Goal: Task Accomplishment & Management: Use online tool/utility

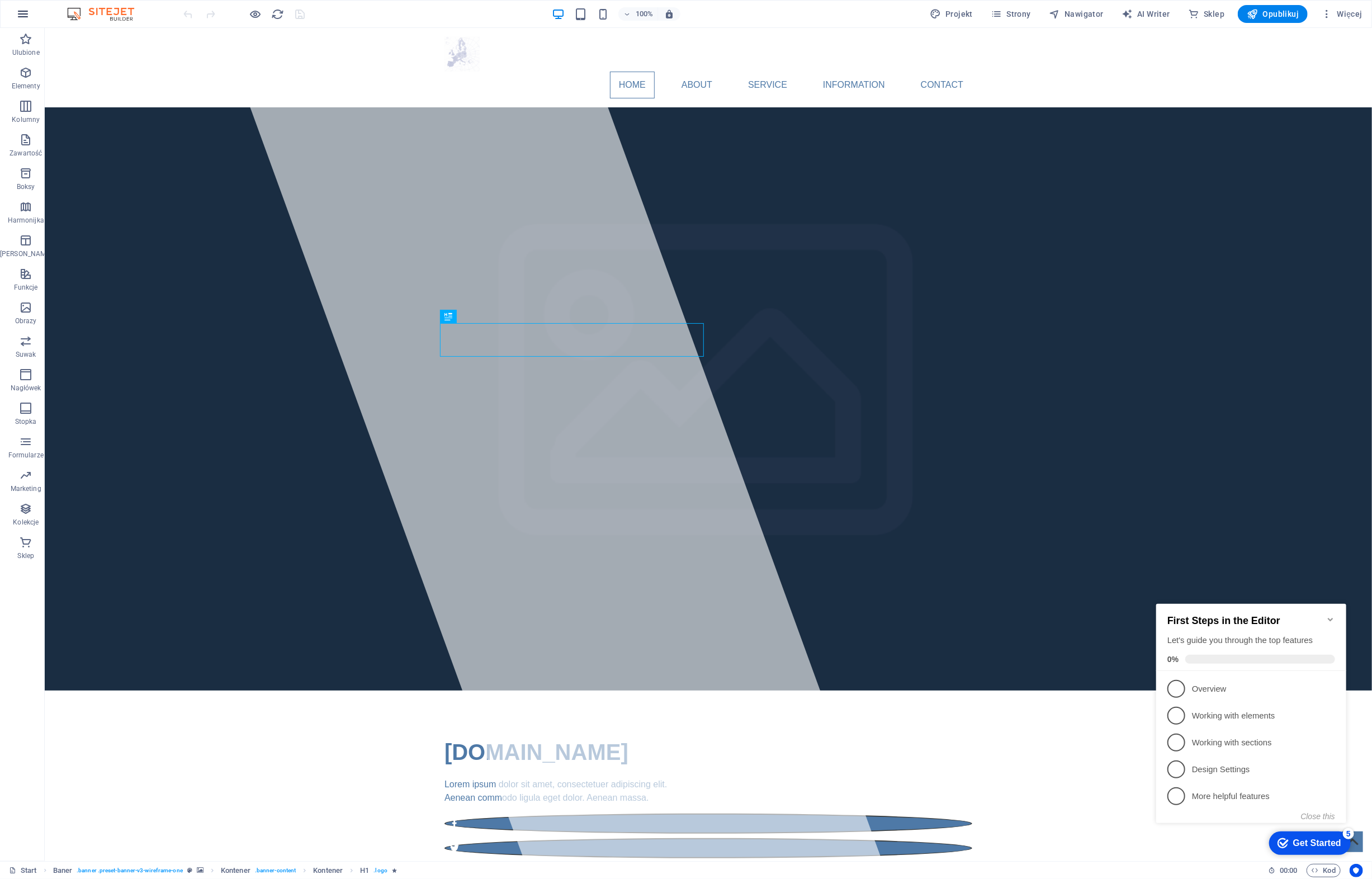
click at [21, 16] on icon "button" at bounding box center [23, 14] width 13 height 13
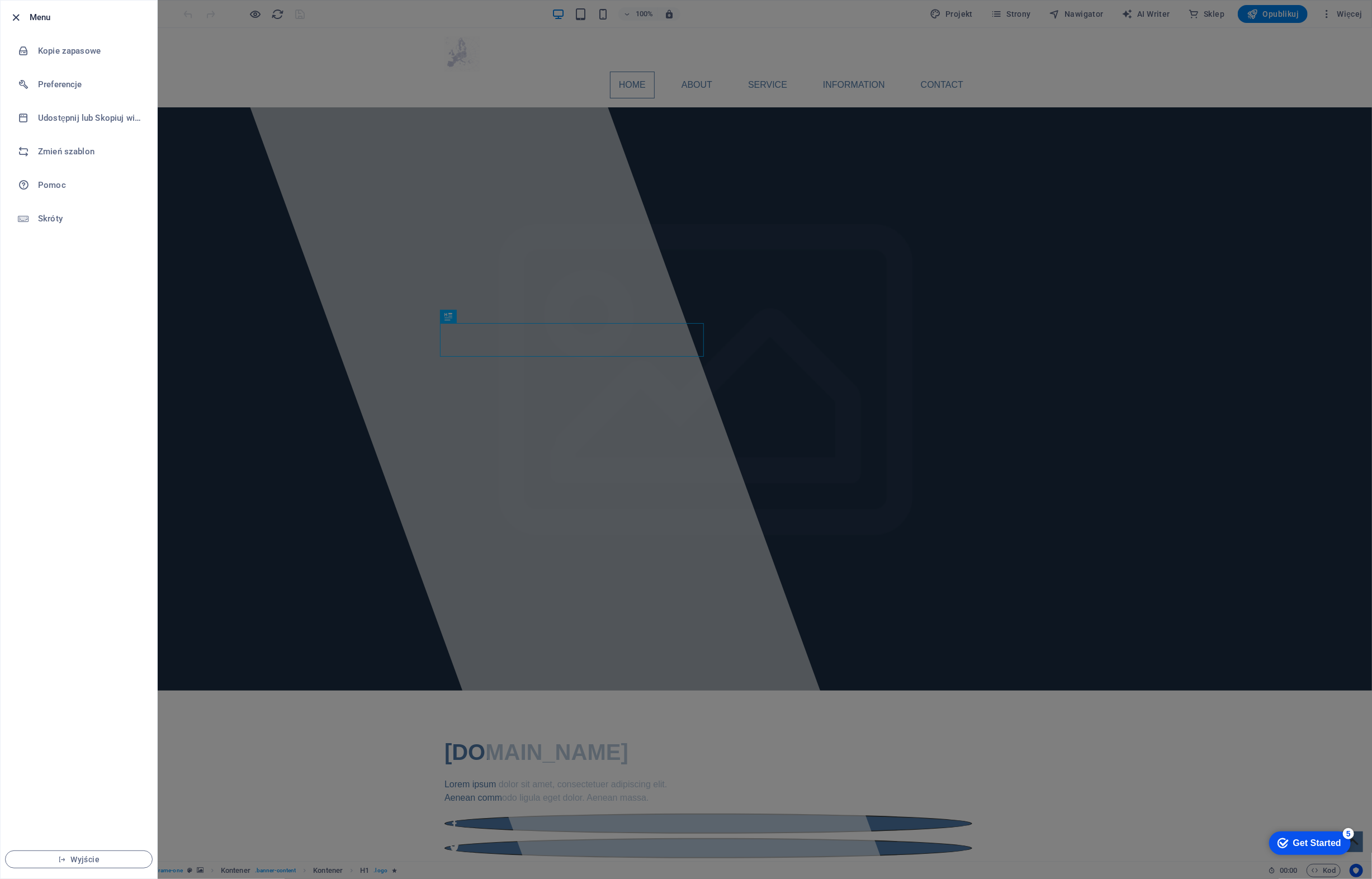
click at [16, 16] on icon "button" at bounding box center [16, 17] width 13 height 13
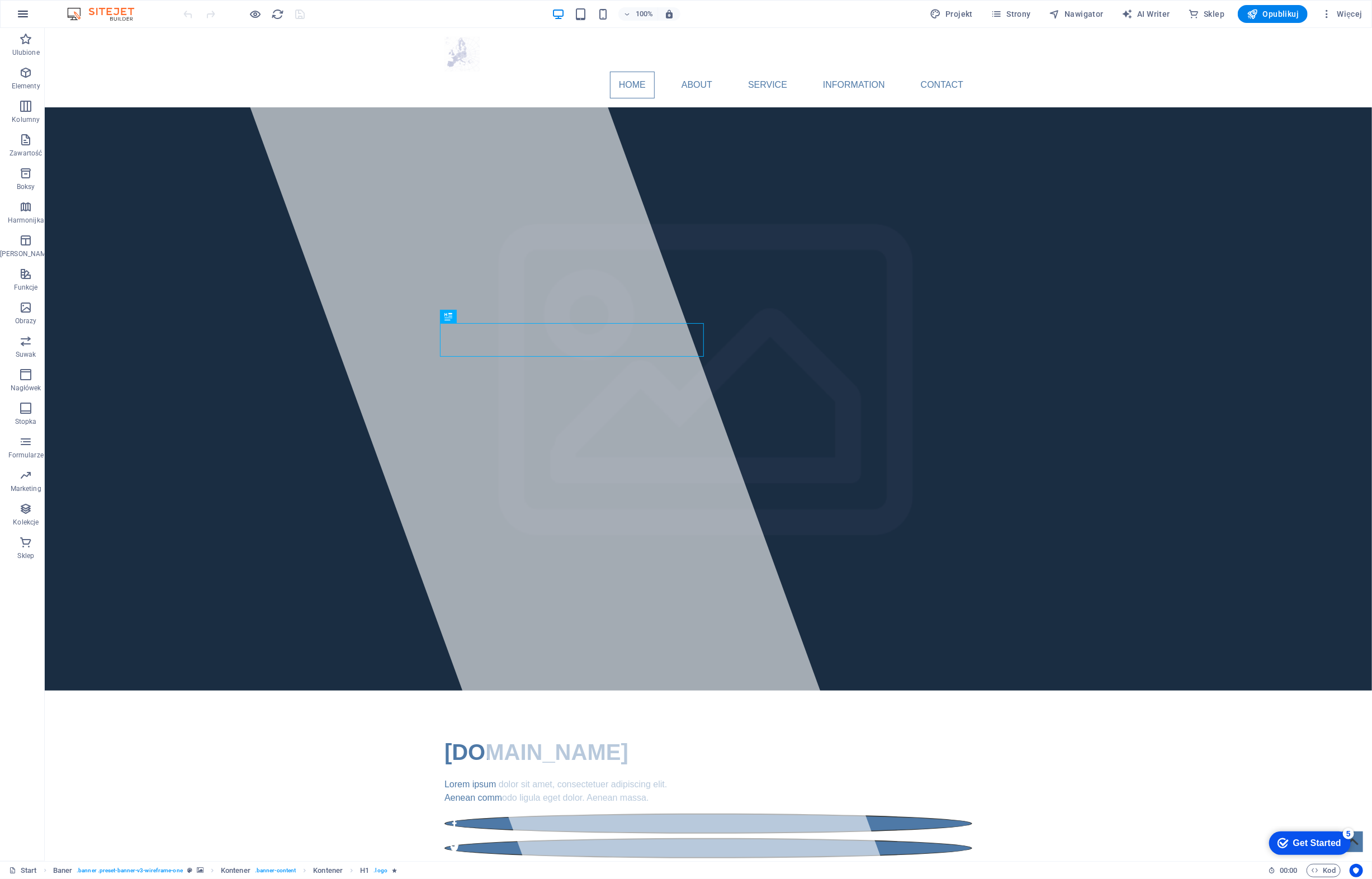
click at [23, 16] on icon "button" at bounding box center [23, 14] width 13 height 13
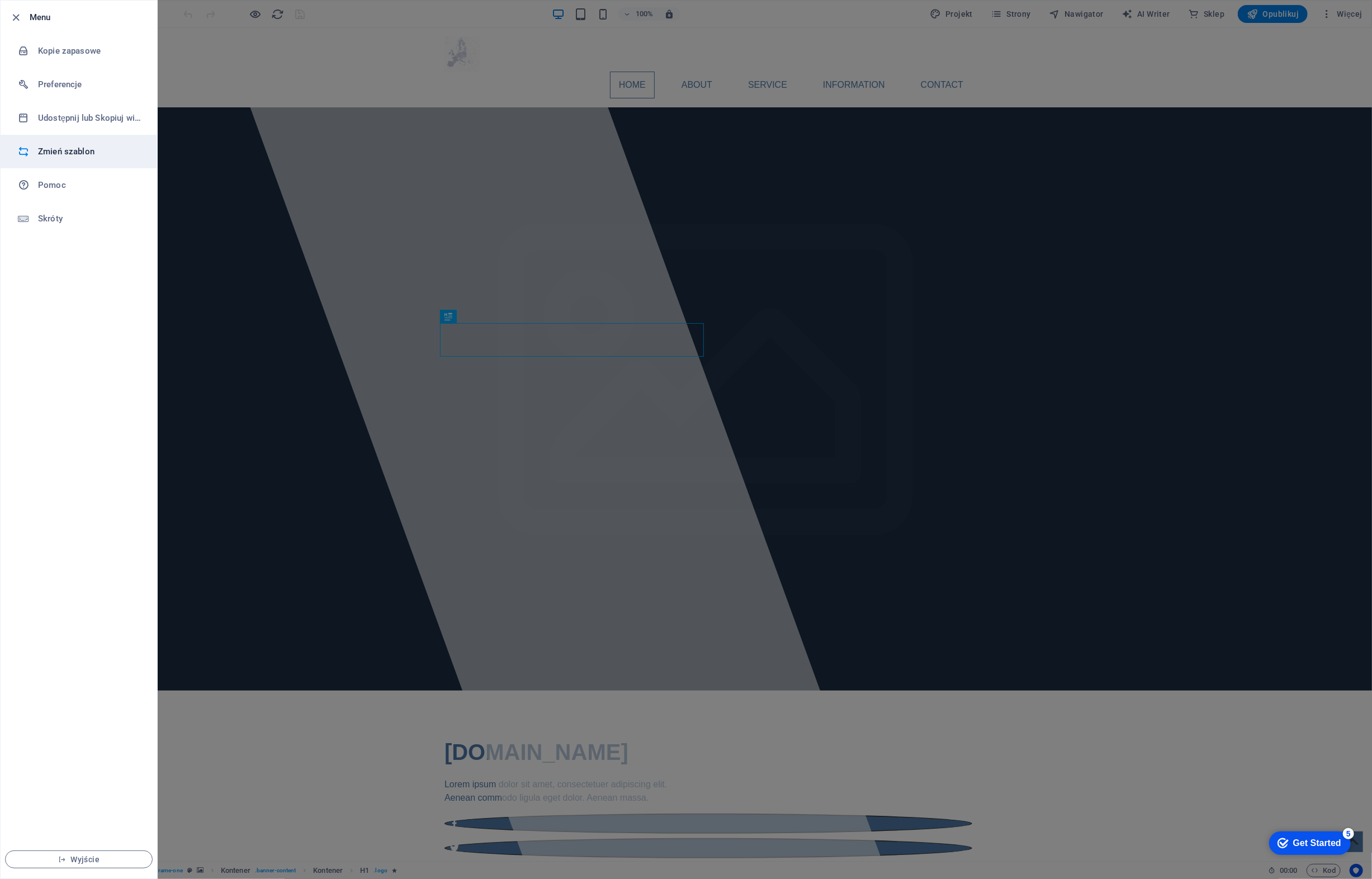
click at [70, 149] on h6 "Zmień szablon" at bounding box center [89, 151] width 103 height 13
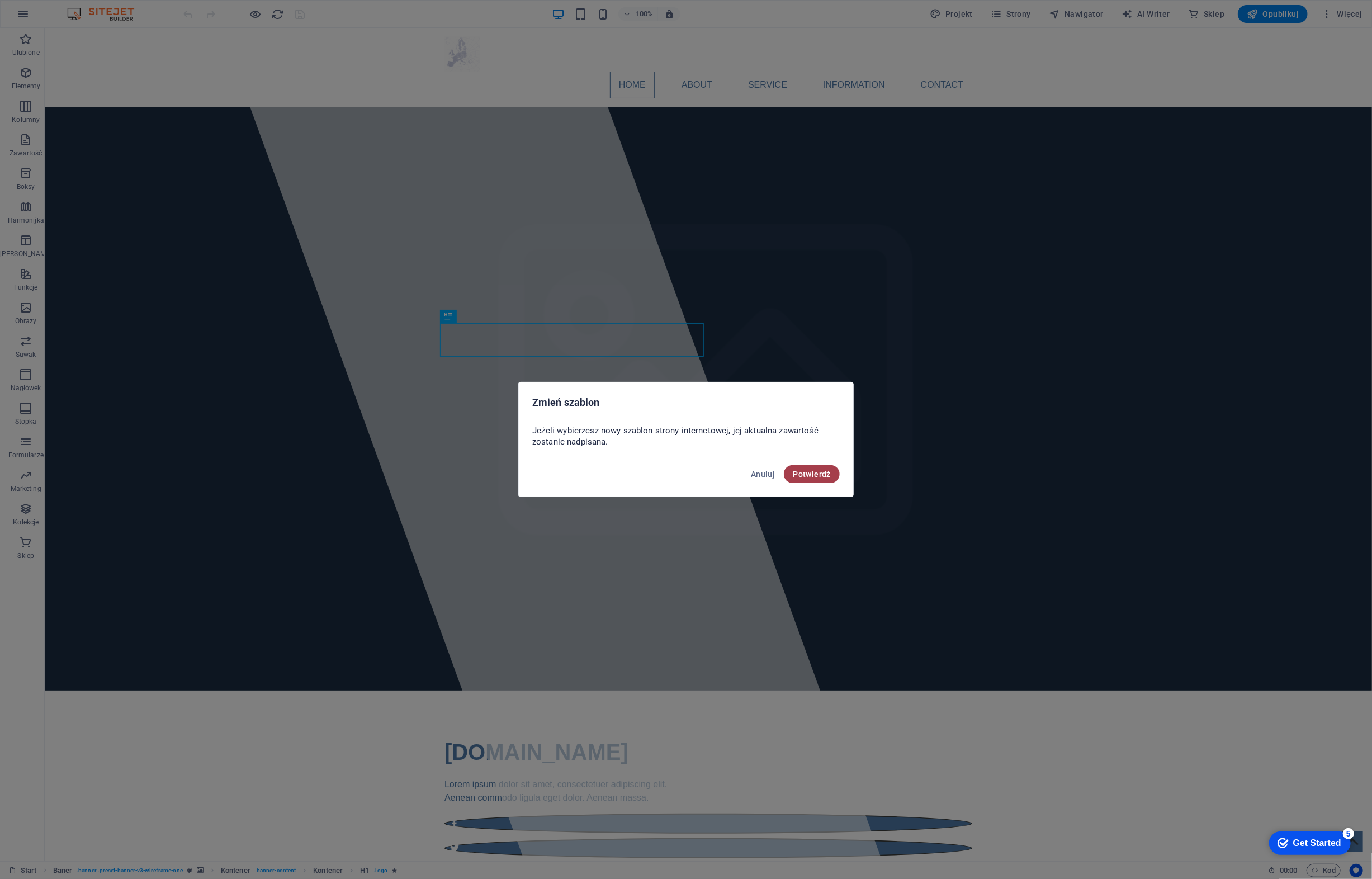
click at [810, 476] on span "Potwierdź" at bounding box center [811, 473] width 38 height 9
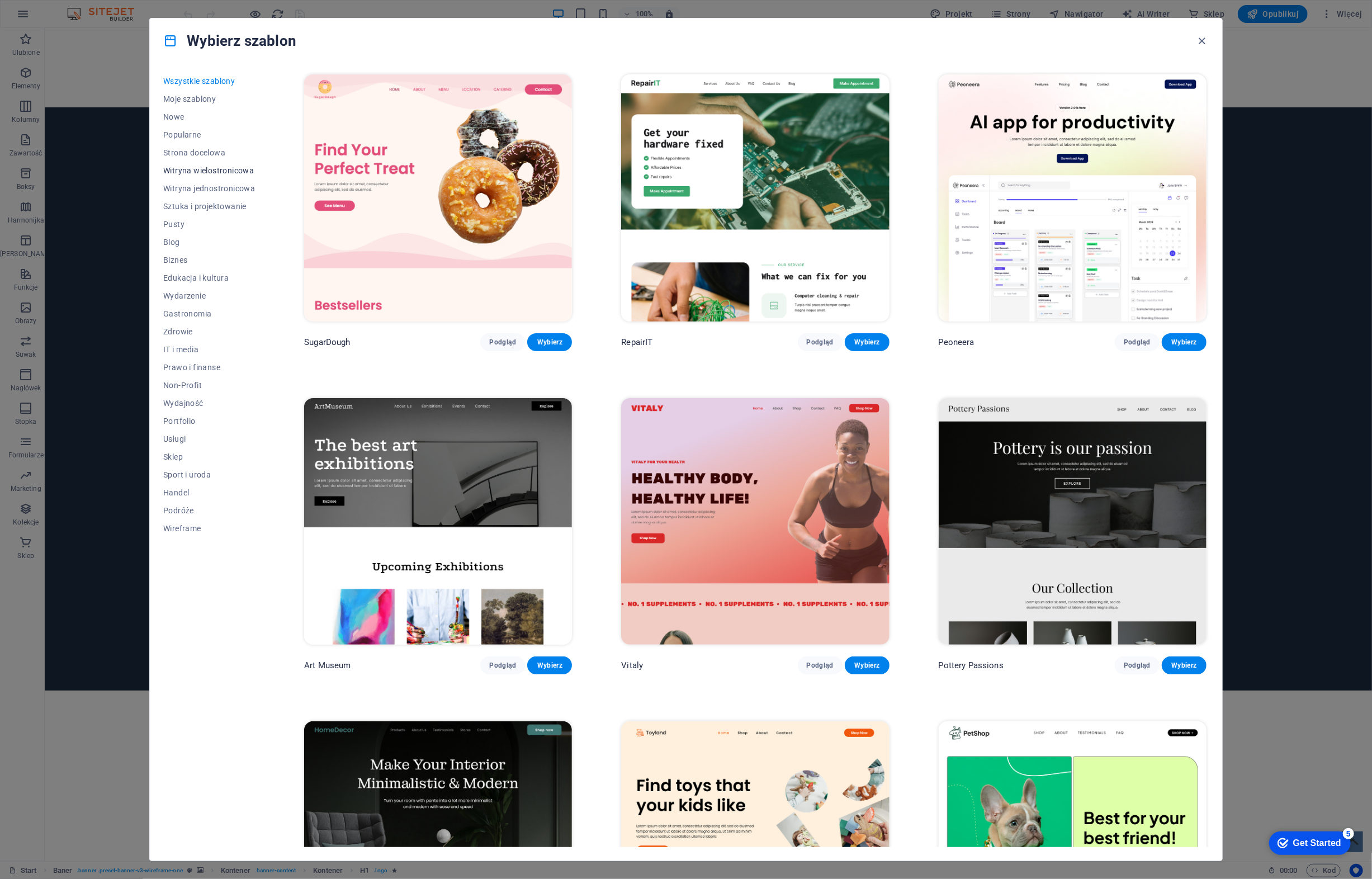
click at [230, 170] on span "Witryna wielostronicowa" at bounding box center [209, 170] width 92 height 9
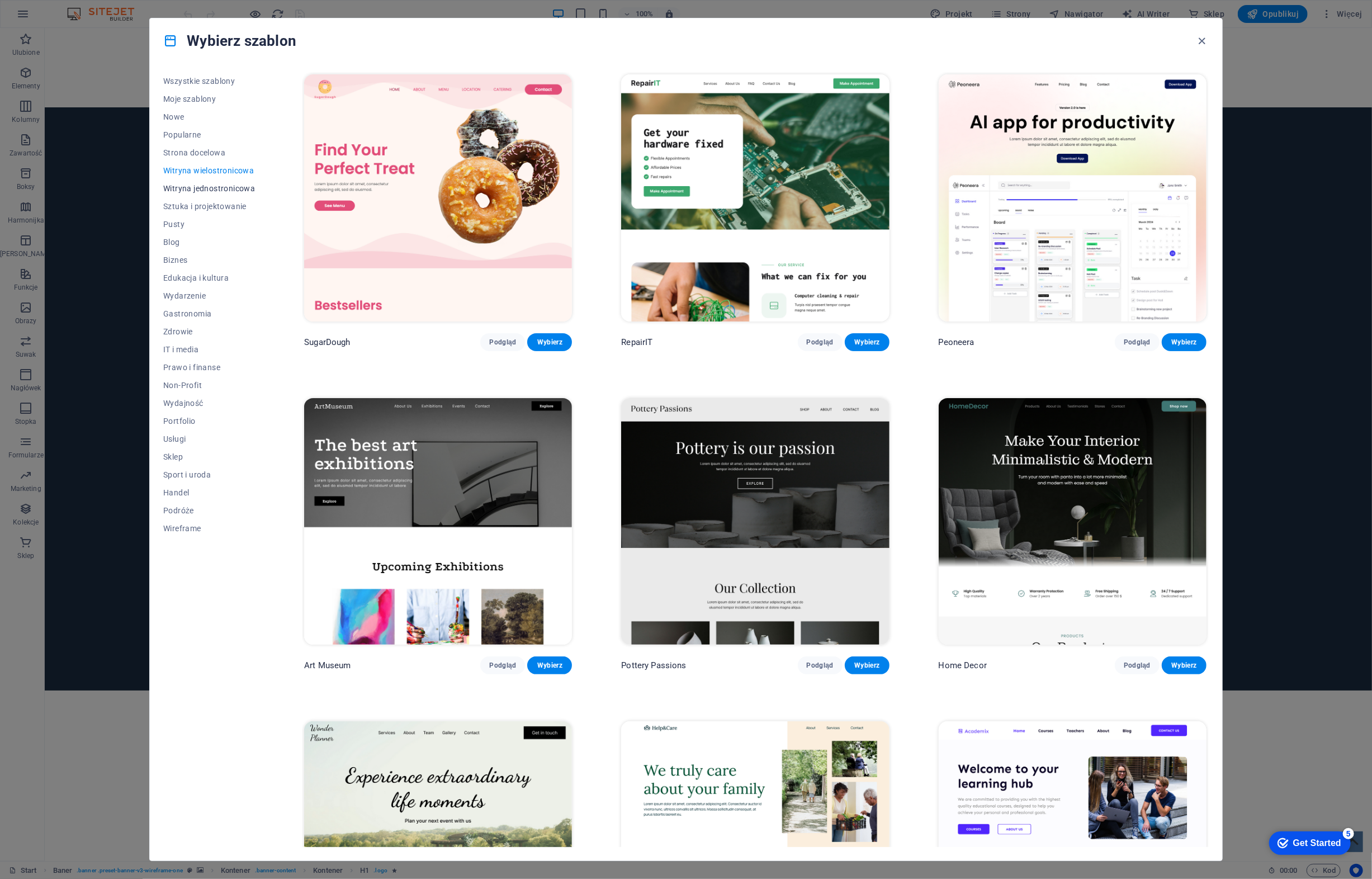
click at [235, 184] on span "Witryna jednostronicowa" at bounding box center [209, 188] width 92 height 9
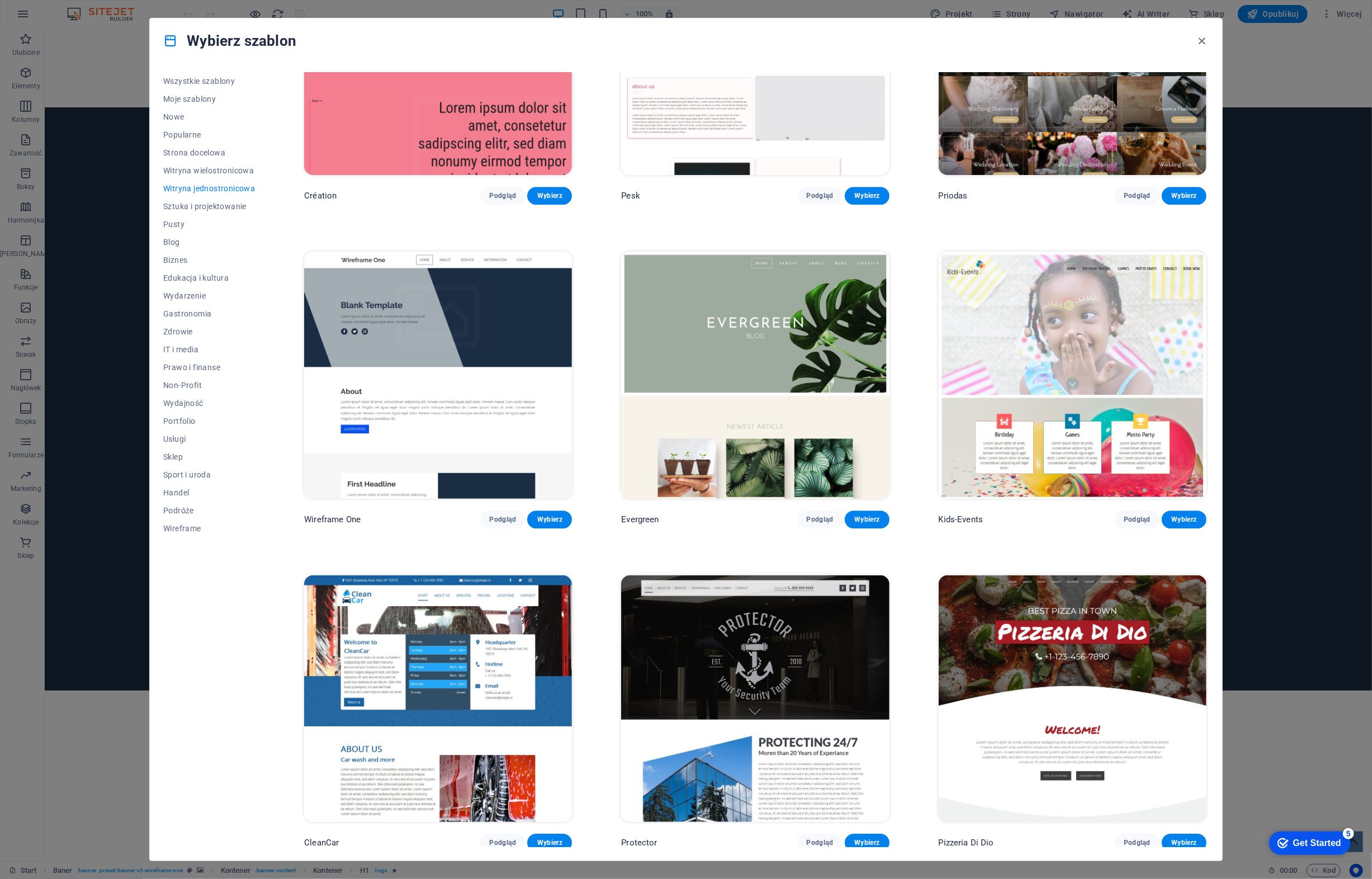
scroll to position [2324, 0]
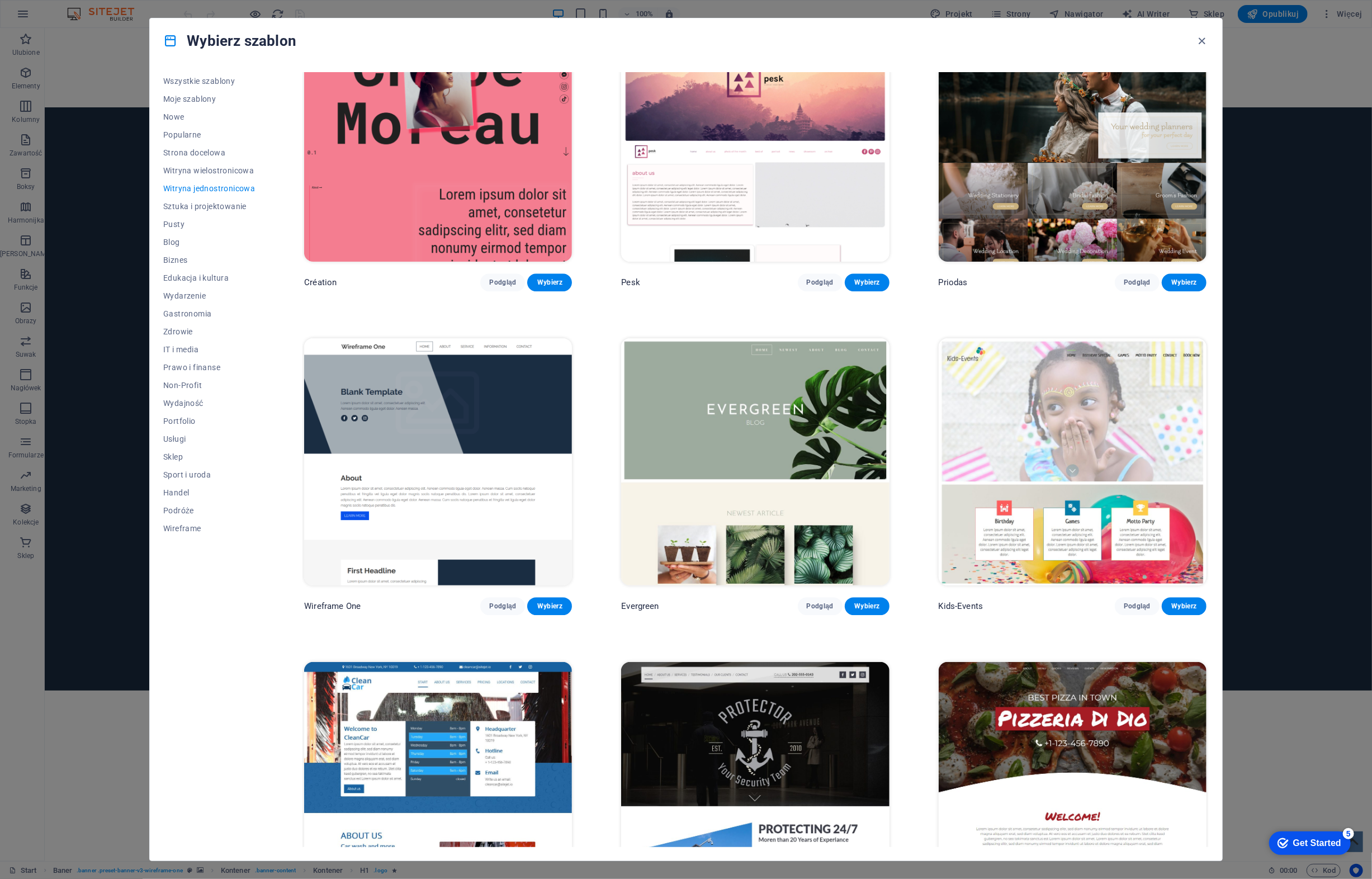
click at [465, 400] on img at bounding box center [438, 461] width 268 height 247
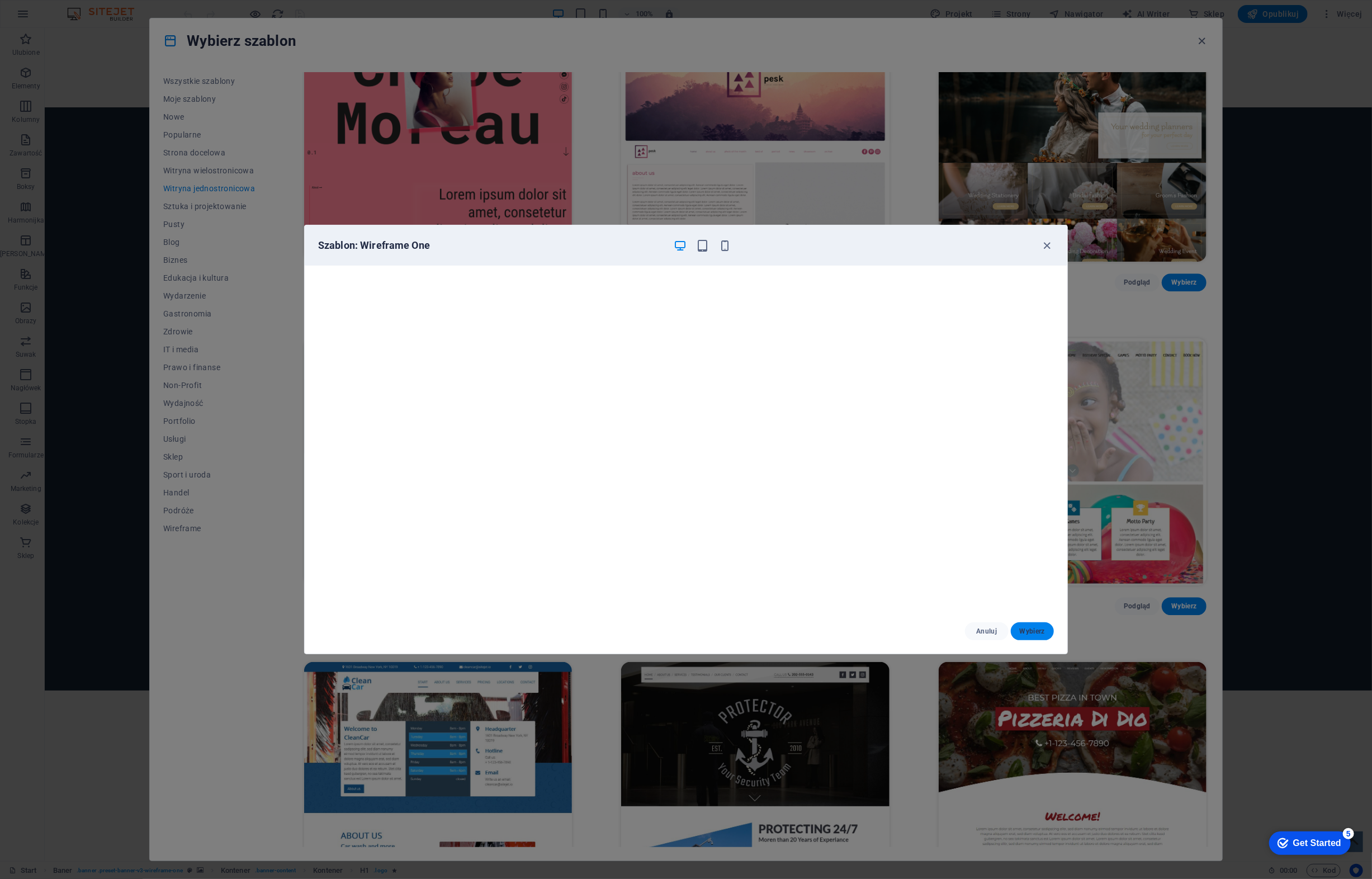
drag, startPoint x: 1029, startPoint y: 631, endPoint x: 1009, endPoint y: 611, distance: 28.3
click at [810, 632] on span "Wybierz" at bounding box center [1032, 631] width 25 height 9
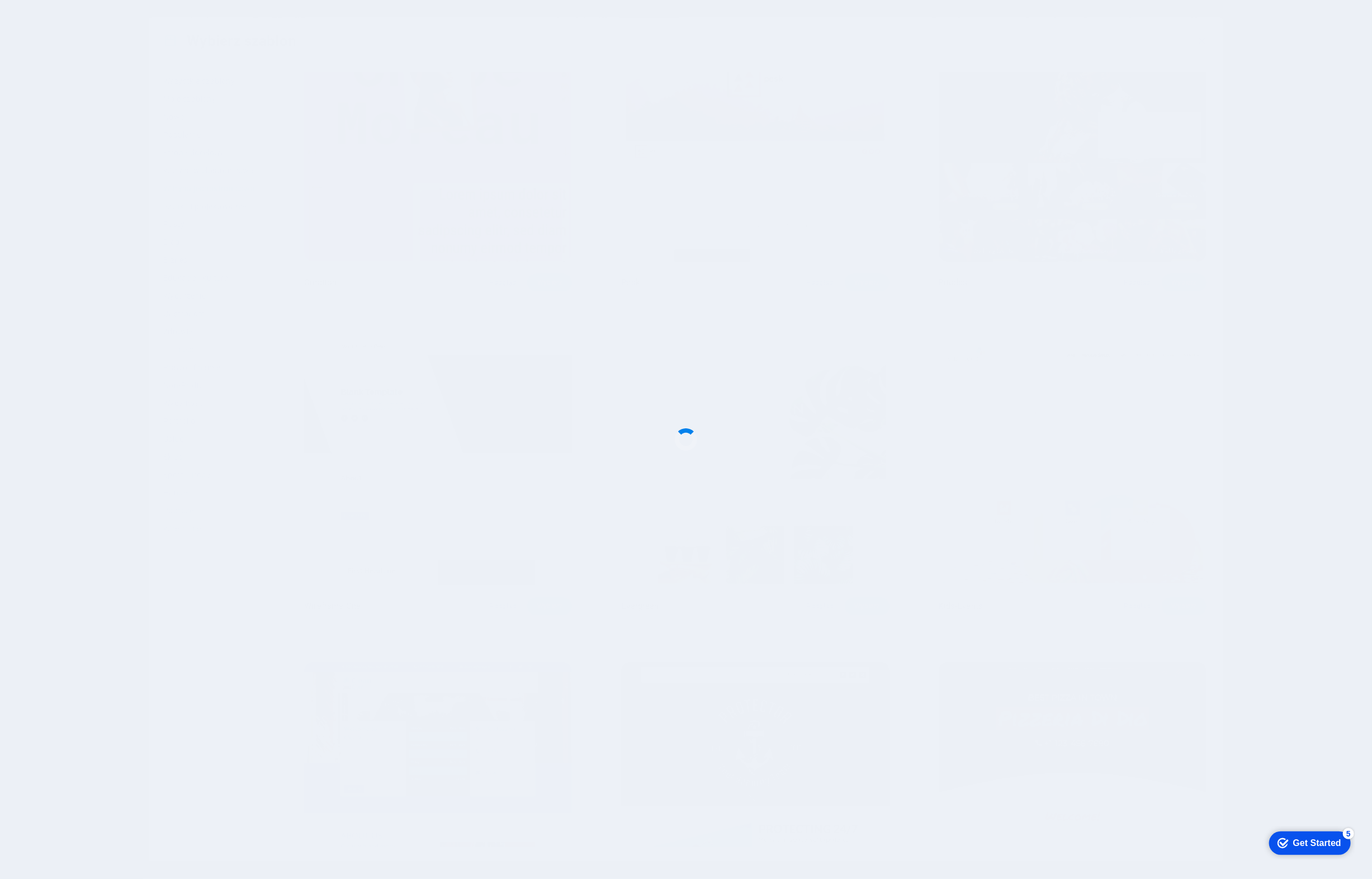
click at [810, 631] on div at bounding box center [686, 440] width 1372 height 879
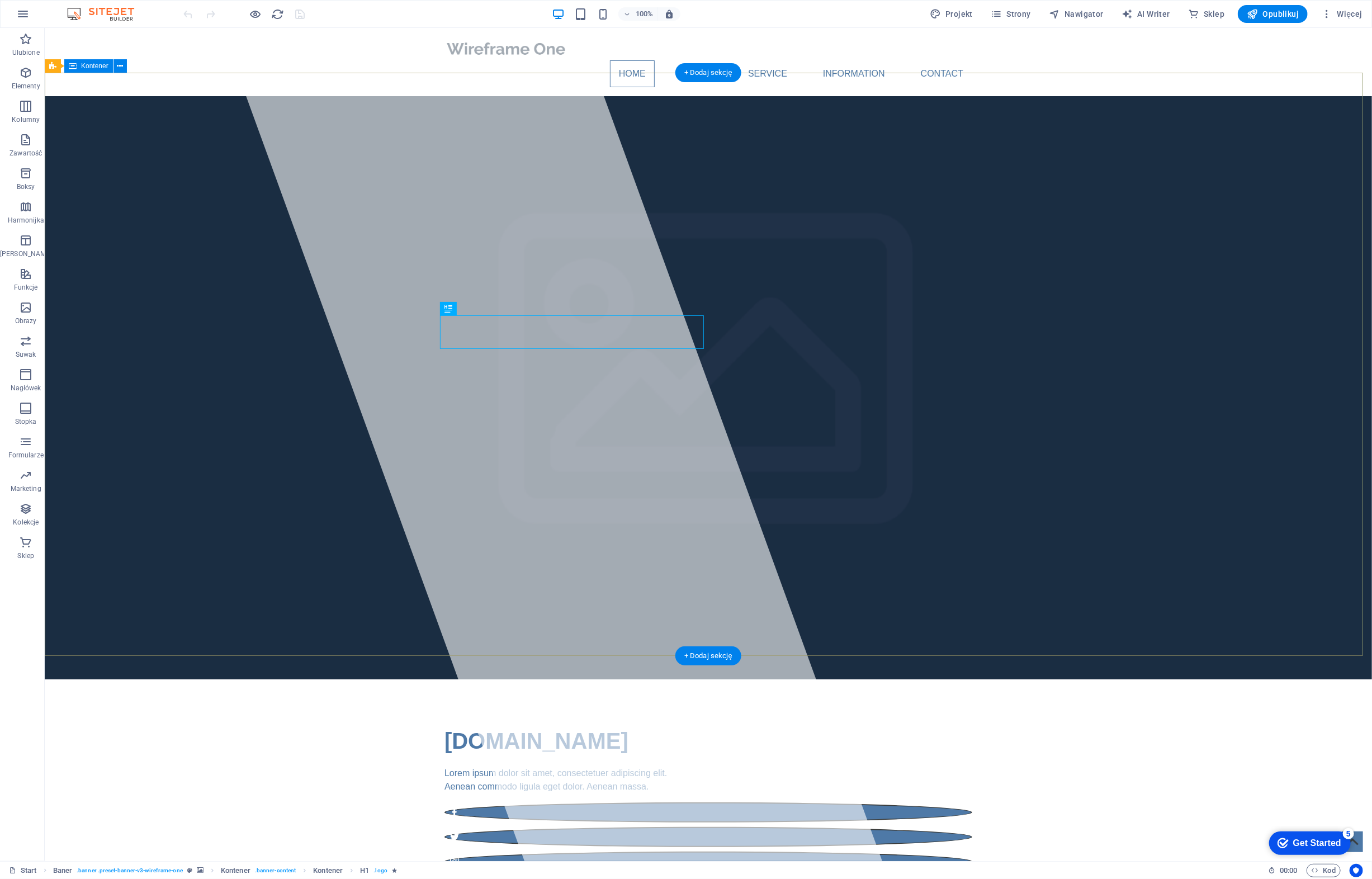
click at [845, 679] on div "[DOMAIN_NAME] Lorem ipsum dolor sit amet, consectetuer adipiscing elit. Aenean …" at bounding box center [707, 797] width 1327 height 237
drag, startPoint x: 845, startPoint y: 269, endPoint x: 571, endPoint y: 180, distance: 288.1
click at [845, 679] on div "[DOMAIN_NAME] Lorem ipsum dolor sit amet, consectetuer adipiscing elit. Aenean …" at bounding box center [707, 797] width 1327 height 237
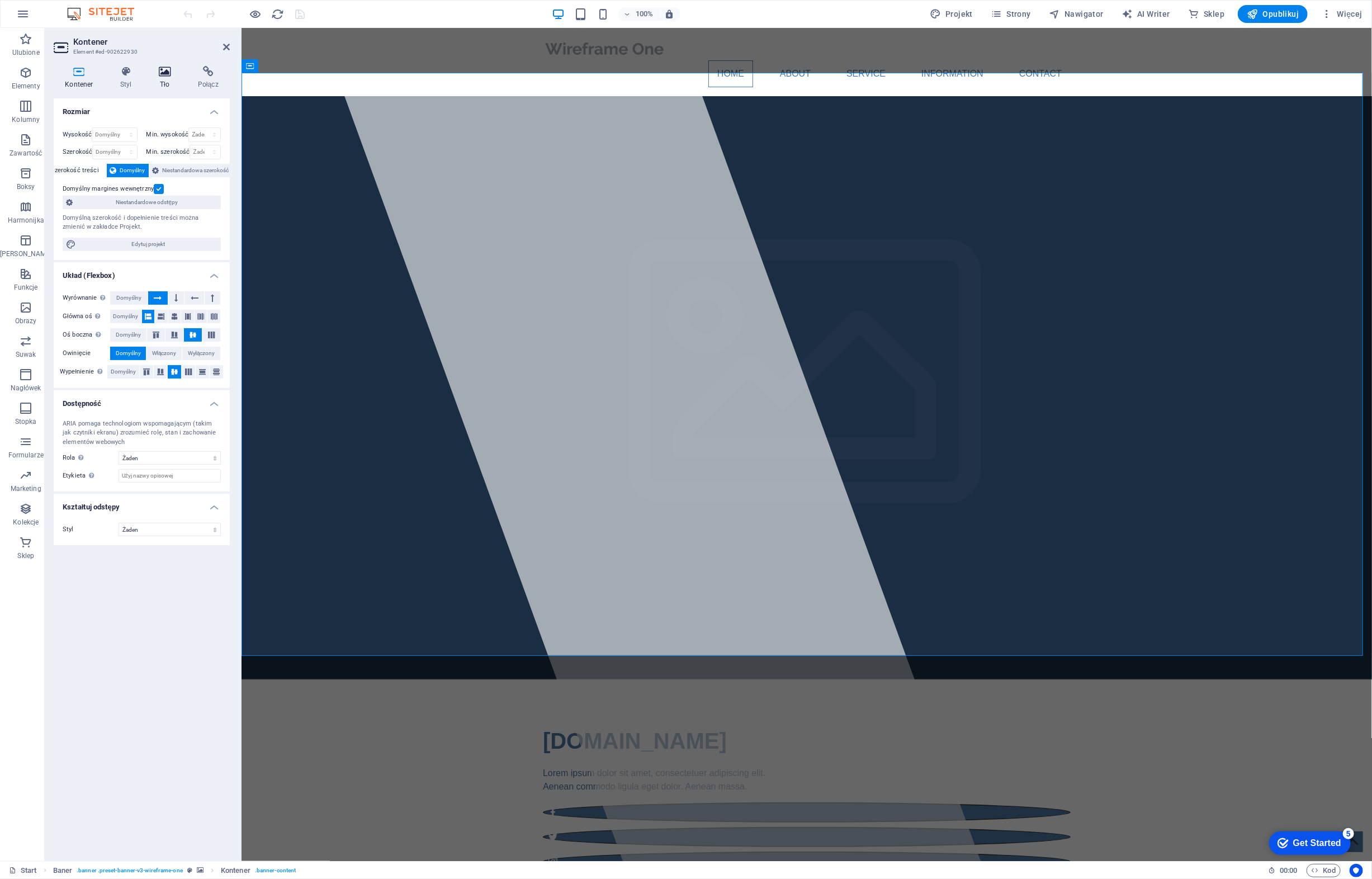
click at [163, 74] on icon at bounding box center [165, 71] width 35 height 11
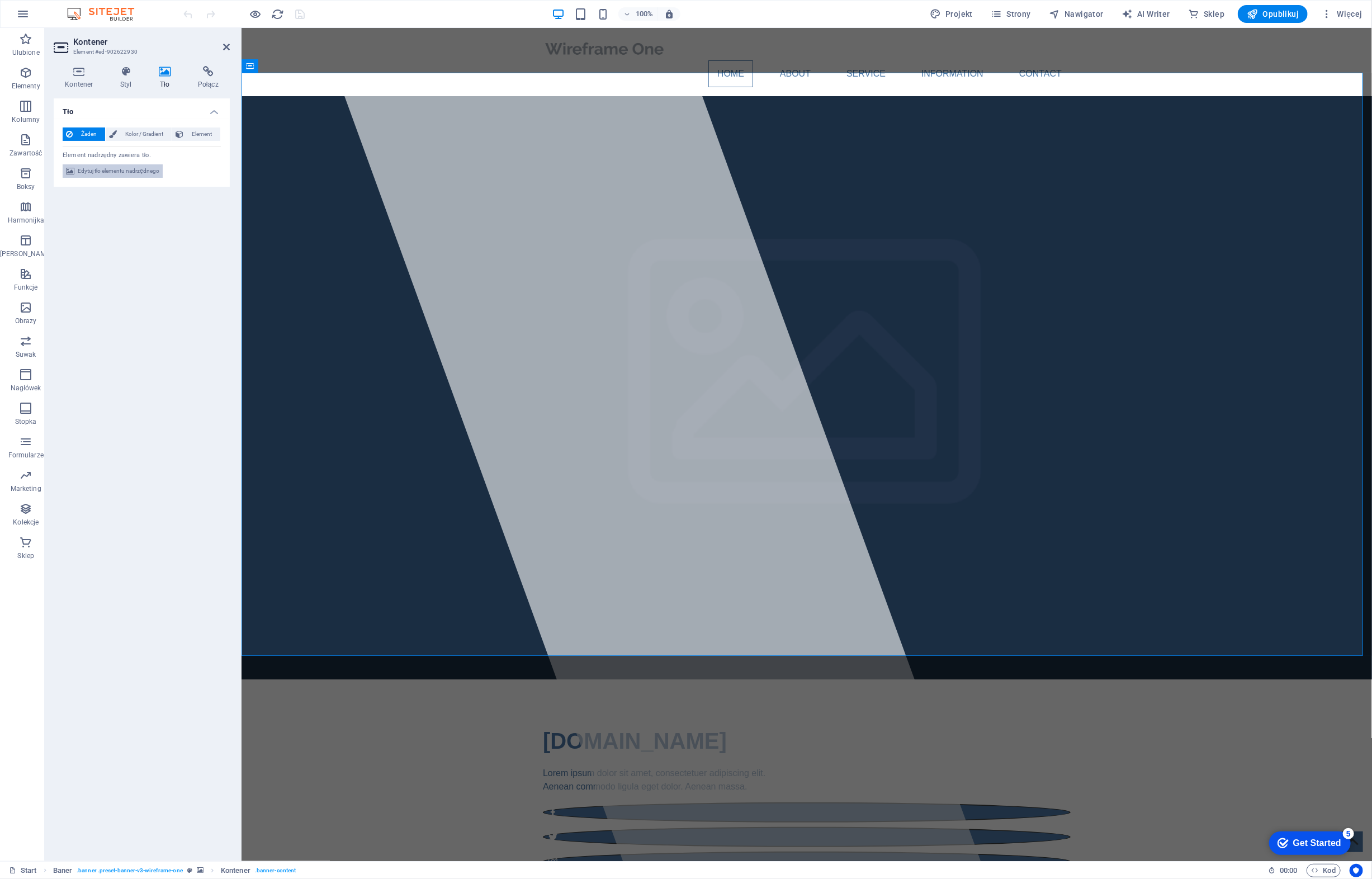
click at [130, 172] on span "Edytuj tło elementu nadrzędnego" at bounding box center [118, 171] width 82 height 13
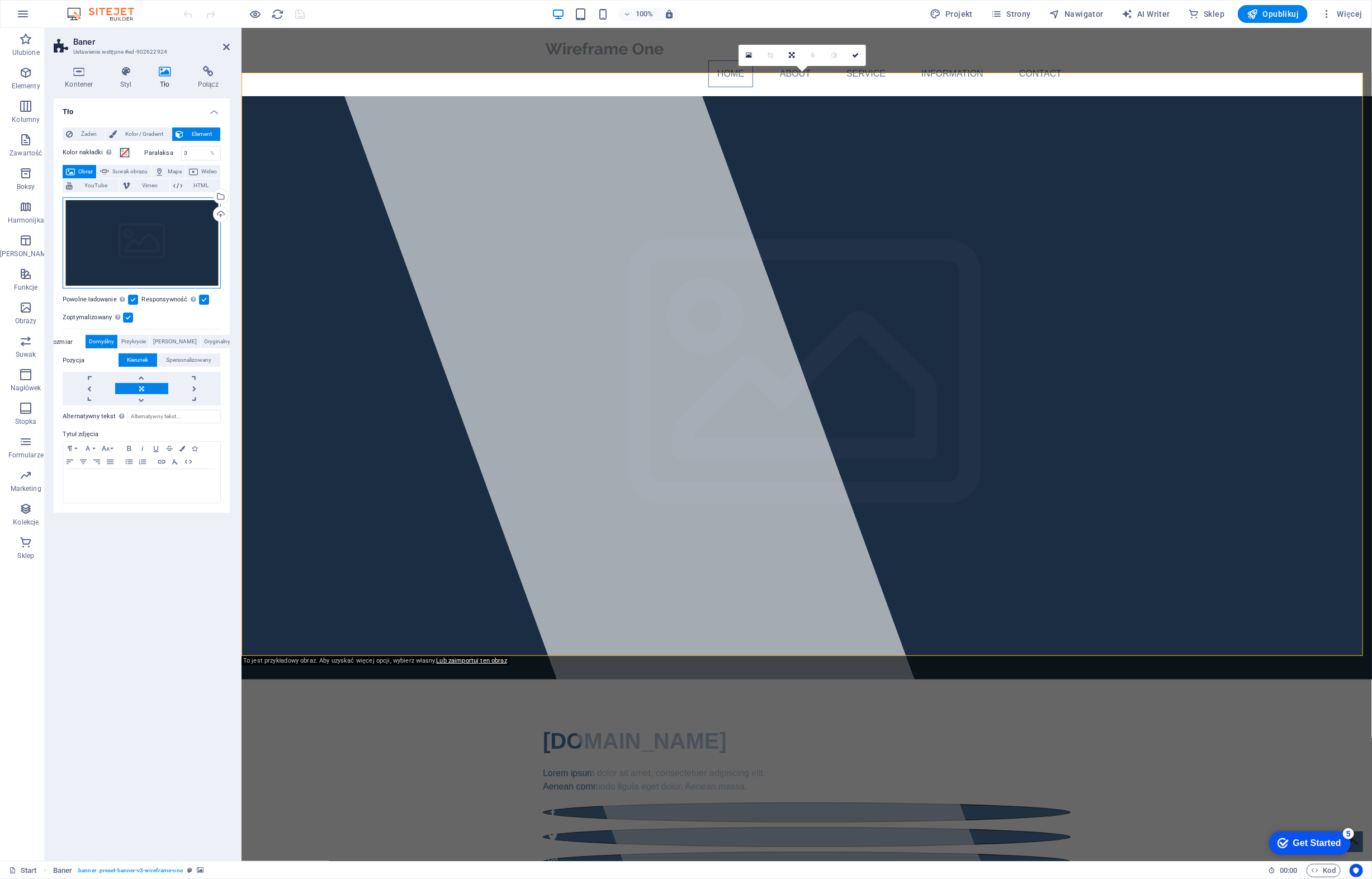
click at [135, 232] on div "Przeciągnij pliki tutaj, kliknij, aby wybrać pliki lub wybierz pliki z Plików l…" at bounding box center [142, 243] width 158 height 92
click at [135, 232] on body "new.proeu.pl Start Ulubione Elementy Kolumny Zawartość Boksy Harmonijka Tabele …" at bounding box center [686, 440] width 1372 height 879
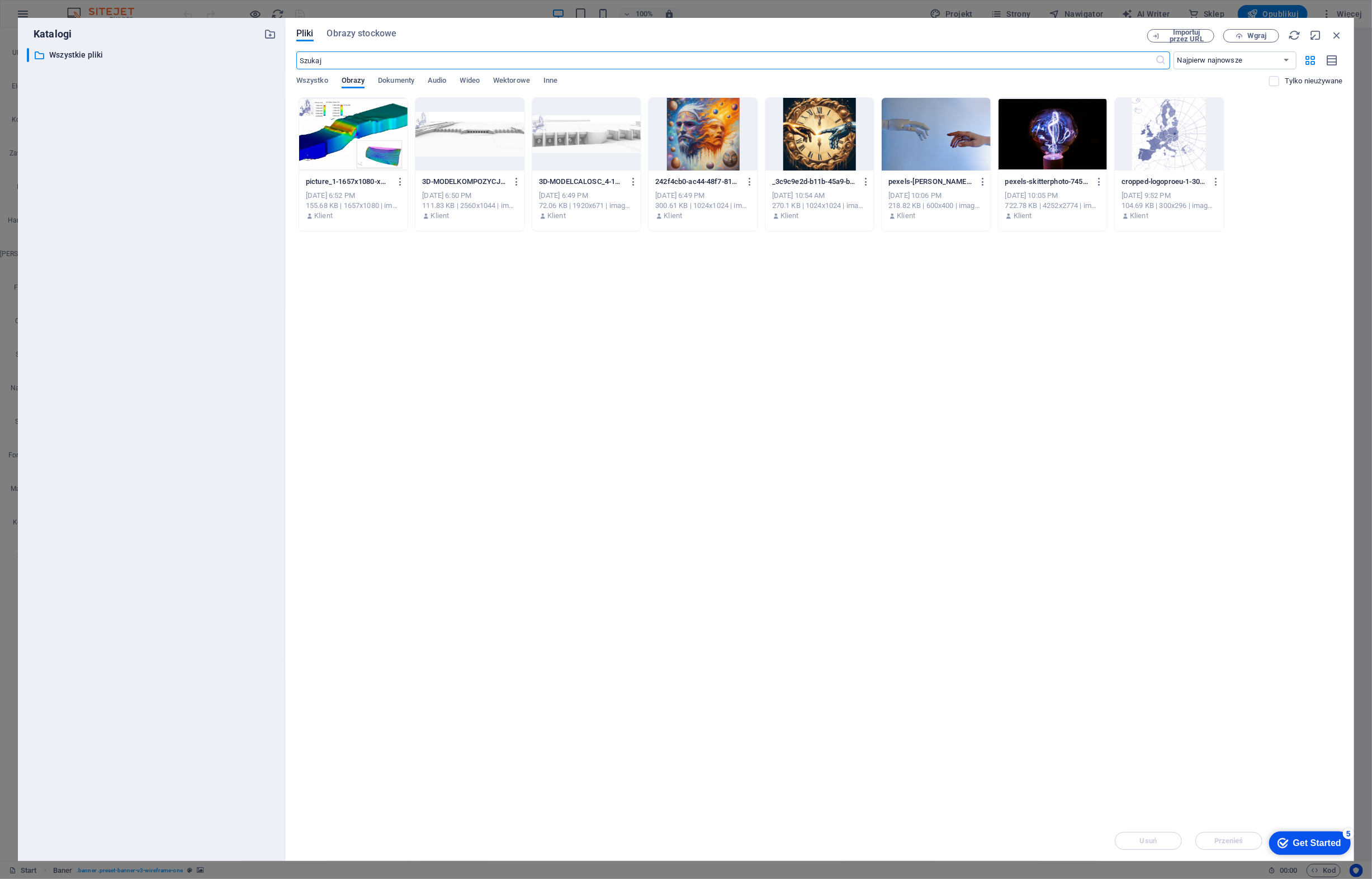
click at [707, 124] on div at bounding box center [702, 134] width 109 height 73
click at [707, 124] on div "1" at bounding box center [702, 134] width 109 height 73
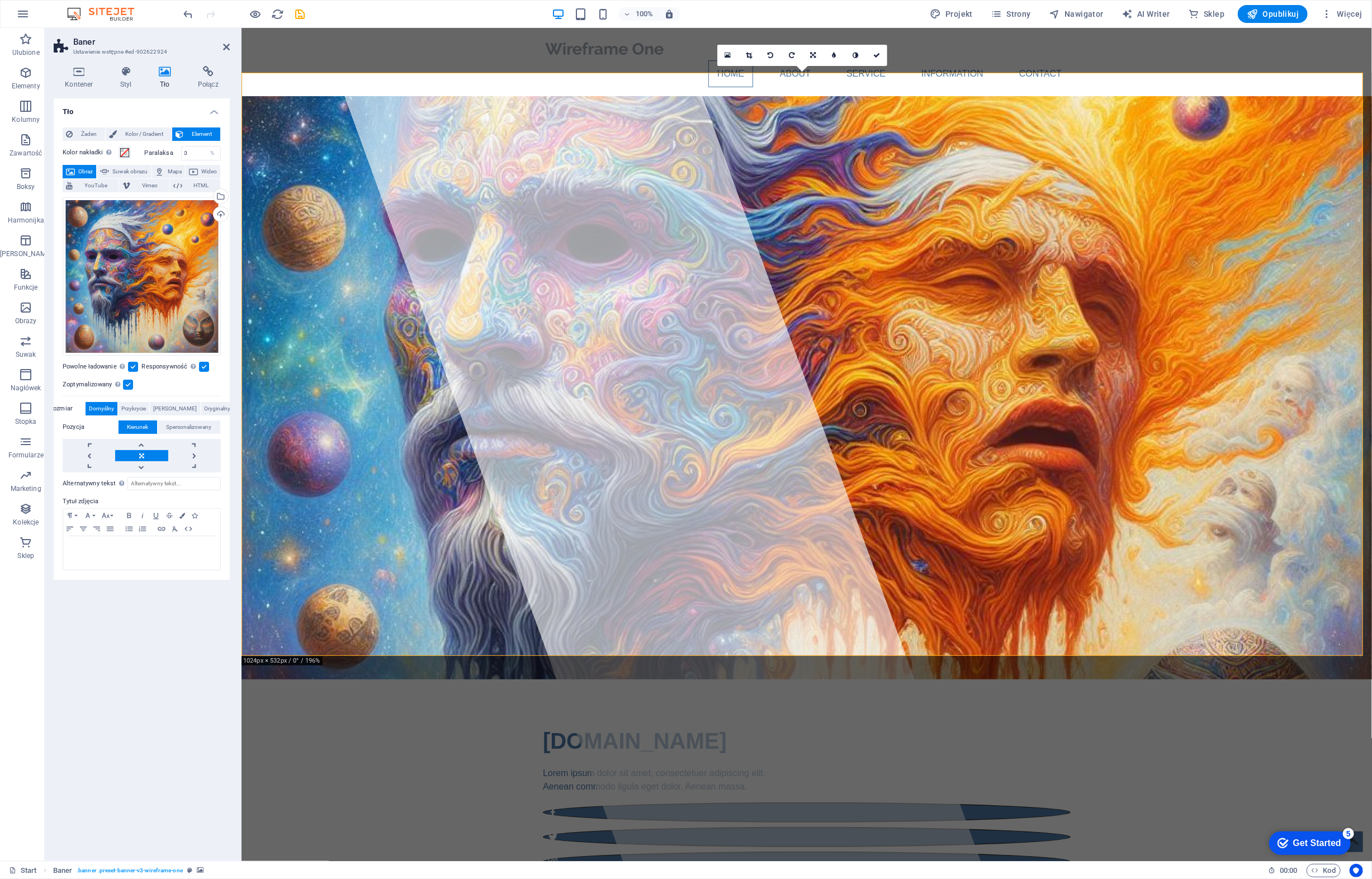
click at [193, 131] on span "Element" at bounding box center [201, 134] width 30 height 13
click at [182, 170] on span "Mapa" at bounding box center [174, 172] width 14 height 13
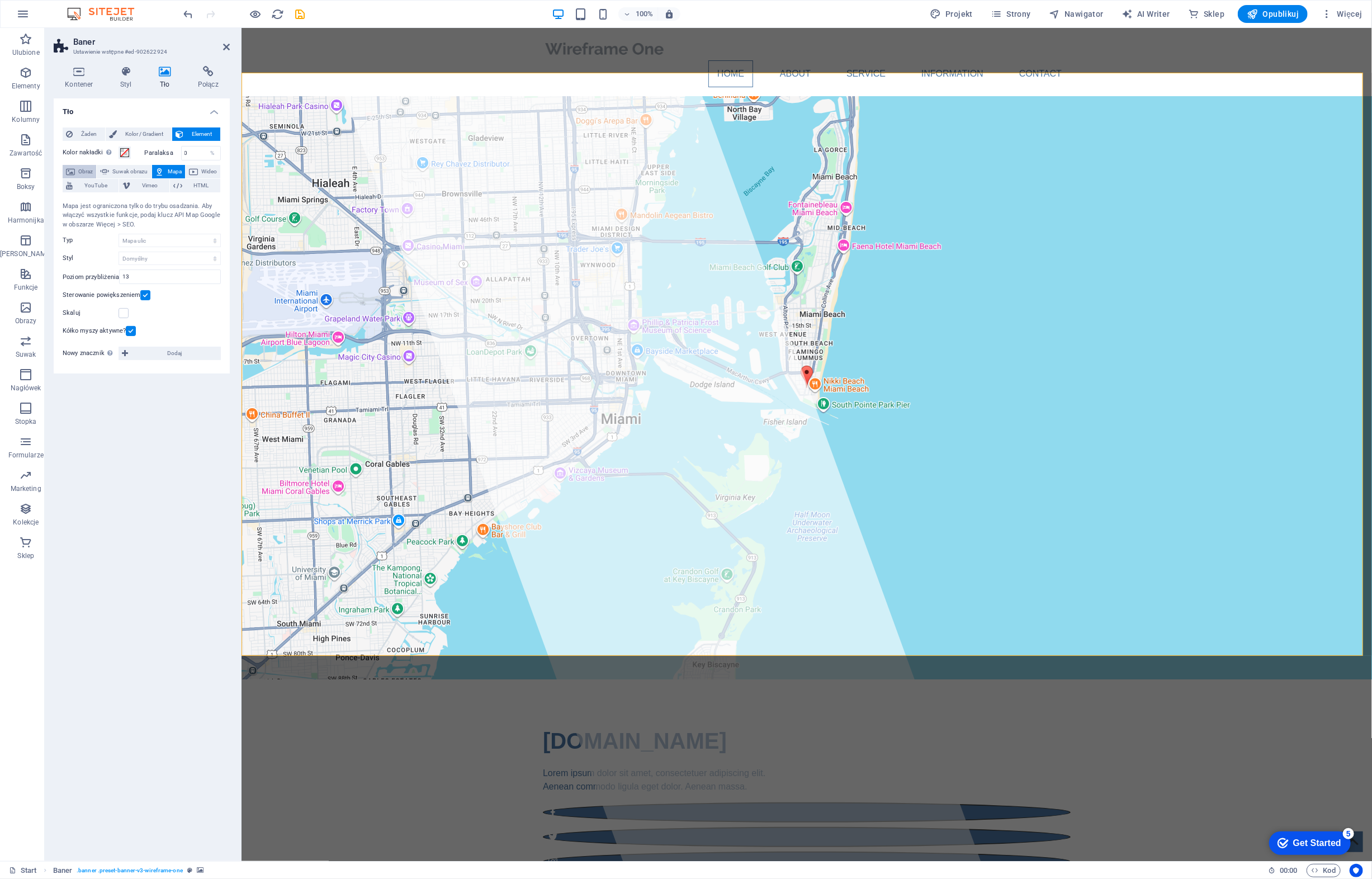
click at [87, 169] on span "Obraz" at bounding box center [86, 172] width 15 height 13
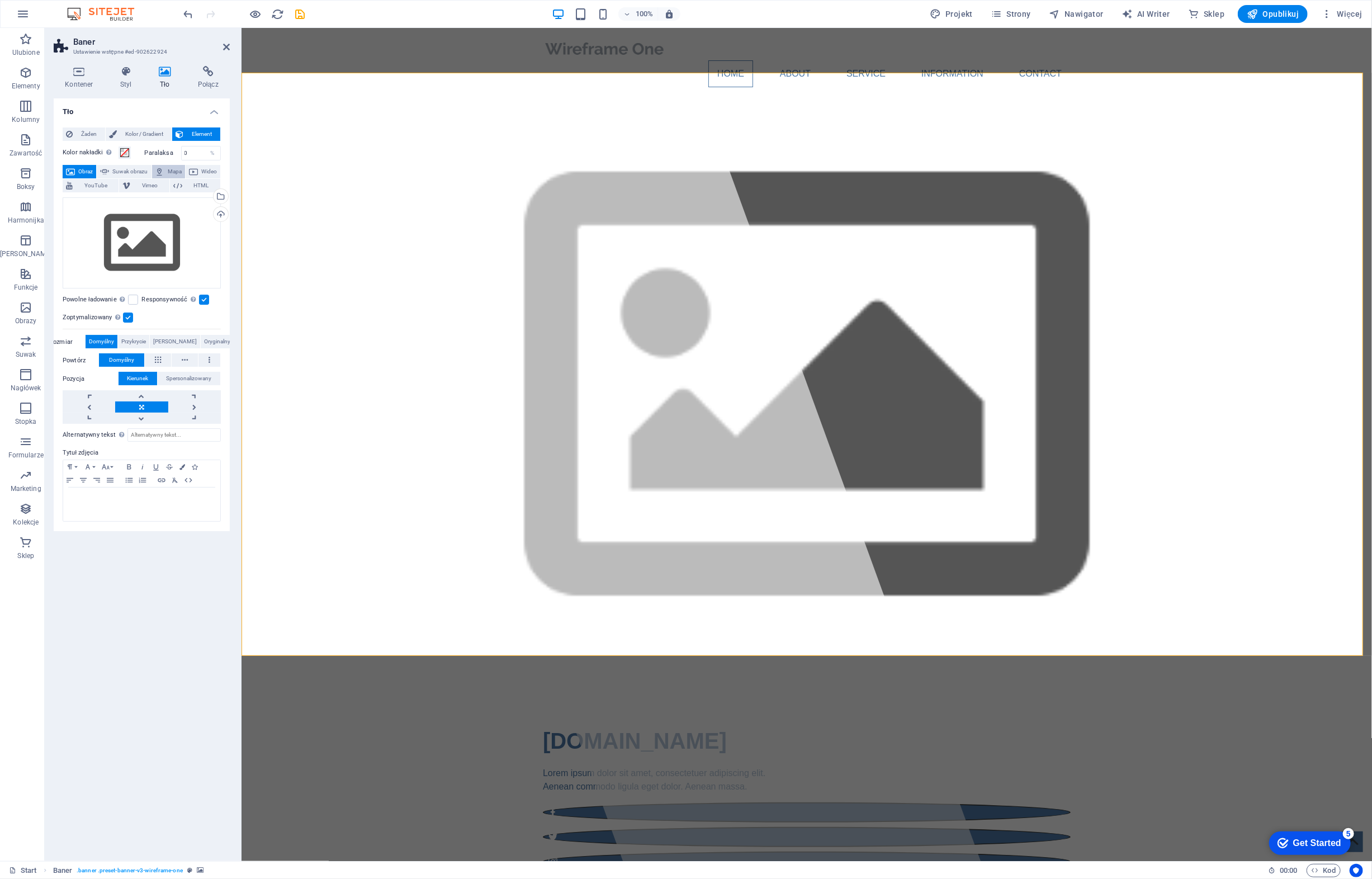
click at [182, 171] on span "Mapa" at bounding box center [174, 172] width 14 height 13
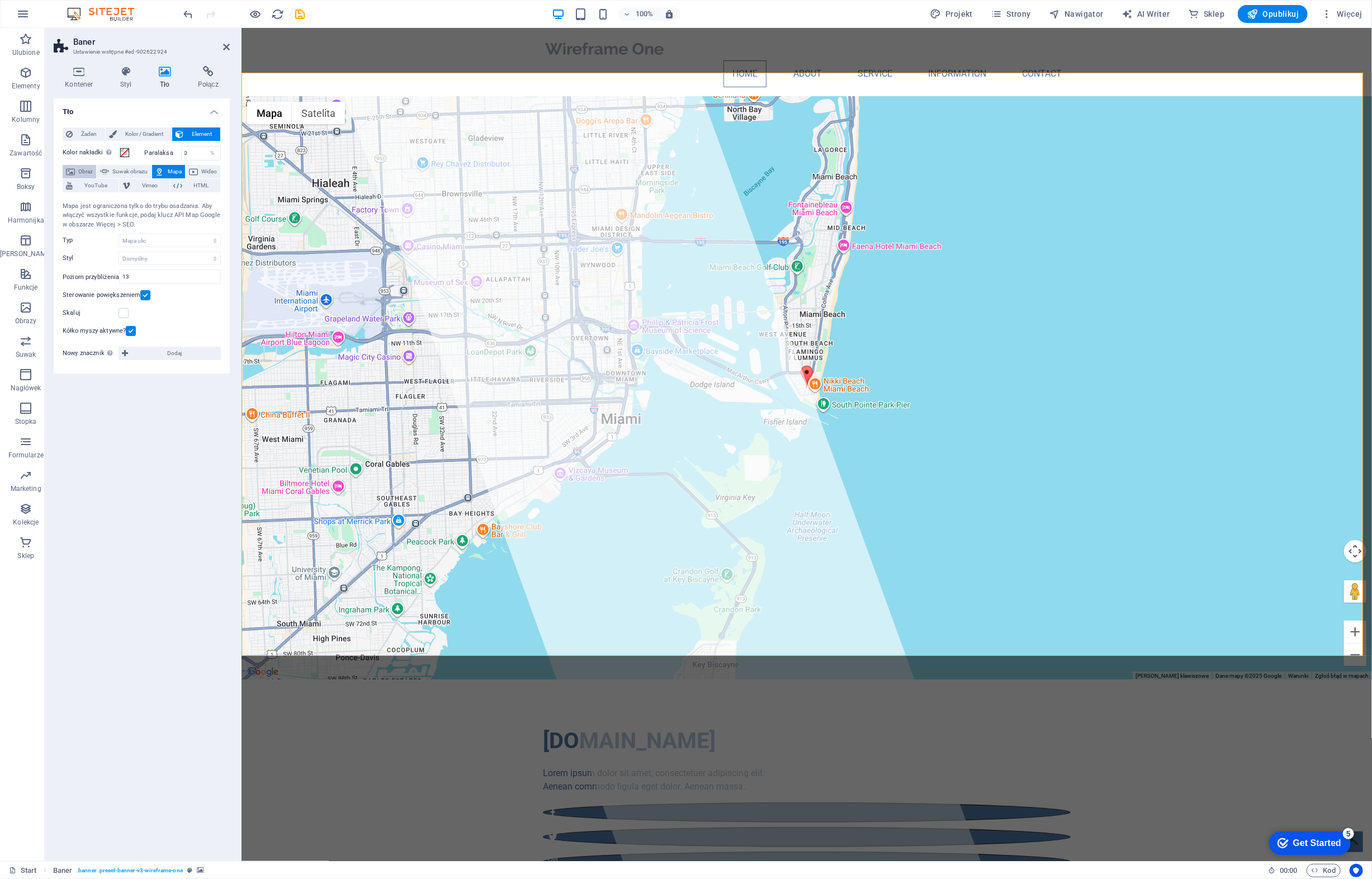
click at [86, 165] on span "Obraz" at bounding box center [86, 172] width 15 height 13
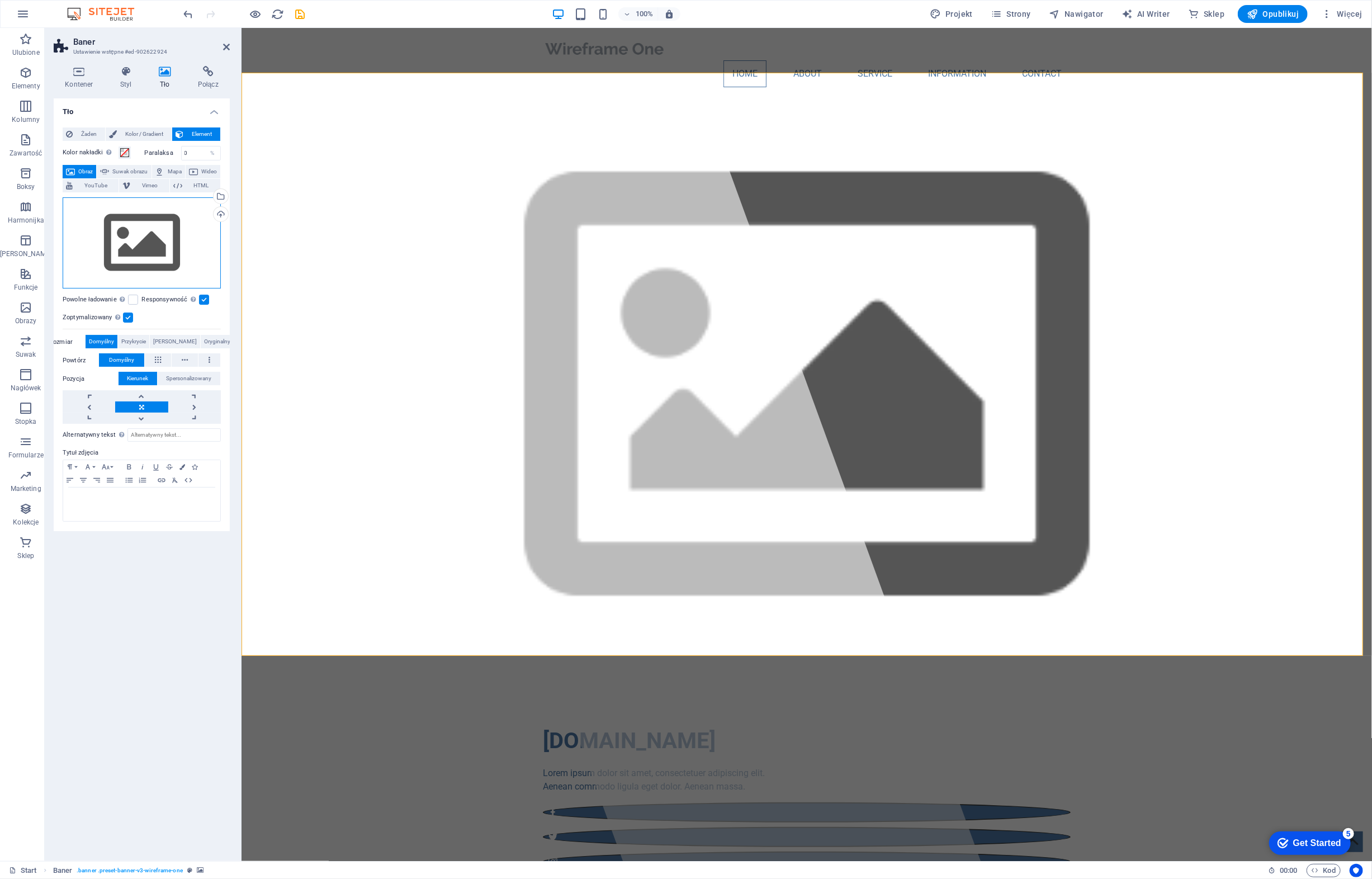
click at [144, 230] on div "Przeciągnij pliki tutaj, kliknij, aby wybrać pliki lub wybierz pliki z Plików l…" at bounding box center [142, 243] width 158 height 92
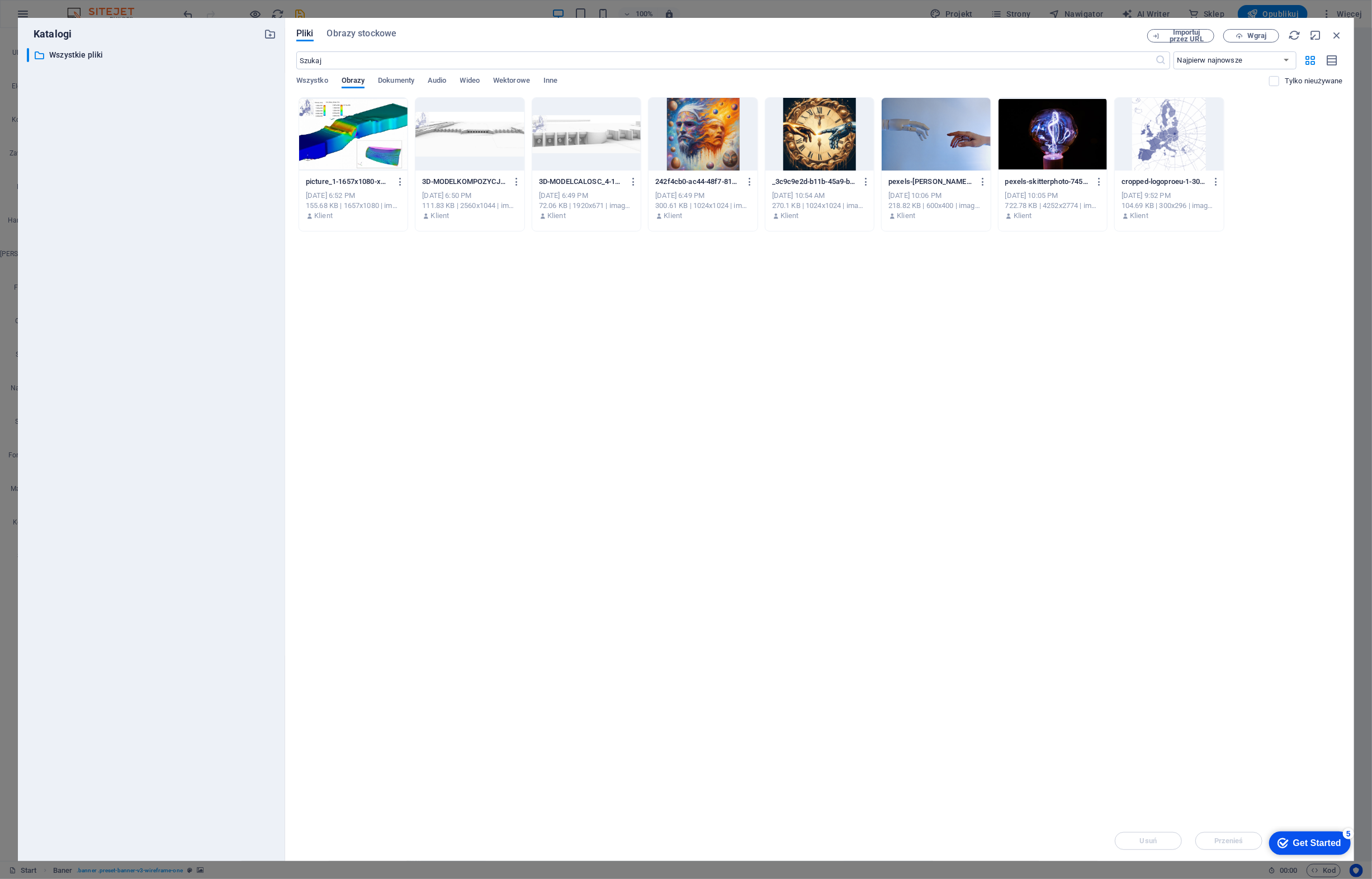
click at [691, 135] on div at bounding box center [702, 134] width 109 height 73
drag, startPoint x: 691, startPoint y: 135, endPoint x: 219, endPoint y: 137, distance: 472.0
click at [691, 135] on div "1" at bounding box center [702, 134] width 109 height 73
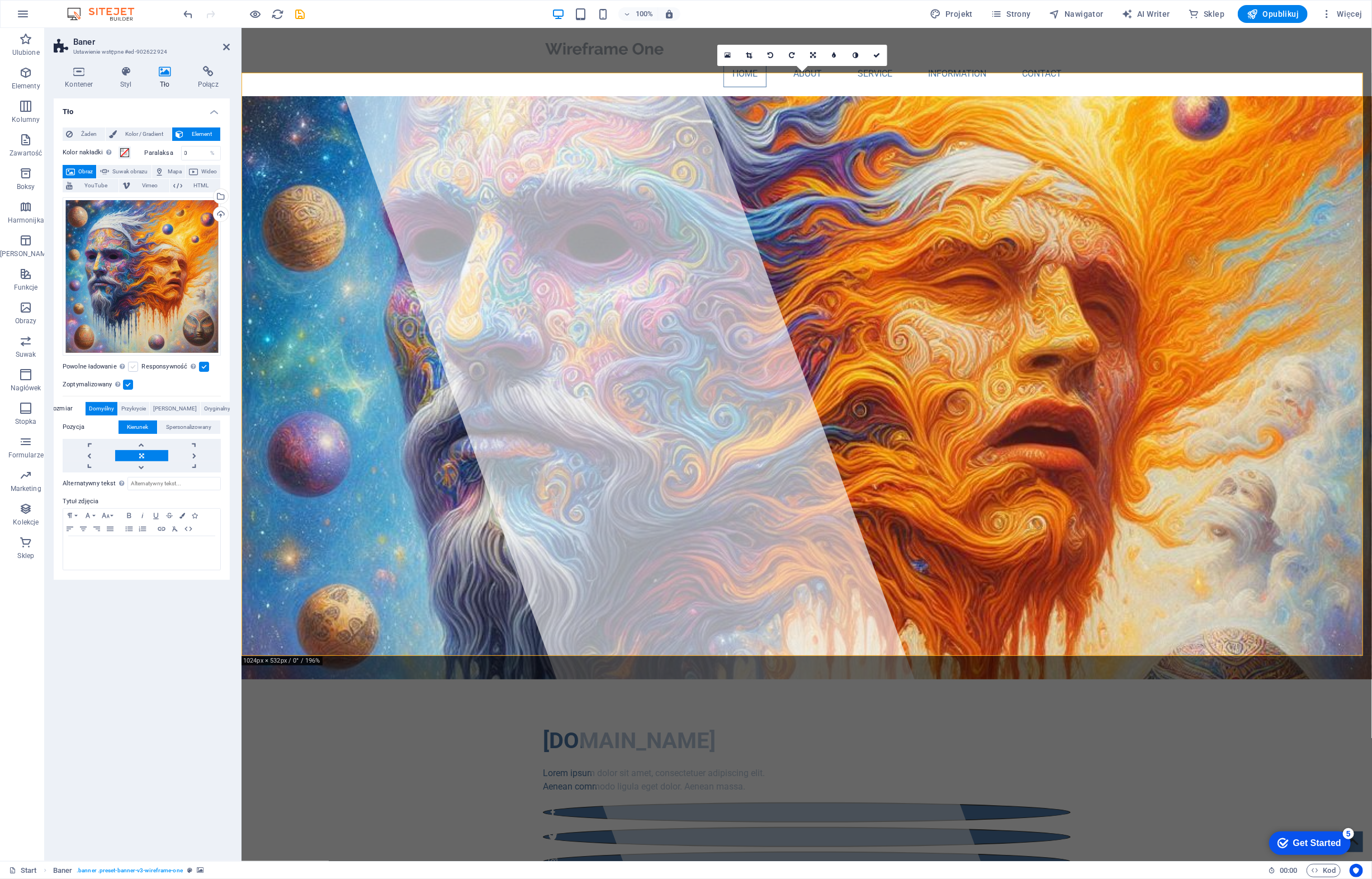
click at [138, 368] on label at bounding box center [132, 366] width 10 height 10
click at [0, 0] on input "Powolne ładowanie Ładowanie obrazów po załadowaniu strony poprawia szybkość str…" at bounding box center [0, 0] width 0 height 0
click at [176, 405] on span "[PERSON_NAME]" at bounding box center [174, 409] width 43 height 13
click at [205, 405] on span "Oryginalny" at bounding box center [216, 409] width 26 height 13
click at [179, 405] on span "[PERSON_NAME]" at bounding box center [174, 409] width 43 height 13
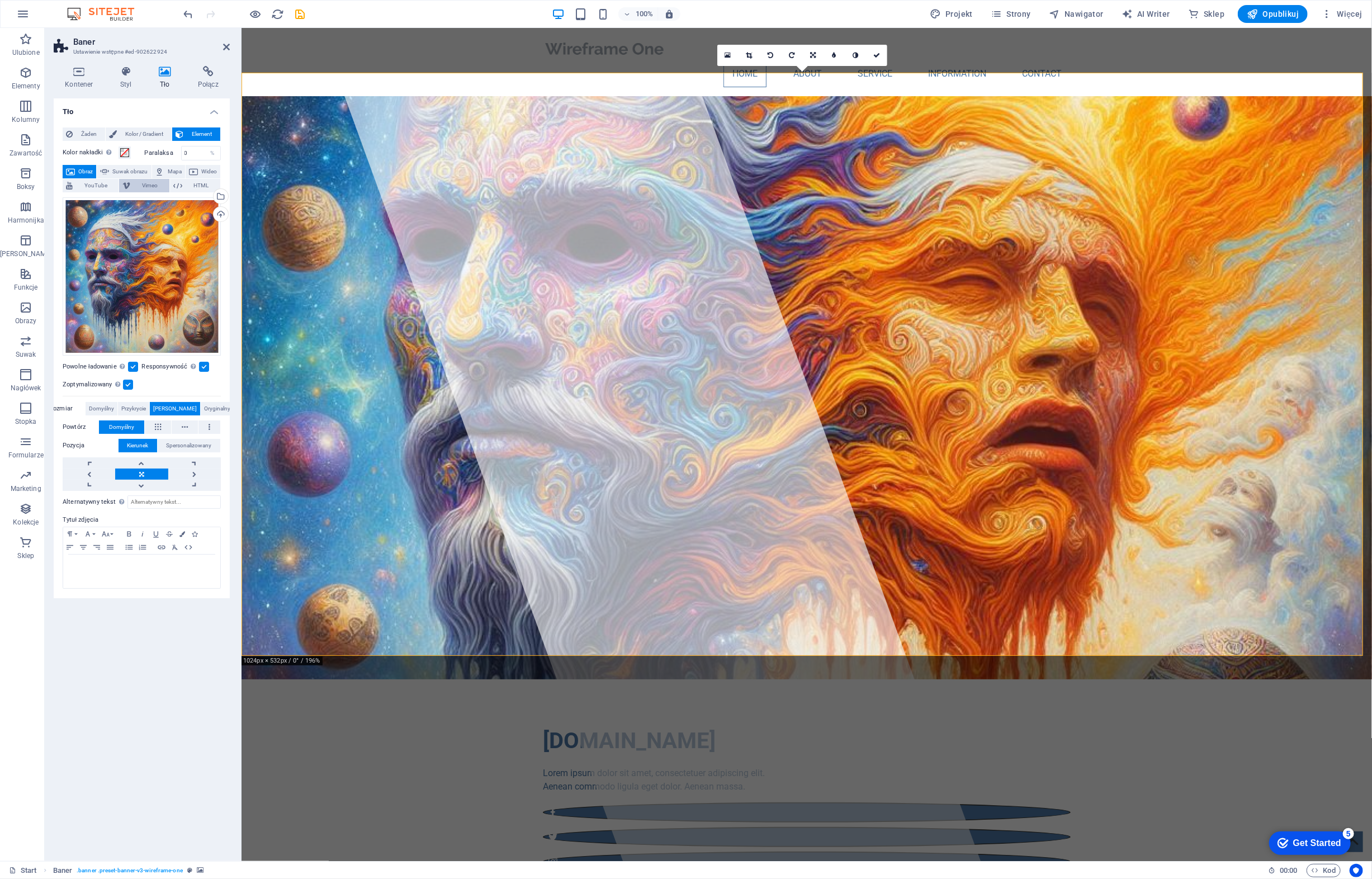
click at [166, 183] on span "Vimeo" at bounding box center [150, 186] width 32 height 13
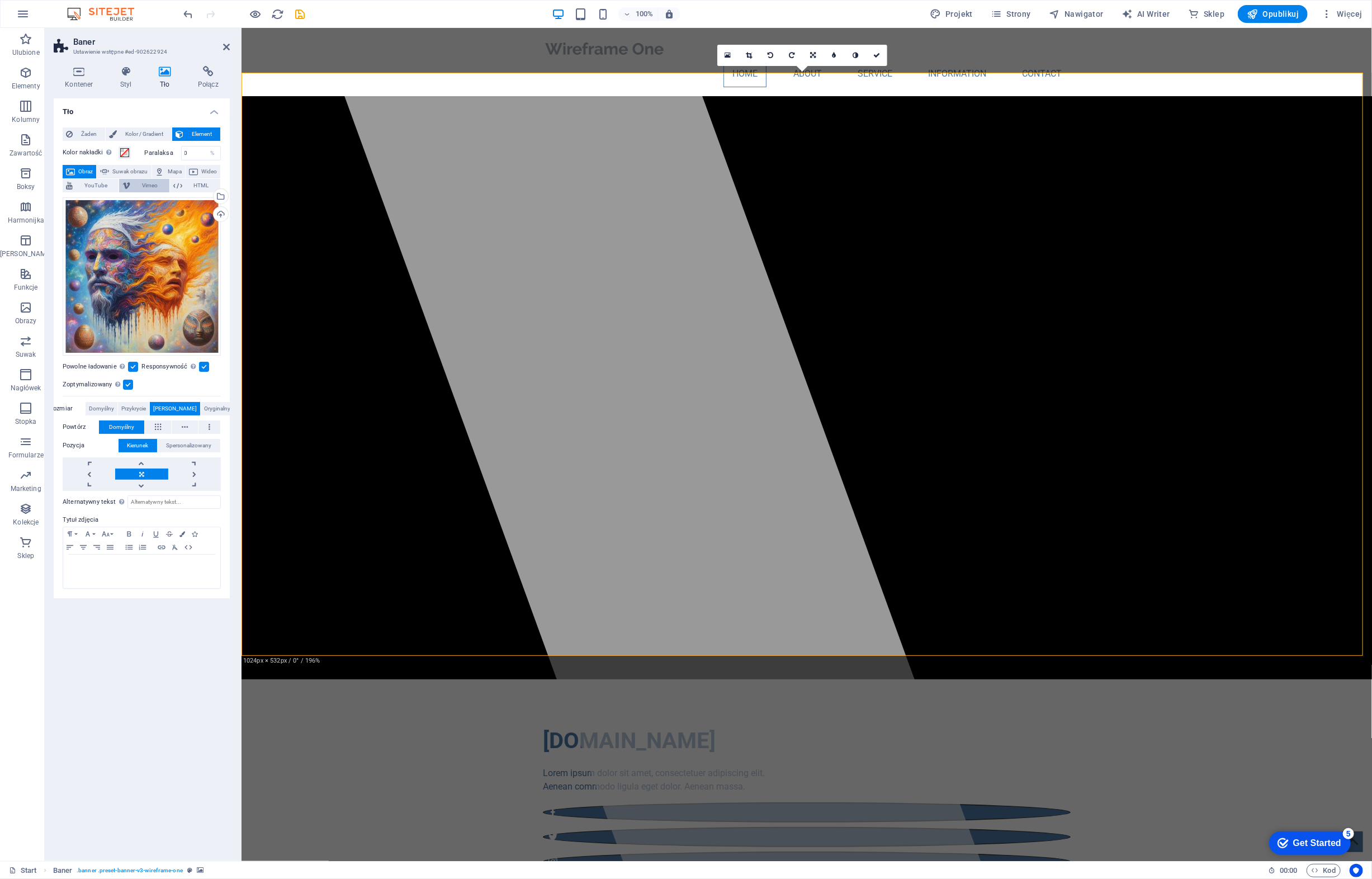
select select "ar16_9"
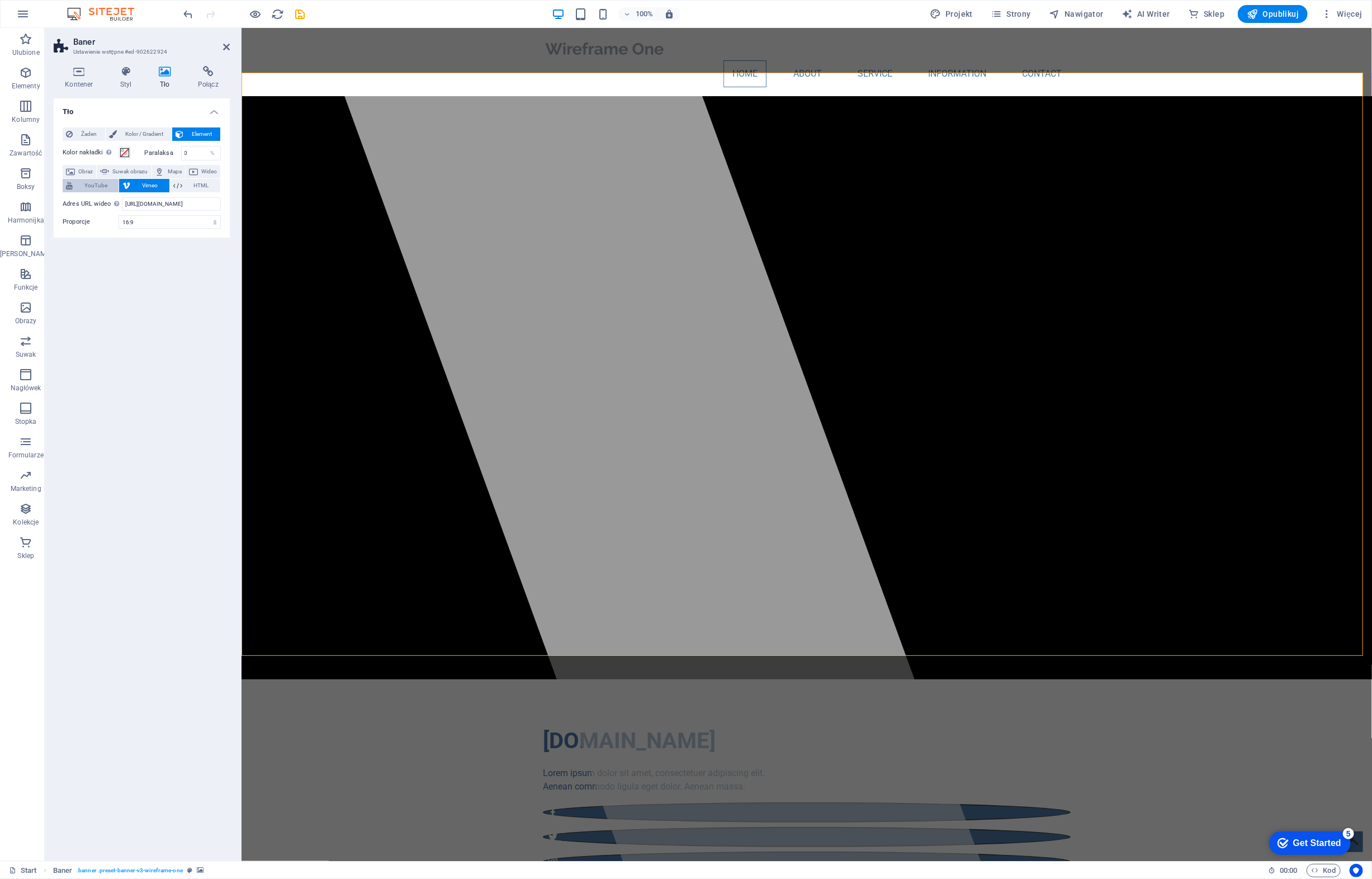
click at [115, 182] on span "YouTube" at bounding box center [95, 186] width 39 height 13
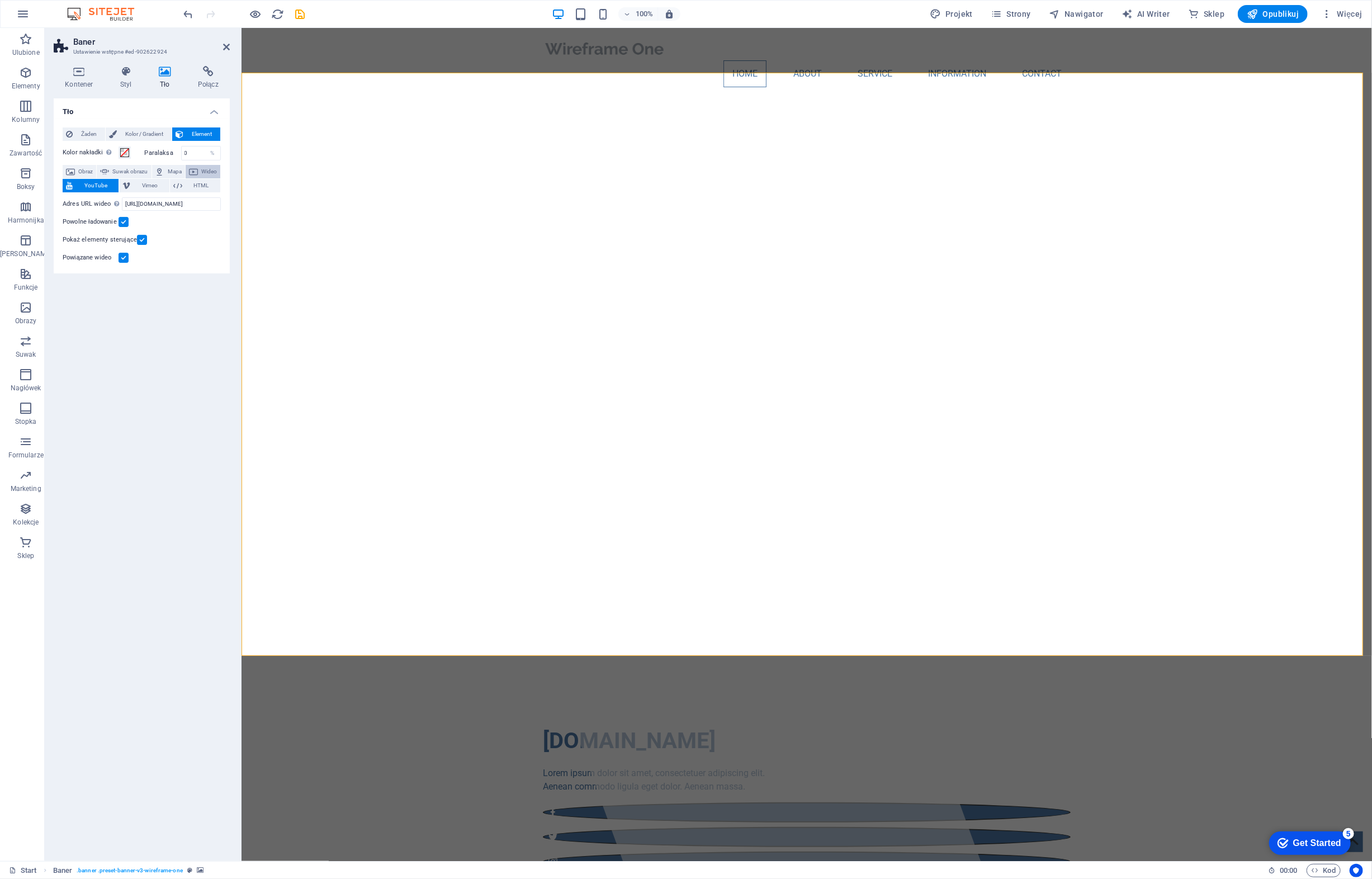
click at [201, 178] on span "Wideo" at bounding box center [209, 172] width 16 height 13
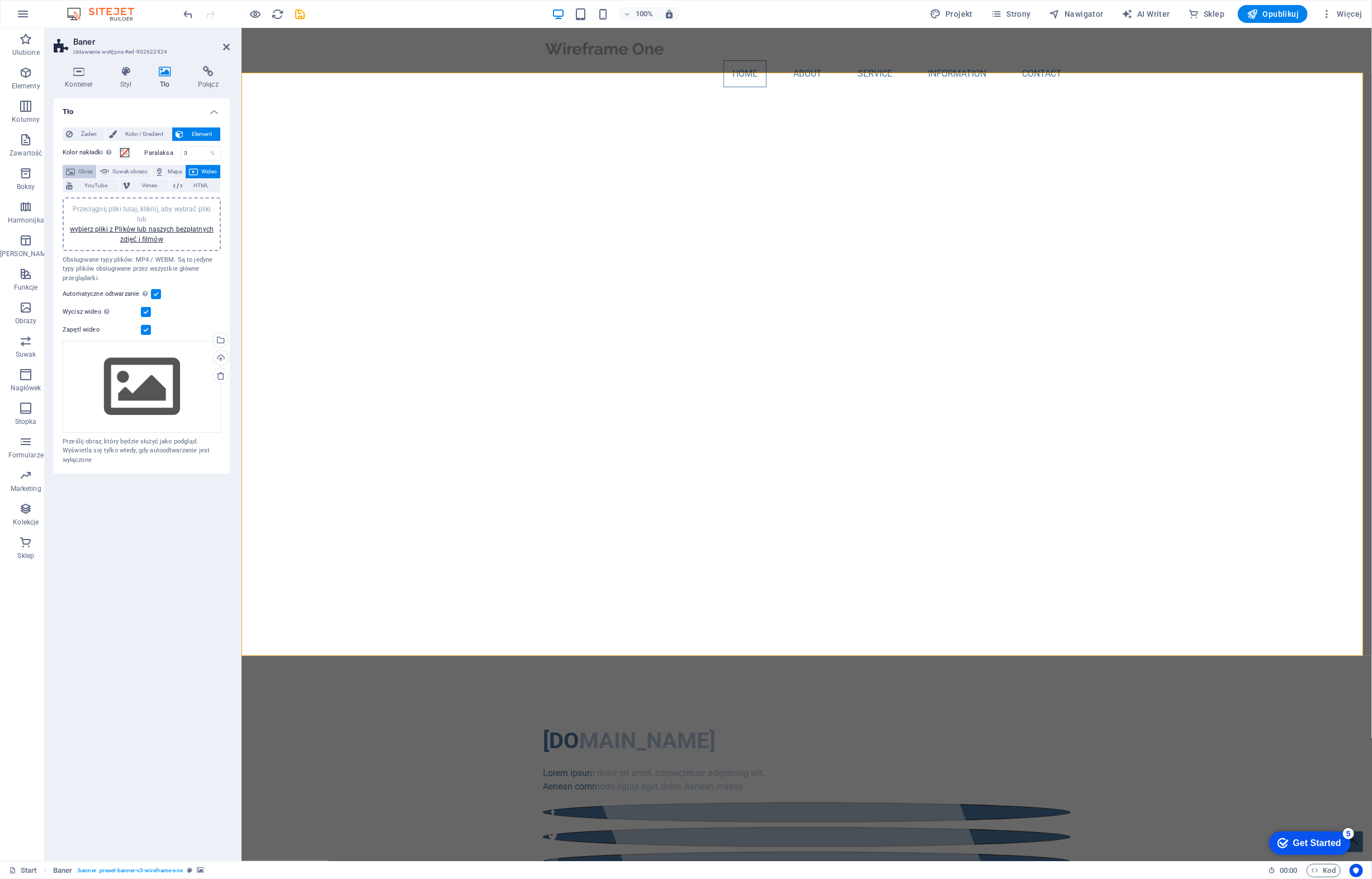
click at [92, 168] on span "Obraz" at bounding box center [86, 172] width 15 height 13
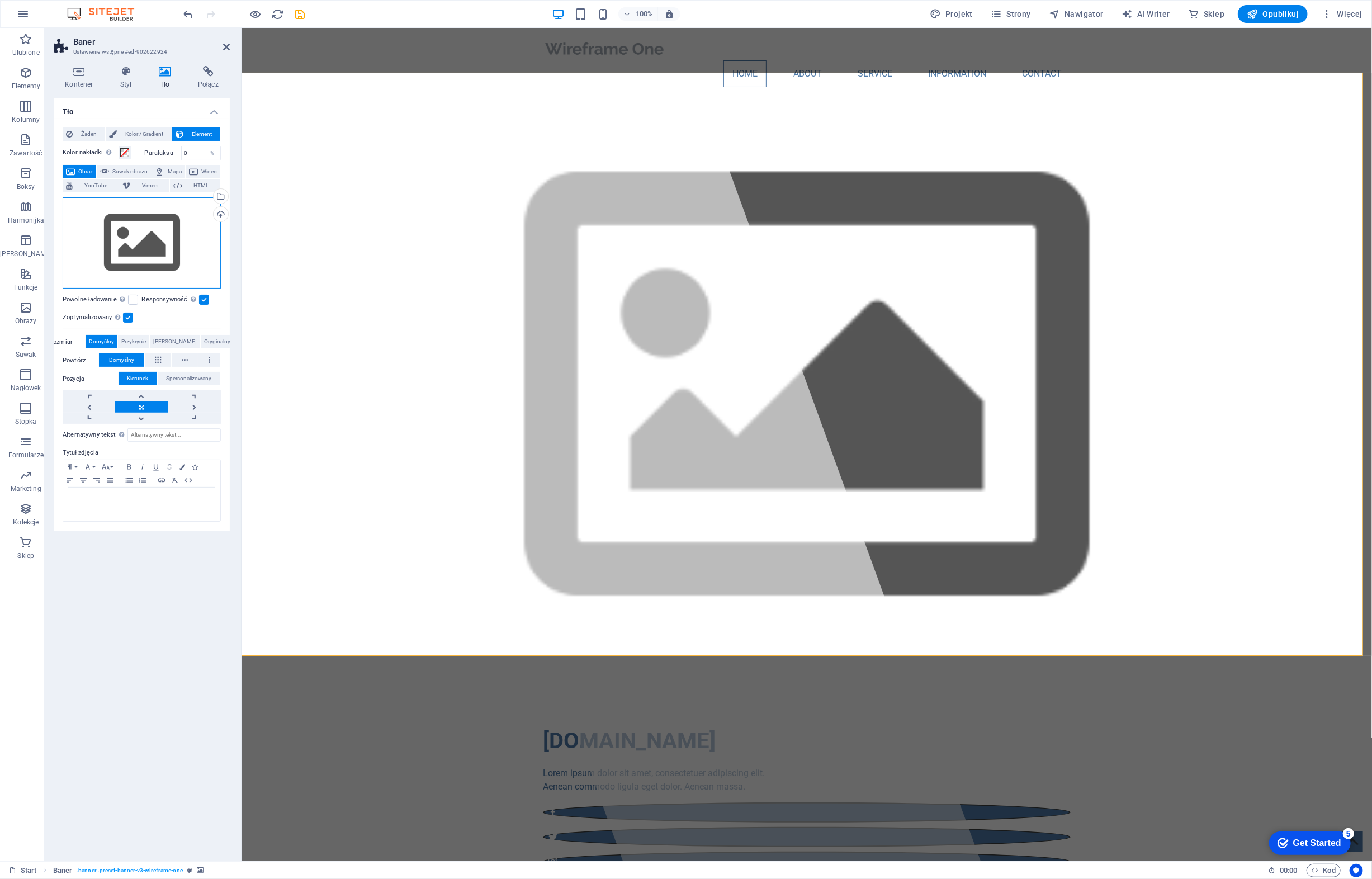
click at [130, 226] on div "Przeciągnij pliki tutaj, kliknij, aby wybrać pliki lub wybierz pliki z Plików l…" at bounding box center [142, 243] width 158 height 92
click at [130, 226] on body "new.proeu.pl Start Ulubione Elementy Kolumny Zawartość Boksy Harmonijka Tabele …" at bounding box center [686, 440] width 1372 height 879
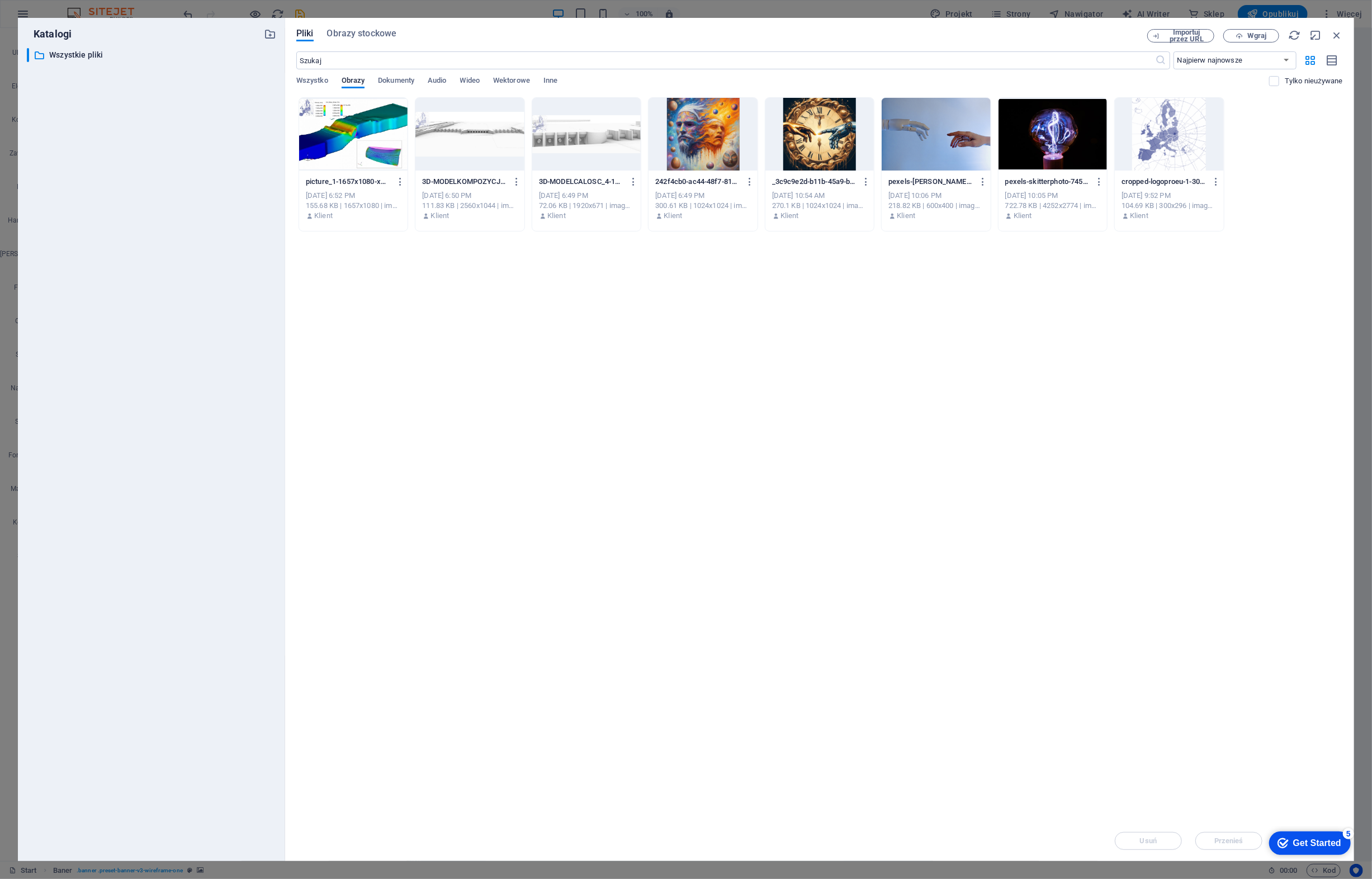
click at [685, 122] on div at bounding box center [702, 134] width 109 height 73
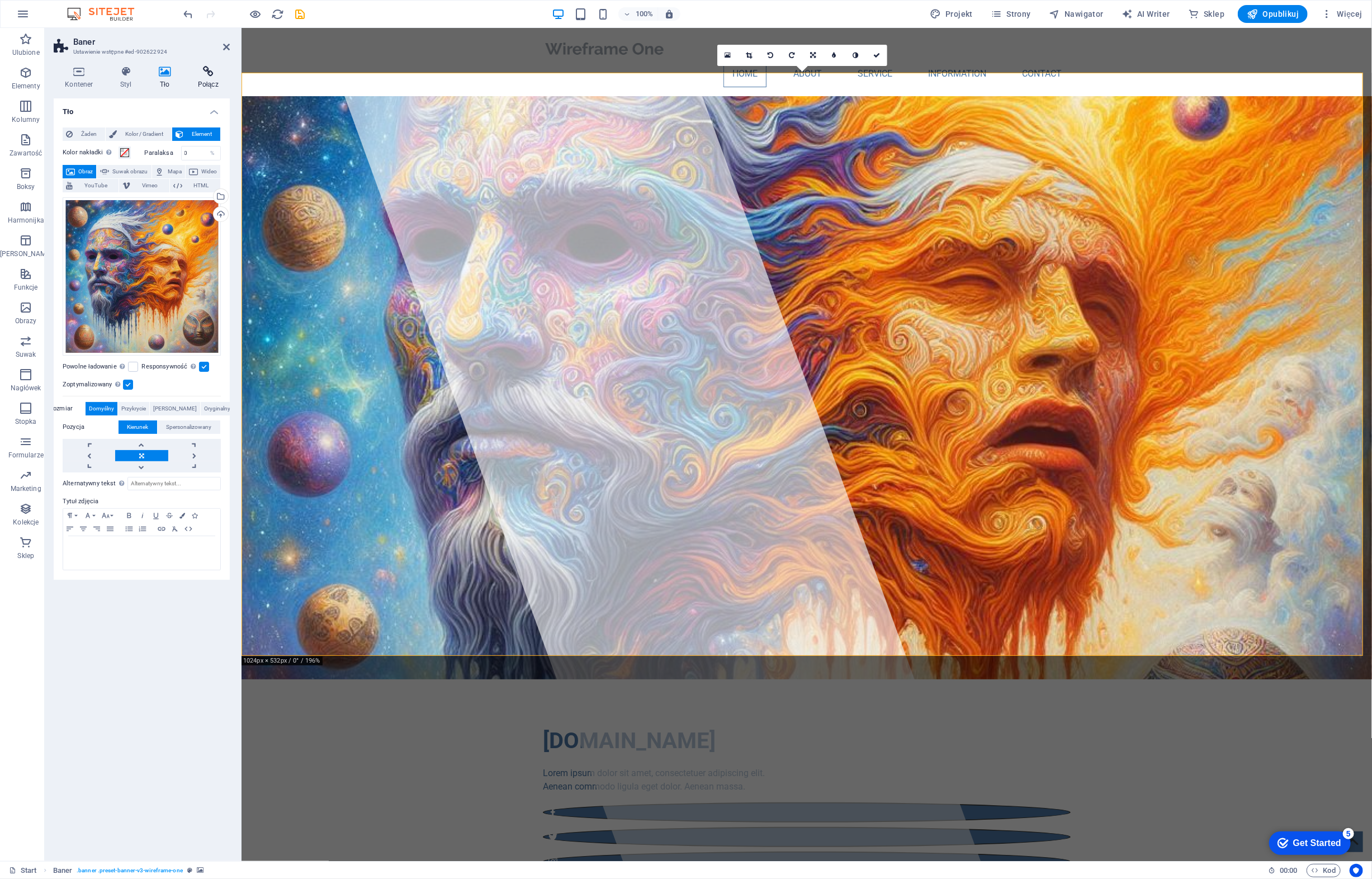
click at [202, 75] on icon at bounding box center [208, 71] width 43 height 11
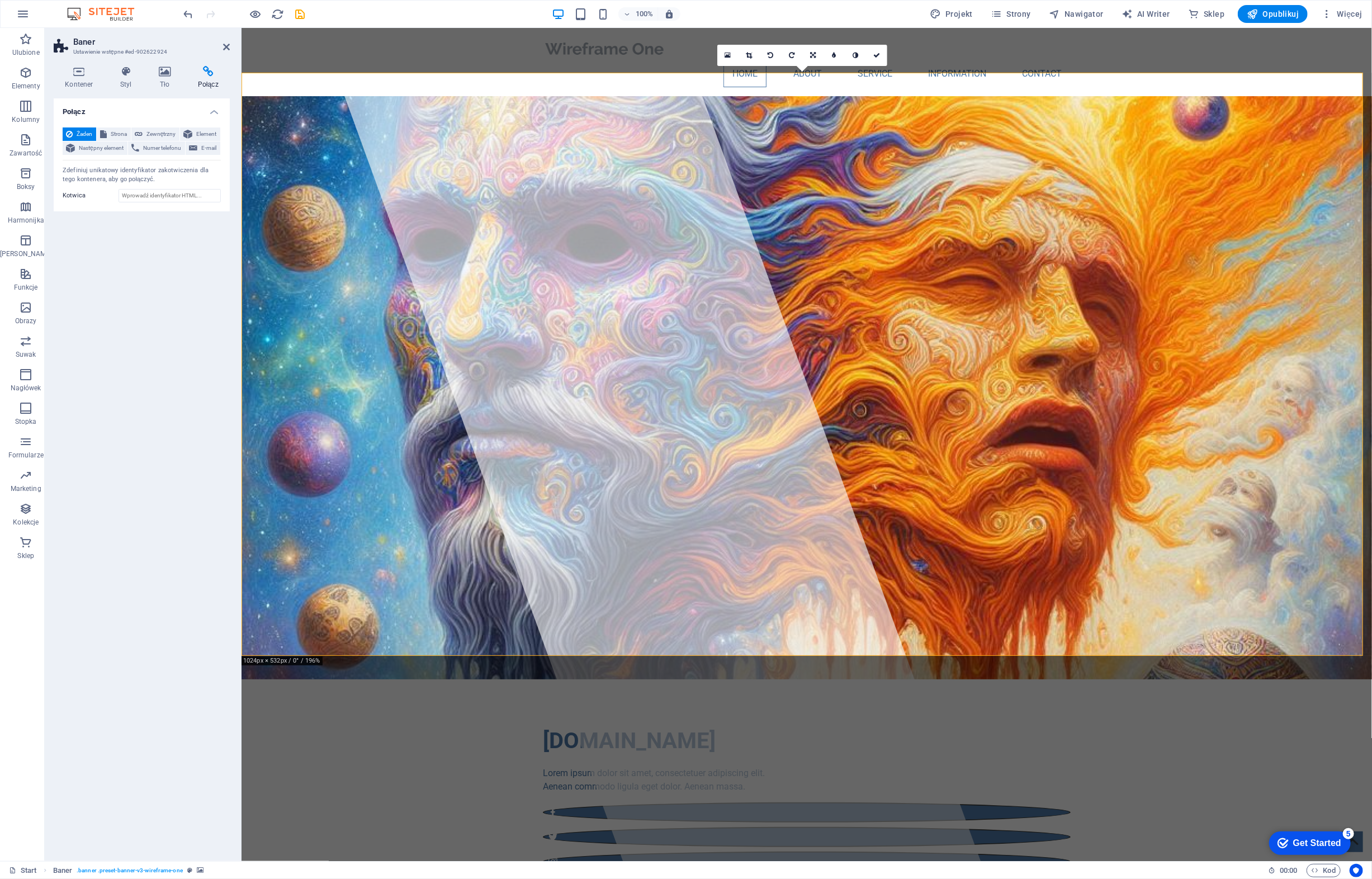
click at [198, 107] on h4 "Połącz" at bounding box center [142, 109] width 176 height 20
click at [198, 107] on h4 "Połącz" at bounding box center [142, 112] width 176 height 27
click at [169, 74] on icon at bounding box center [165, 71] width 35 height 11
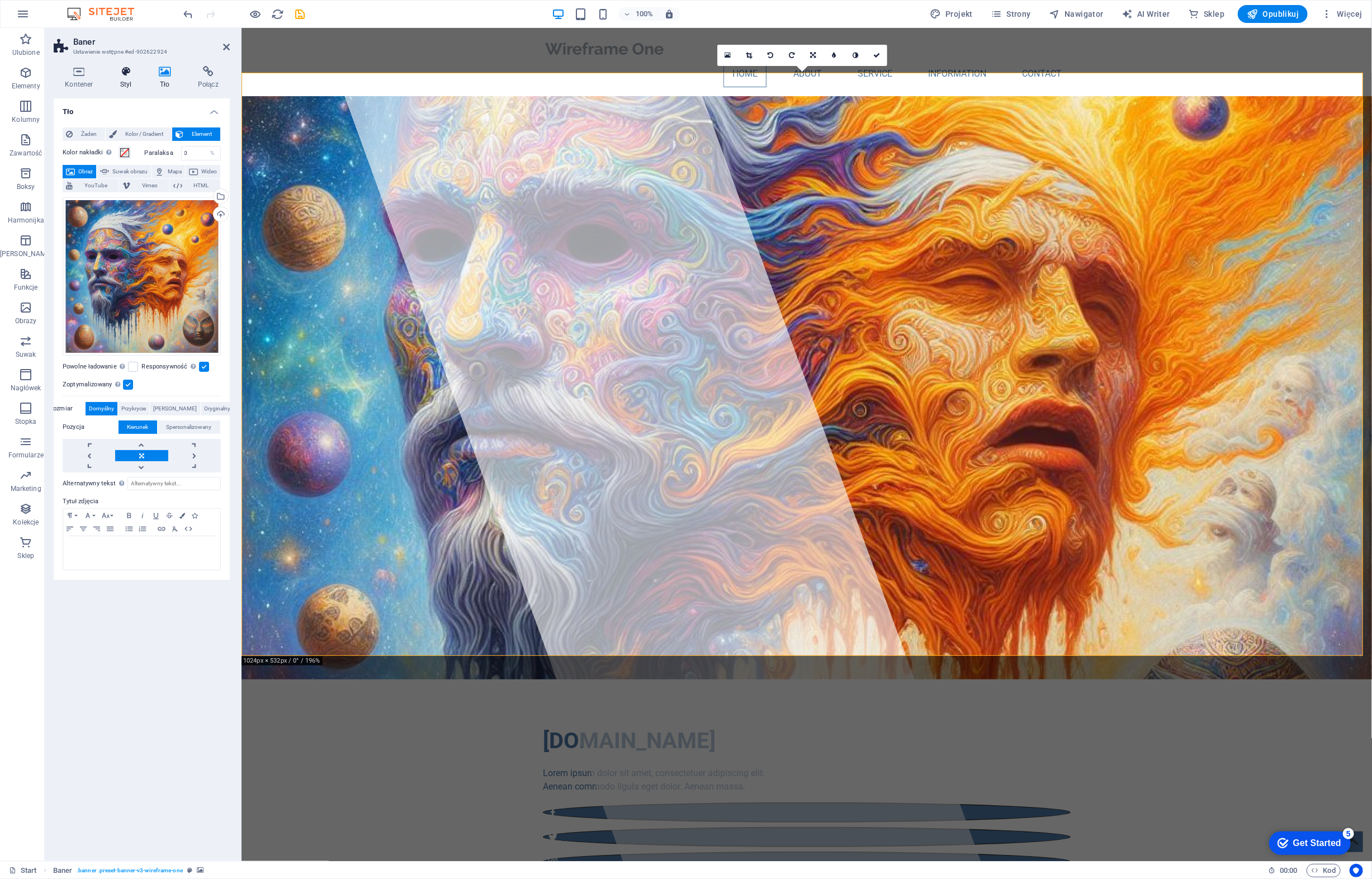
click at [125, 72] on icon at bounding box center [126, 71] width 34 height 11
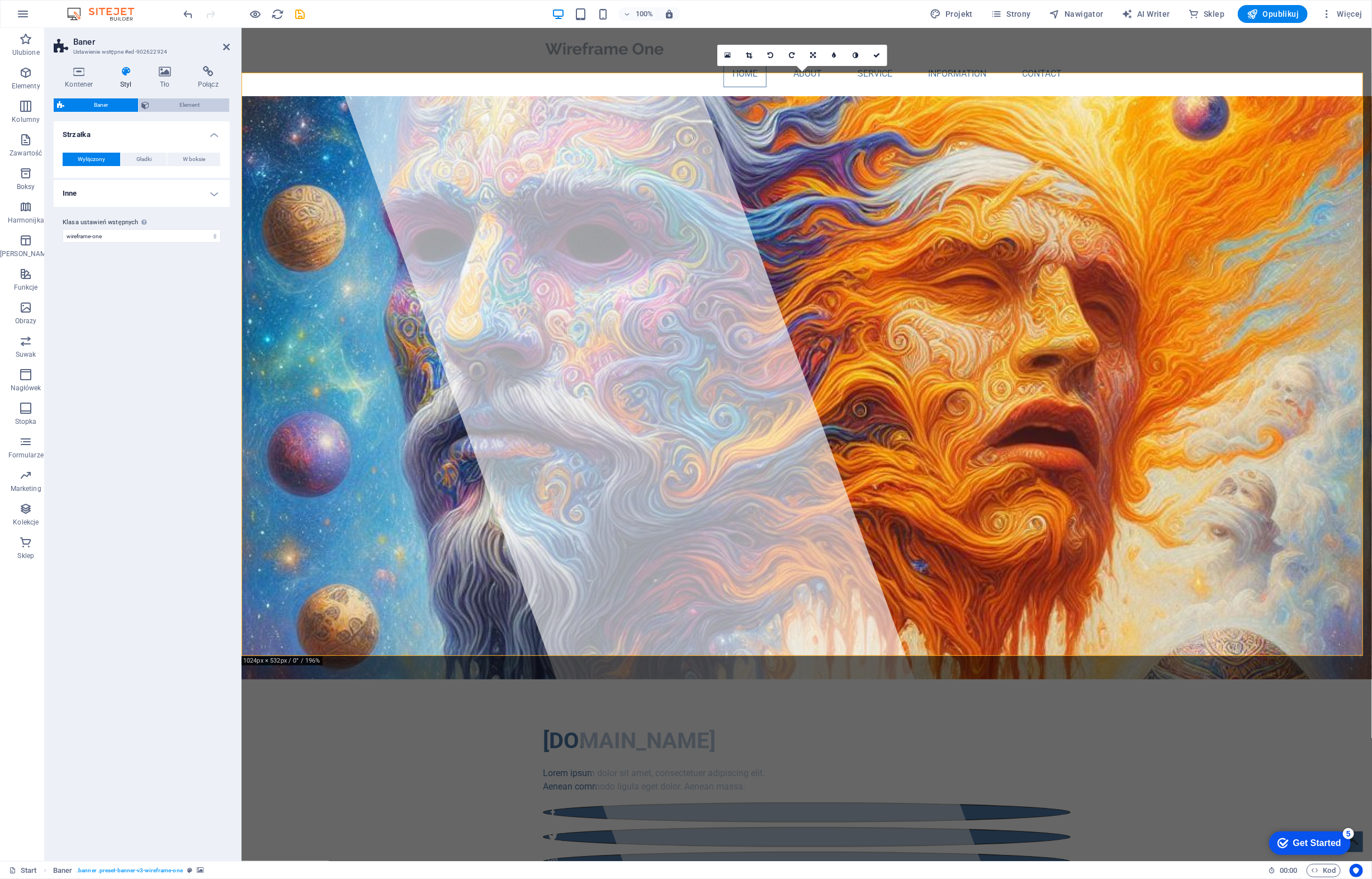
click at [196, 107] on span "Element" at bounding box center [190, 105] width 73 height 13
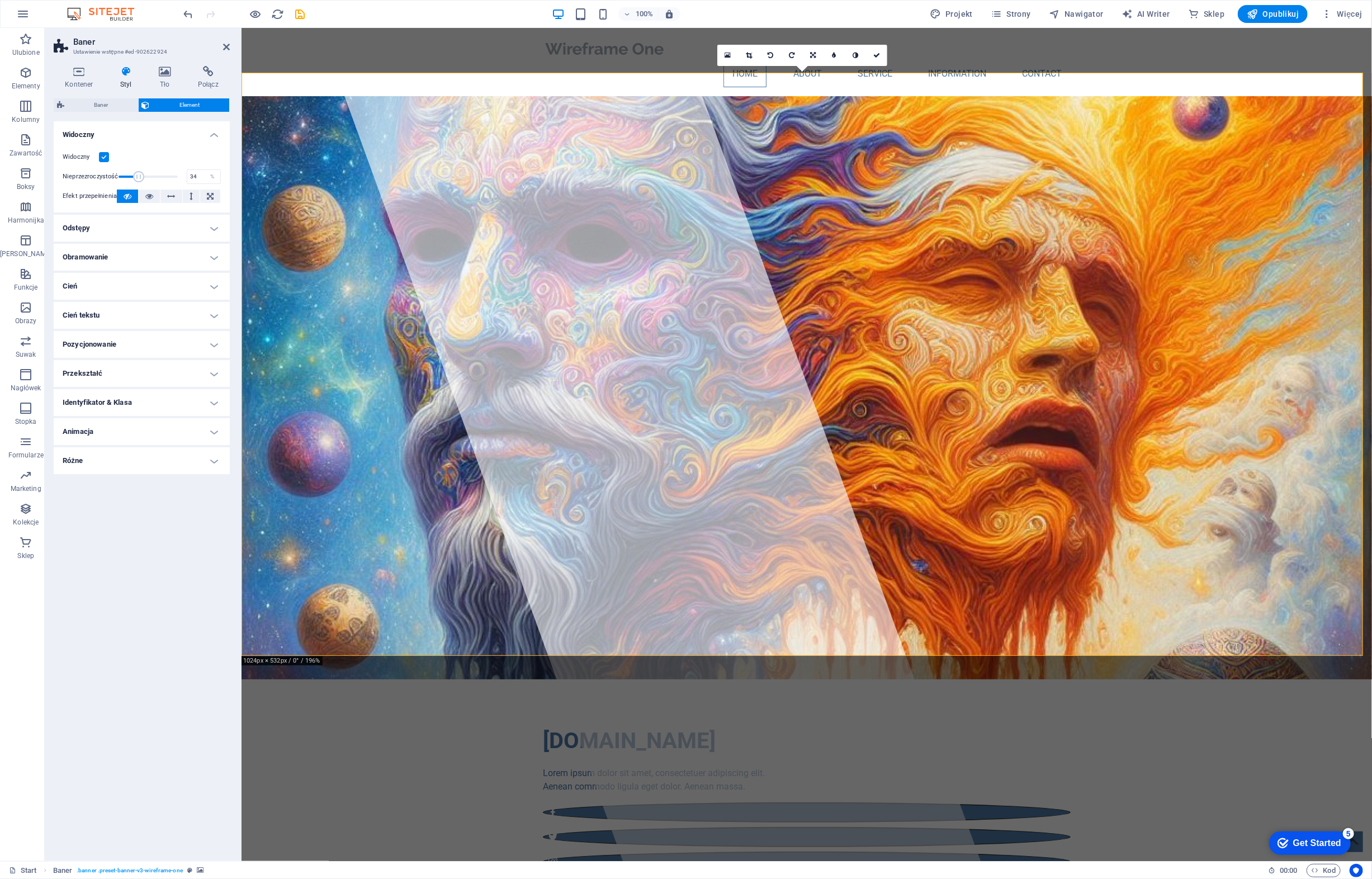
drag, startPoint x: 176, startPoint y: 172, endPoint x: 138, endPoint y: 174, distance: 38.1
click at [138, 174] on span at bounding box center [138, 176] width 11 height 11
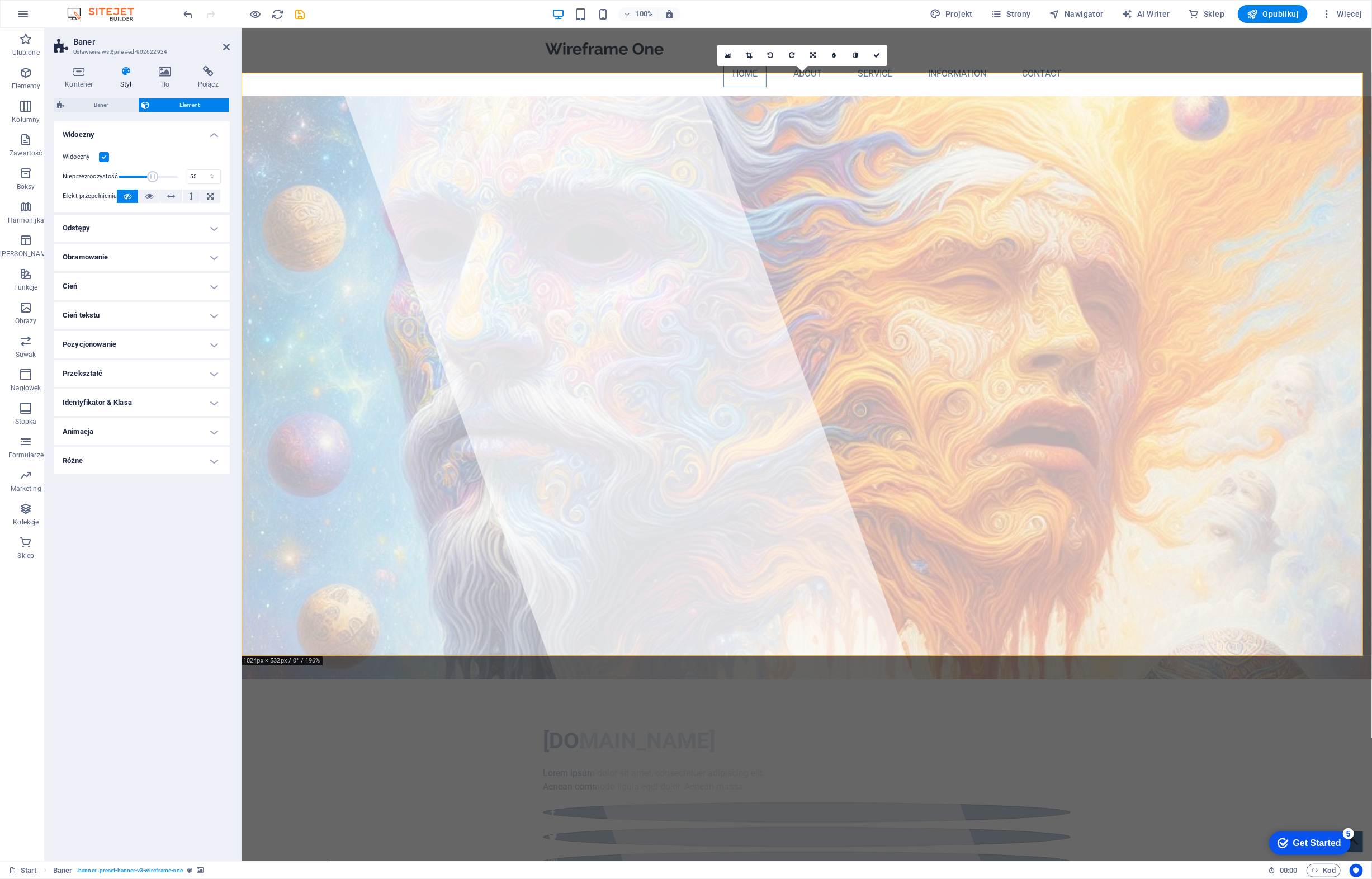
type input "54"
drag, startPoint x: 138, startPoint y: 174, endPoint x: 150, endPoint y: 176, distance: 12.2
click at [150, 176] on span at bounding box center [150, 176] width 11 height 11
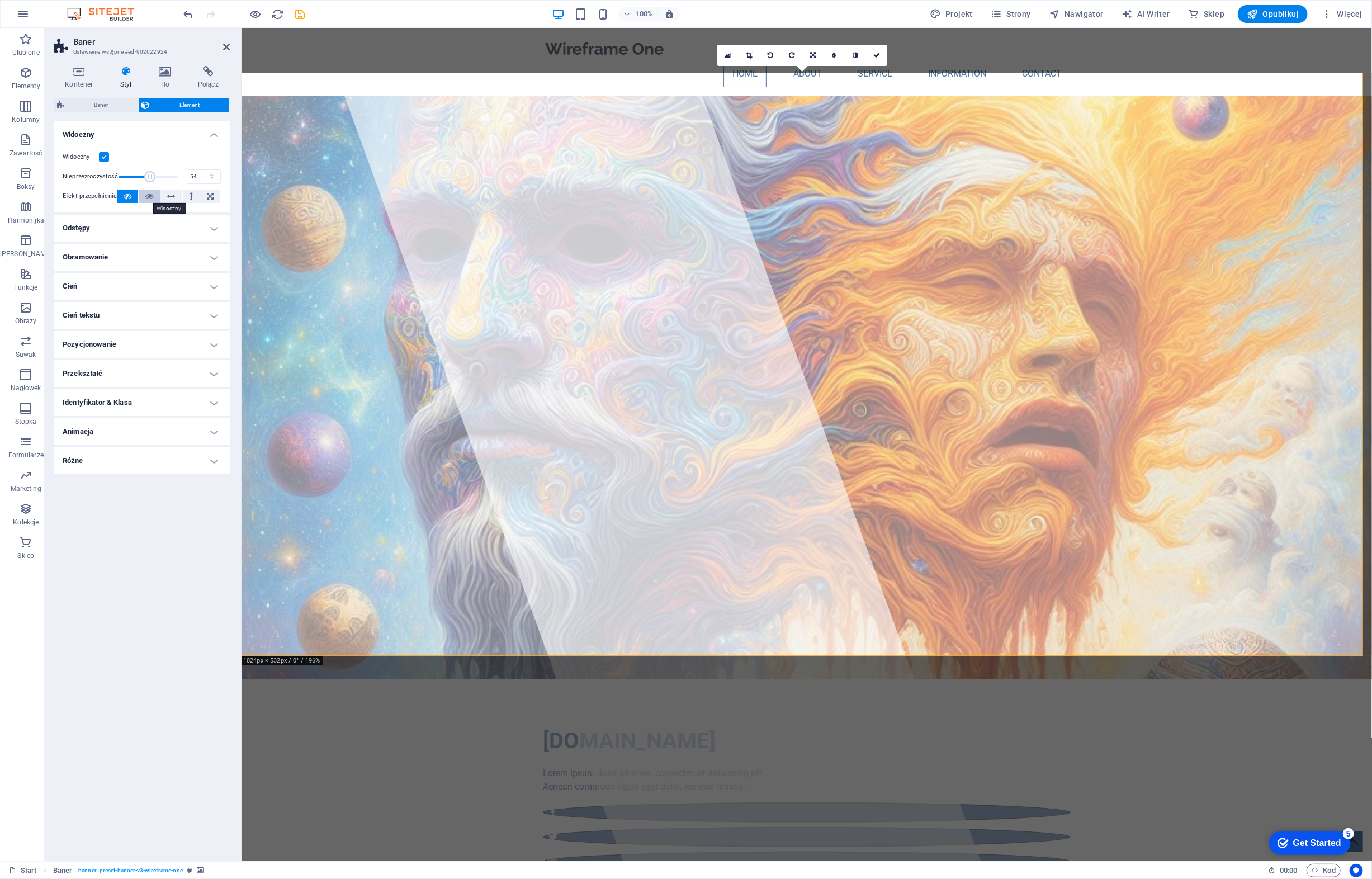
click at [145, 198] on icon at bounding box center [149, 196] width 8 height 13
click at [130, 197] on icon at bounding box center [128, 196] width 8 height 13
click at [200, 436] on h4 "Animacja" at bounding box center [142, 432] width 176 height 27
click at [96, 469] on select "Nie animuj Pokaż / Ukryj Przesuń w górę/w dół Powiększ/oddal Przesuń od lewej d…" at bounding box center [142, 465] width 158 height 13
select select "pulse"
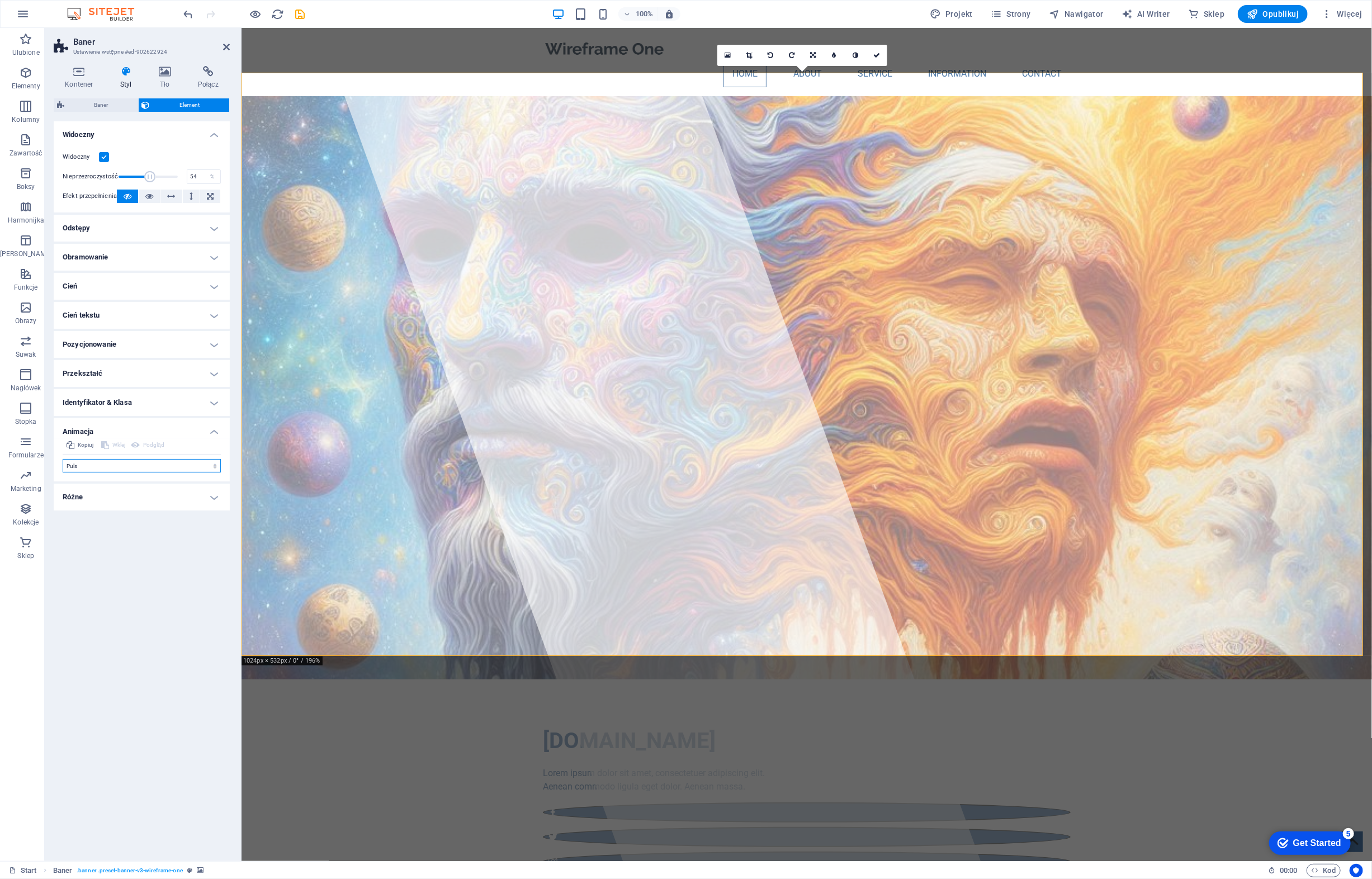
click at [63, 459] on select "Nie animuj Pokaż / Ukryj Przesuń w górę/w dół Powiększ/oddal Przesuń od lewej d…" at bounding box center [142, 465] width 158 height 13
select select "scroll"
click at [208, 465] on select "Nie animuj Pokaż / Ukryj Przesuń w górę/w dół Powiększ/oddal Przesuń od lewej d…" at bounding box center [142, 465] width 158 height 13
click at [63, 459] on select "Nie animuj Pokaż / Ukryj Przesuń w górę/w dół Powiększ/oddal Przesuń od lewej d…" at bounding box center [142, 465] width 158 height 13
click at [208, 463] on select "Nie animuj Pokaż / Ukryj Przesuń w górę/w dół Powiększ/oddal Przesuń od lewej d…" at bounding box center [142, 465] width 158 height 13
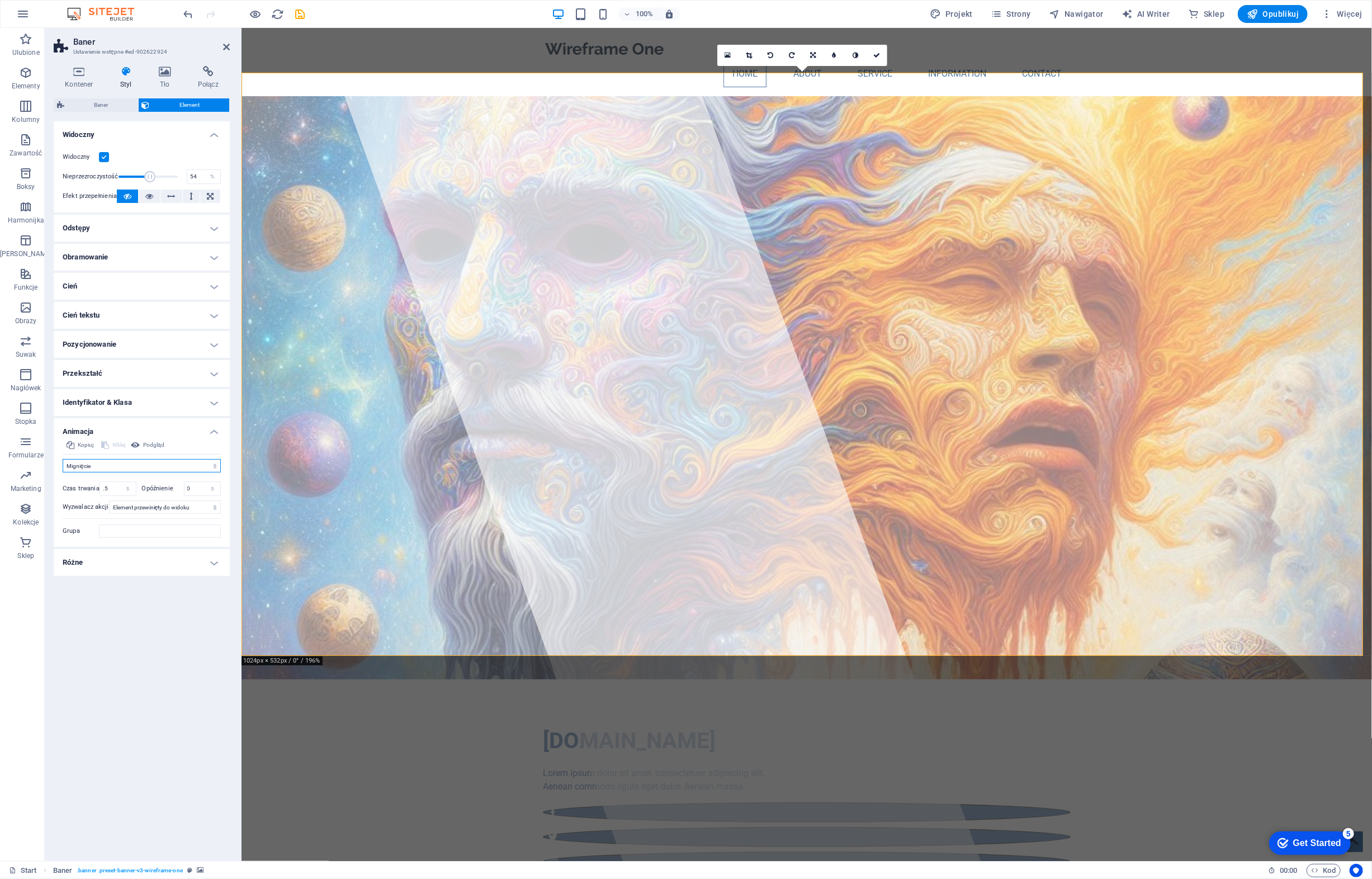
select select "overlay"
click at [63, 459] on select "Nie animuj Pokaż / Ukryj Przesuń w górę/w dół Powiększ/oddal Przesuń od lewej d…" at bounding box center [142, 465] width 158 height 13
type input "100"
drag, startPoint x: 154, startPoint y: 176, endPoint x: 194, endPoint y: 174, distance: 40.0
click at [194, 174] on div "Nieprzezroczystość 100 %" at bounding box center [142, 176] width 158 height 17
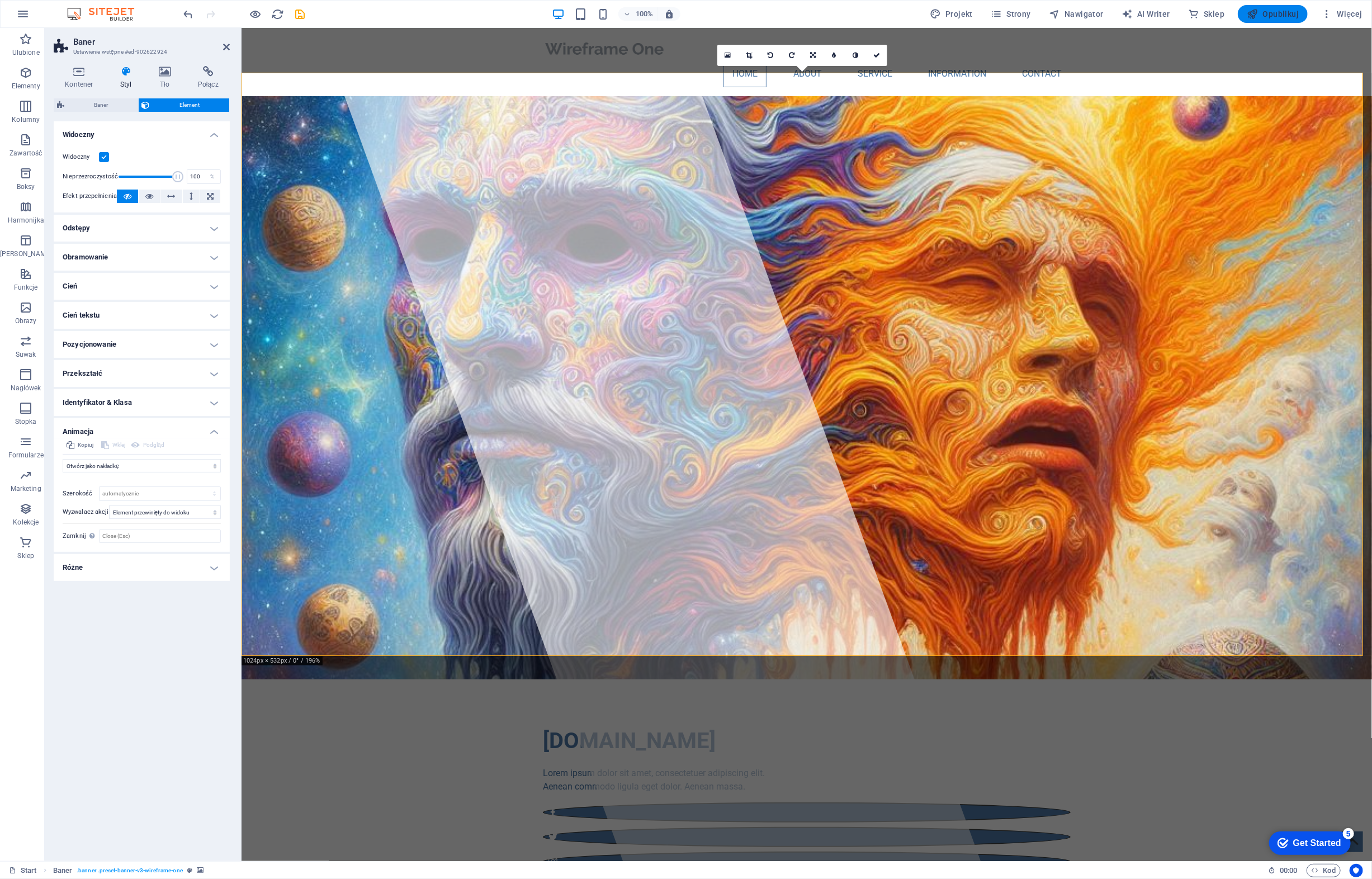
click at [1284, 16] on span "Opublikuj" at bounding box center [1272, 14] width 52 height 11
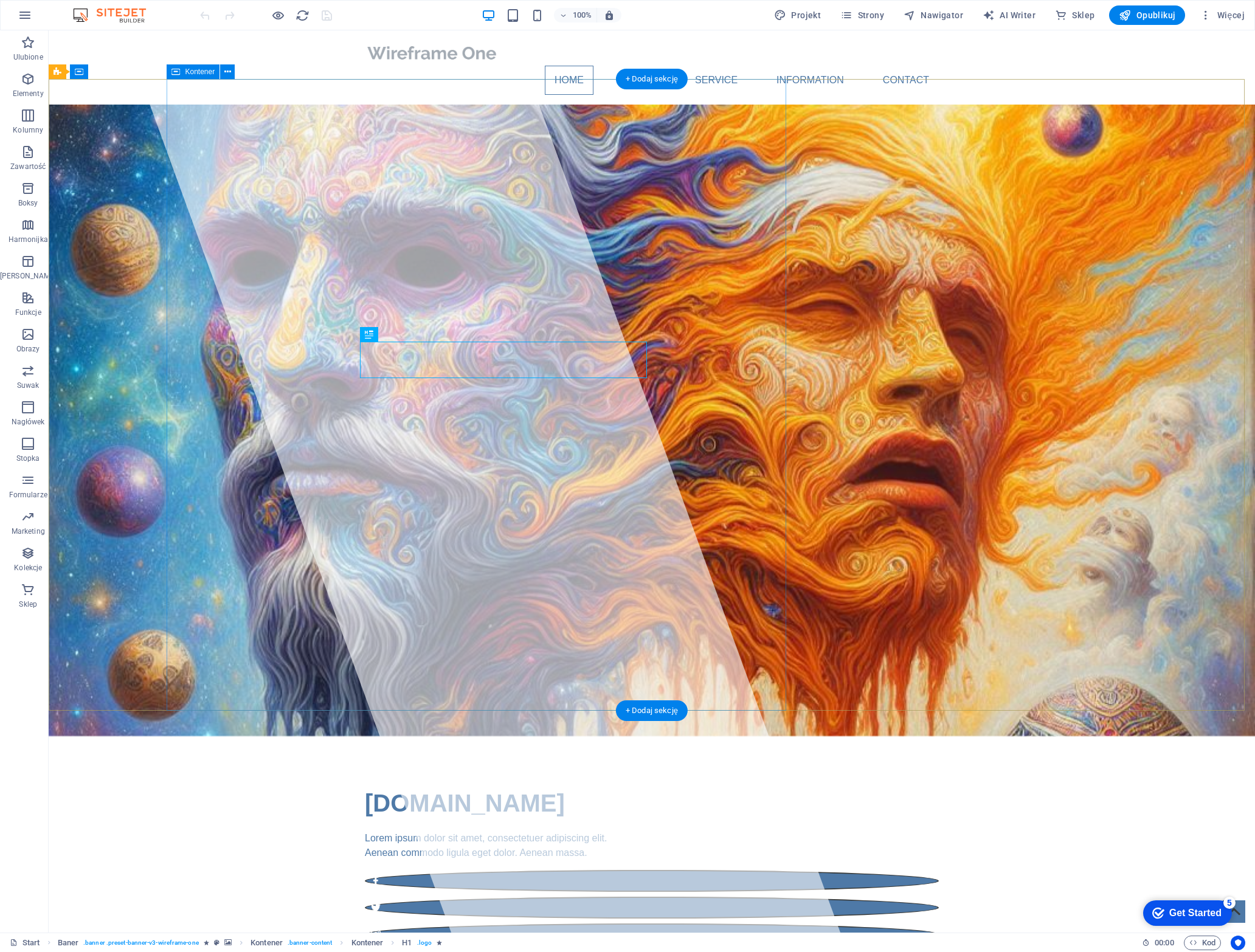
click at [248, 256] on div at bounding box center [482, 481] width 718 height 902
click at [180, 736] on div "[DOMAIN_NAME] Lorem ipsum dolor sit amet, consectetuer adipiscing elit. Aenean …" at bounding box center [652, 865] width 1206 height 258
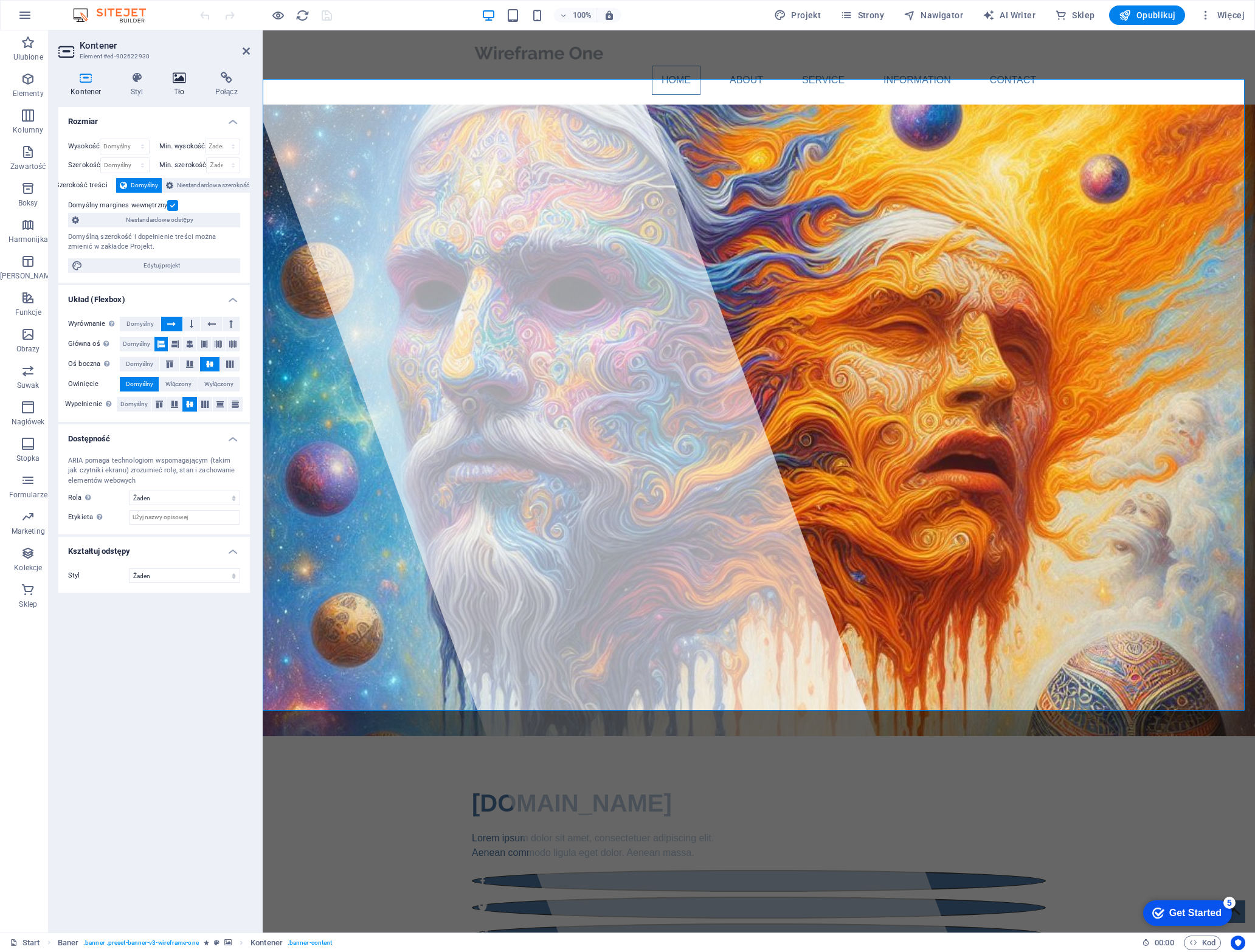
click at [177, 80] on icon at bounding box center [180, 77] width 38 height 12
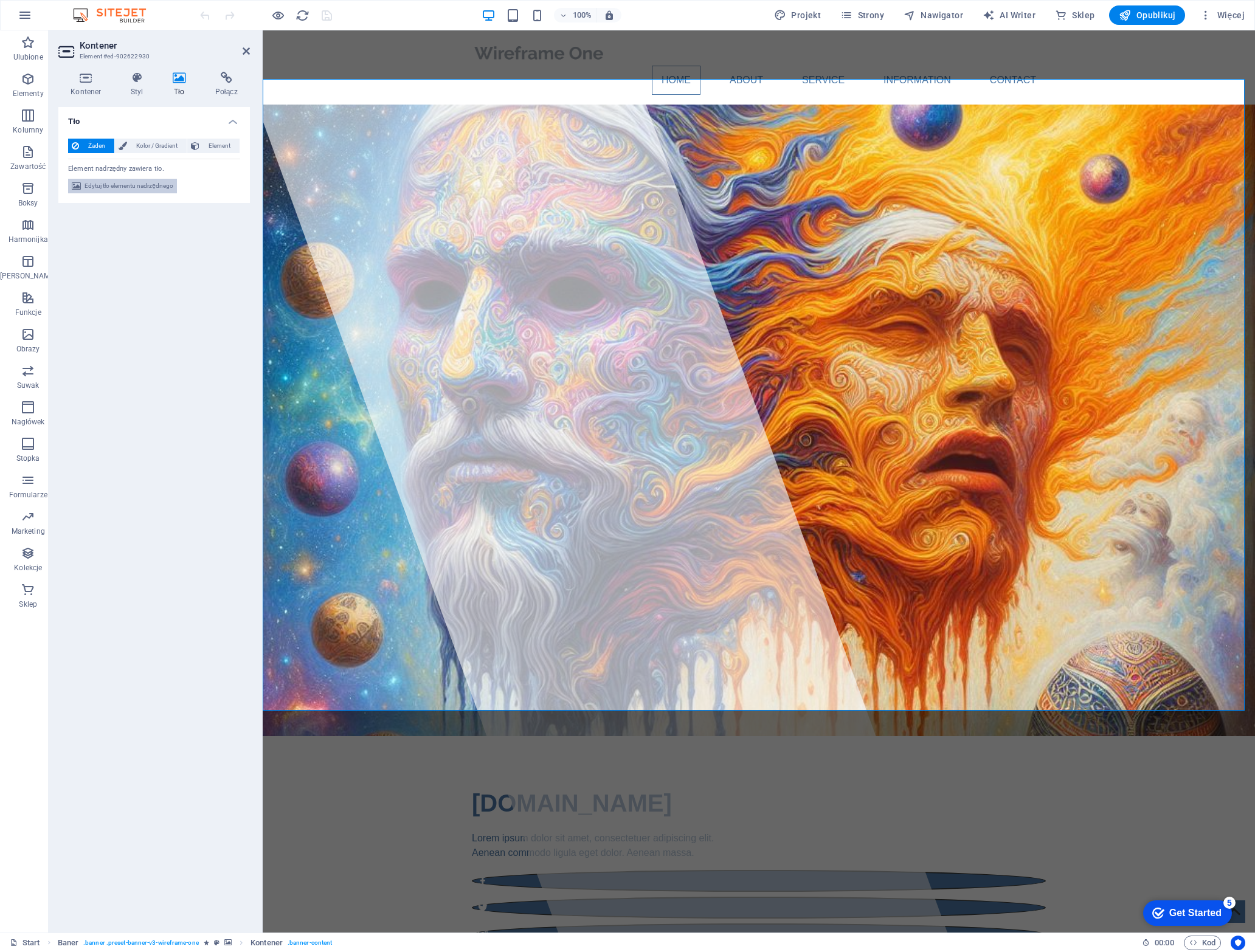
click at [148, 182] on span "Edytuj tło elementu nadrzędnego" at bounding box center [129, 186] width 89 height 14
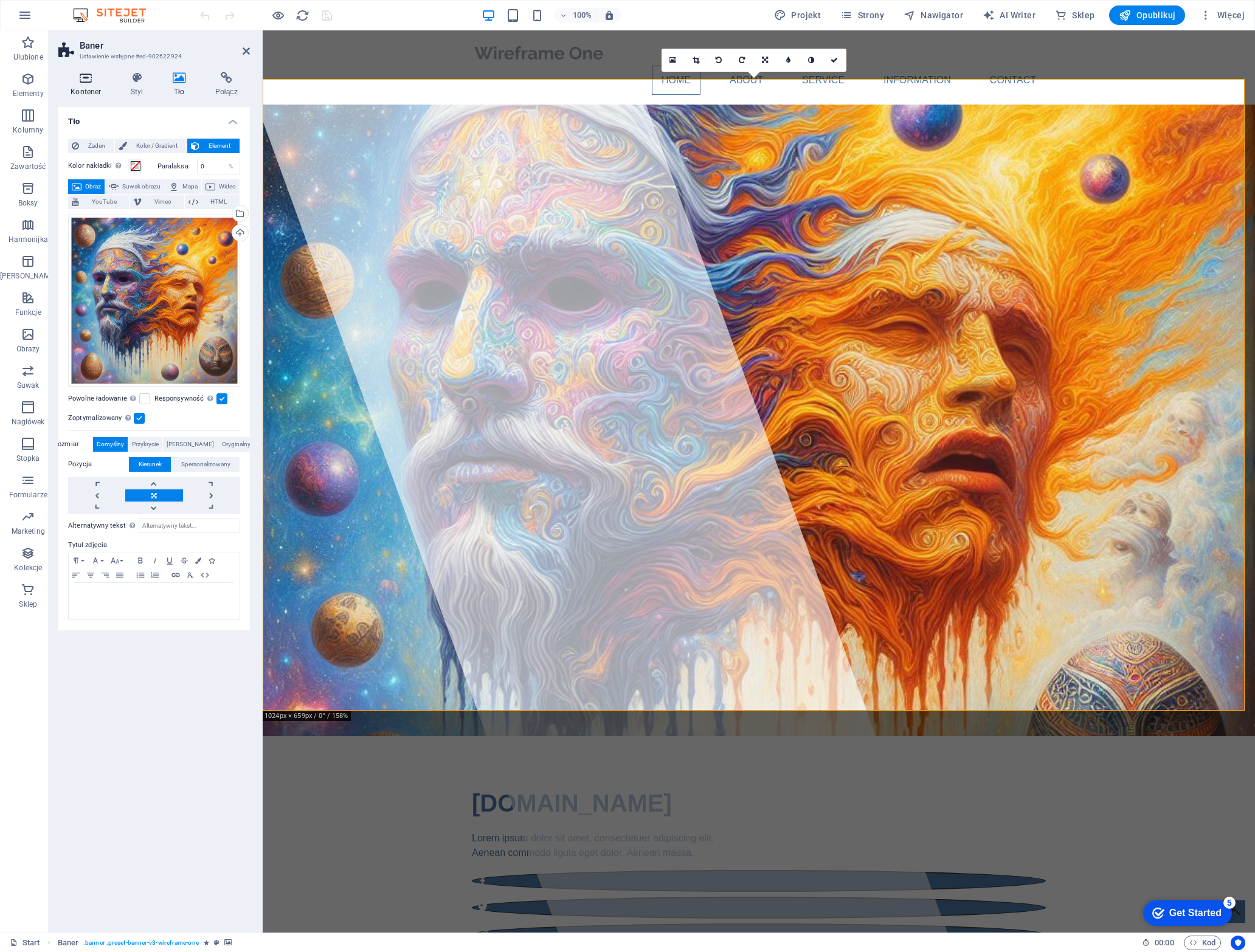
click at [93, 75] on icon at bounding box center [86, 77] width 55 height 12
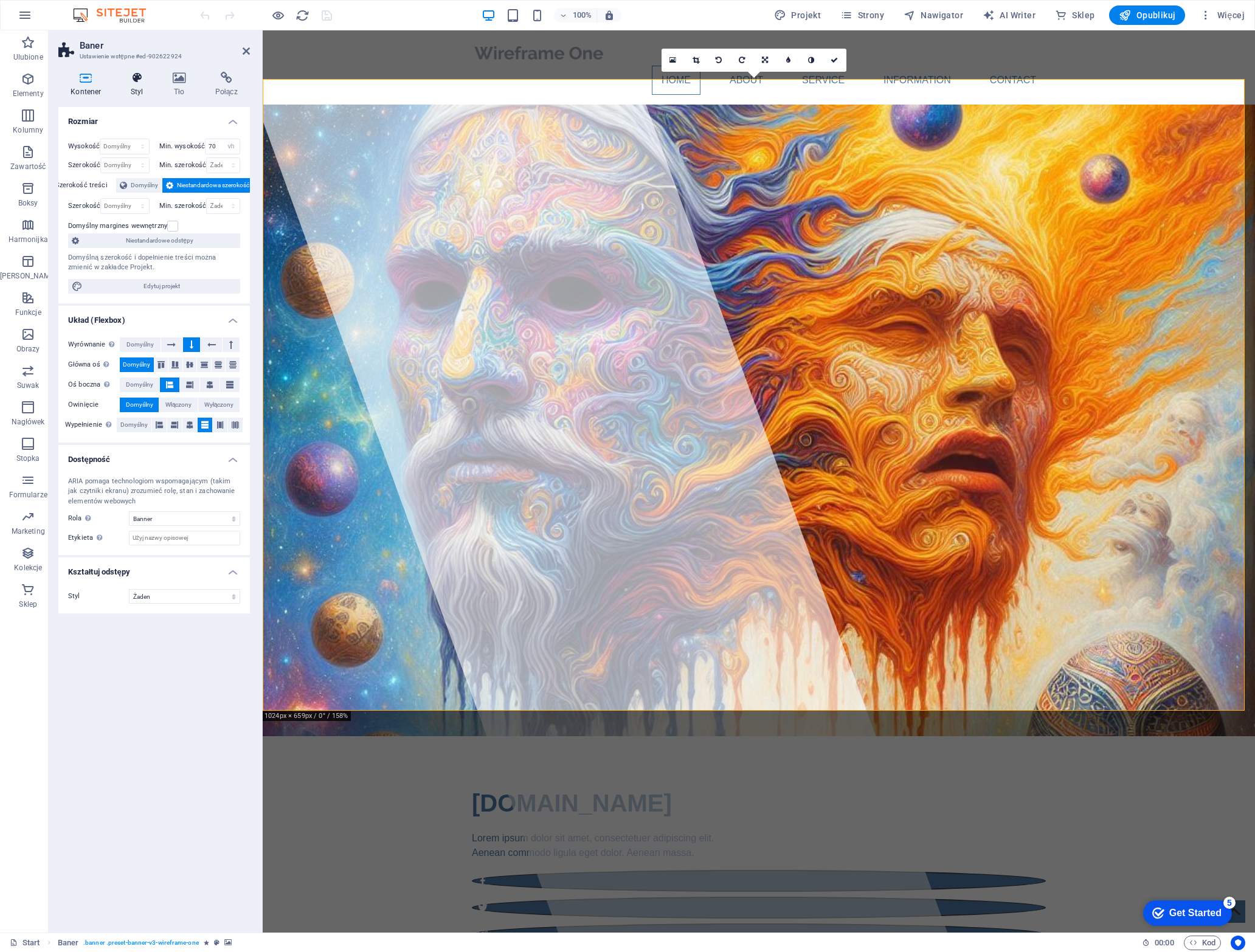
click at [133, 77] on icon at bounding box center [137, 77] width 37 height 12
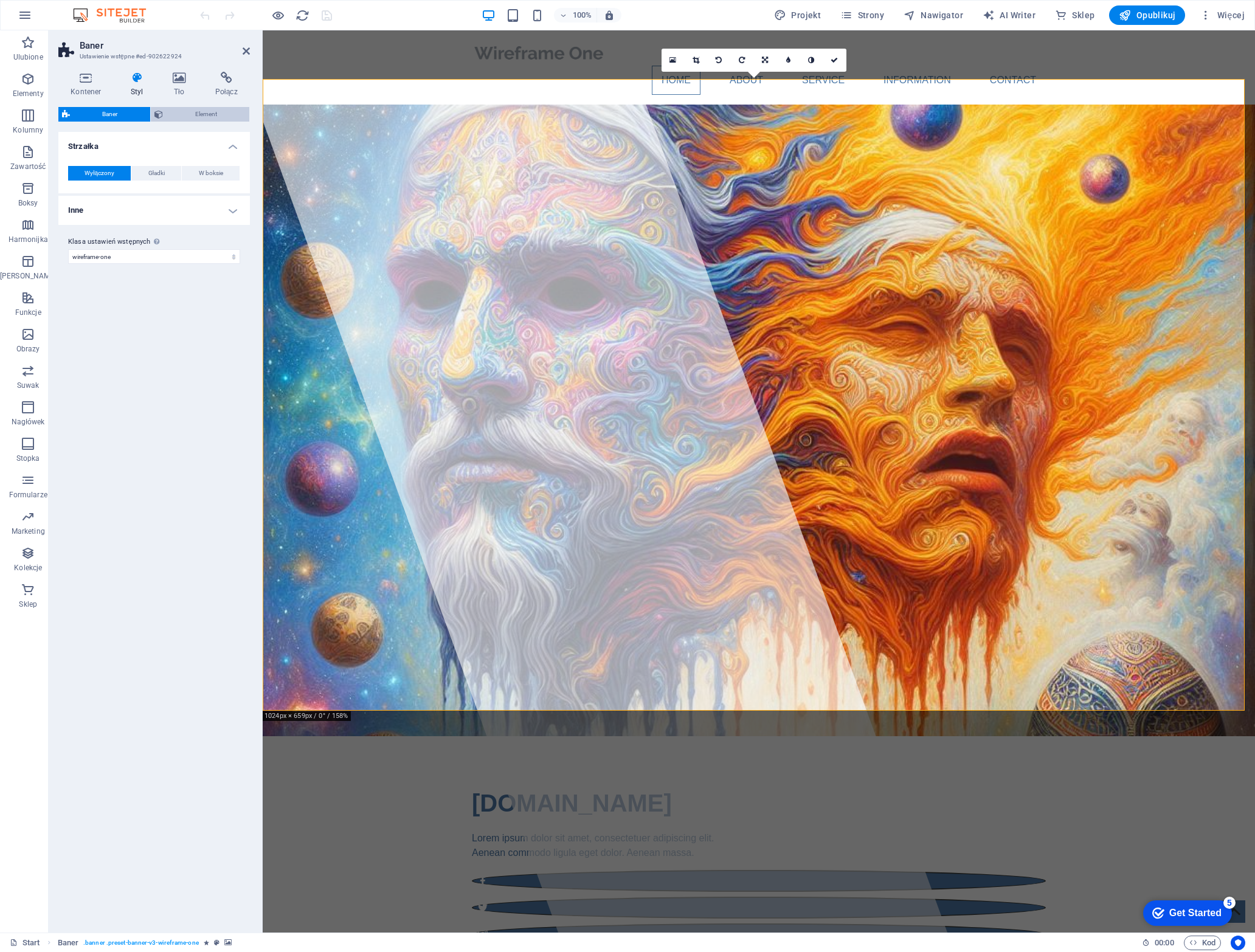
click at [205, 112] on span "Element" at bounding box center [206, 114] width 80 height 14
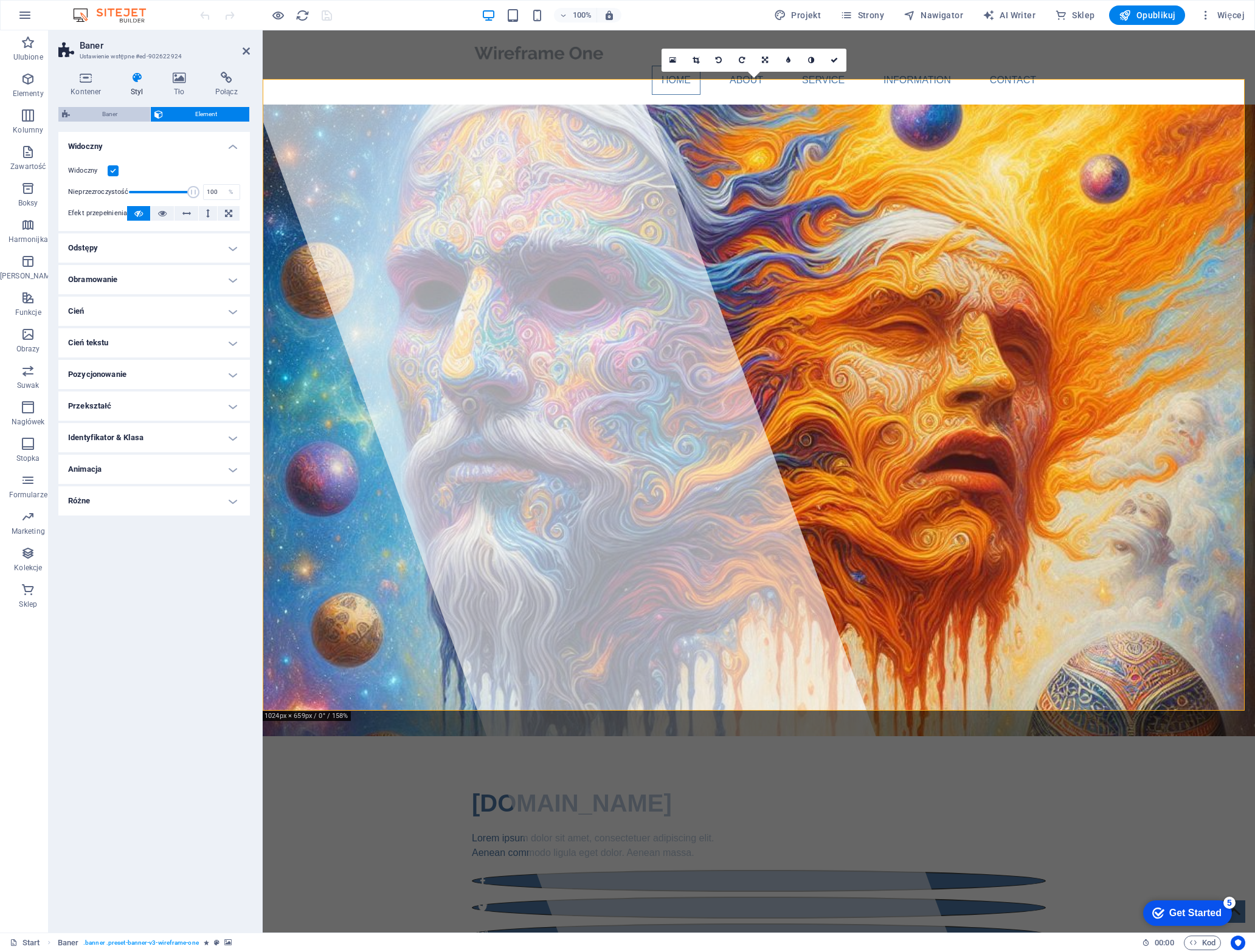
click at [108, 116] on span "Baner" at bounding box center [110, 114] width 73 height 14
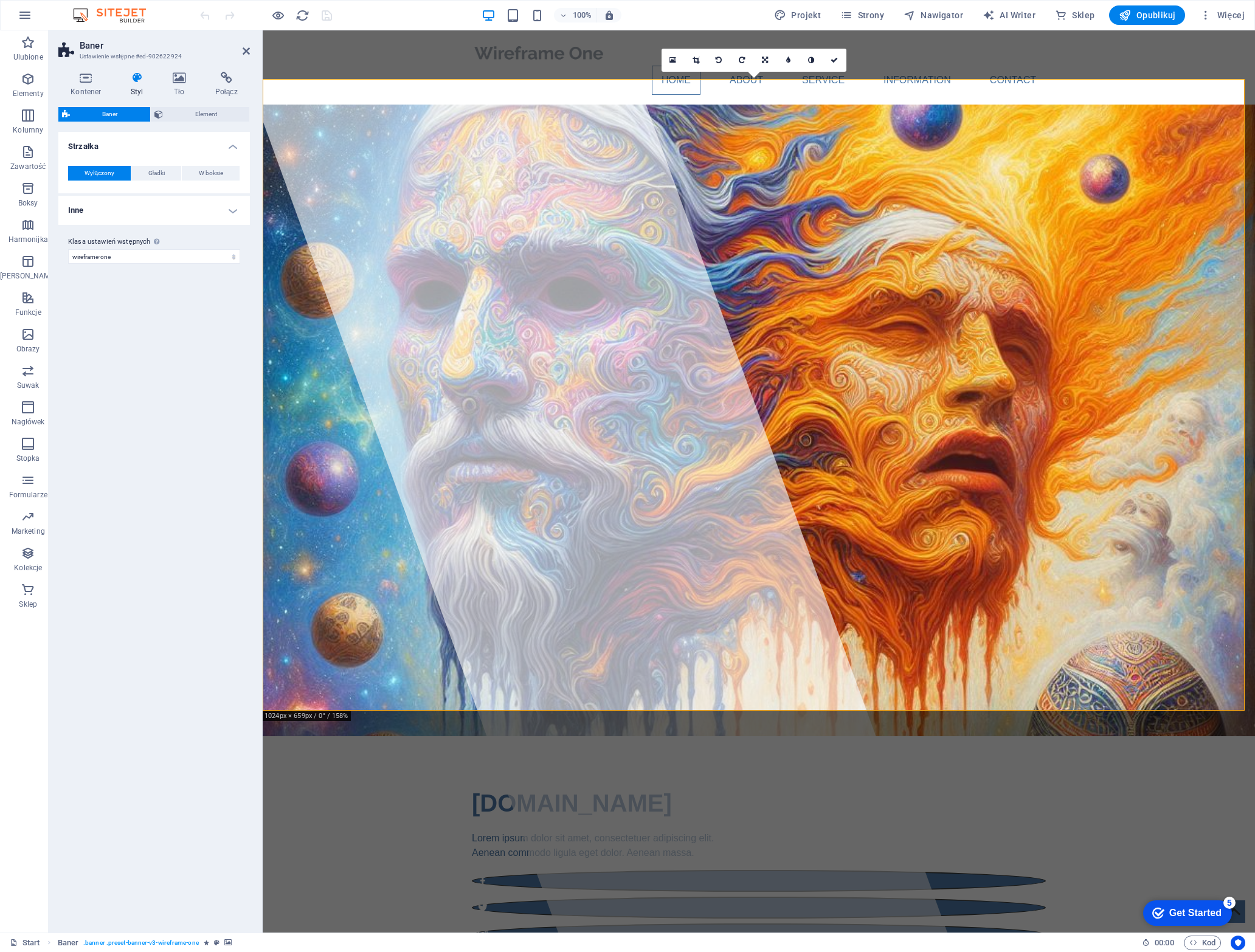
click at [109, 172] on span "Wyłączony" at bounding box center [99, 173] width 30 height 14
click at [230, 204] on h4 "Inne" at bounding box center [154, 210] width 191 height 29
click at [218, 237] on span "Dostosuj" at bounding box center [218, 237] width 25 height 14
click at [90, 83] on icon at bounding box center [86, 77] width 55 height 12
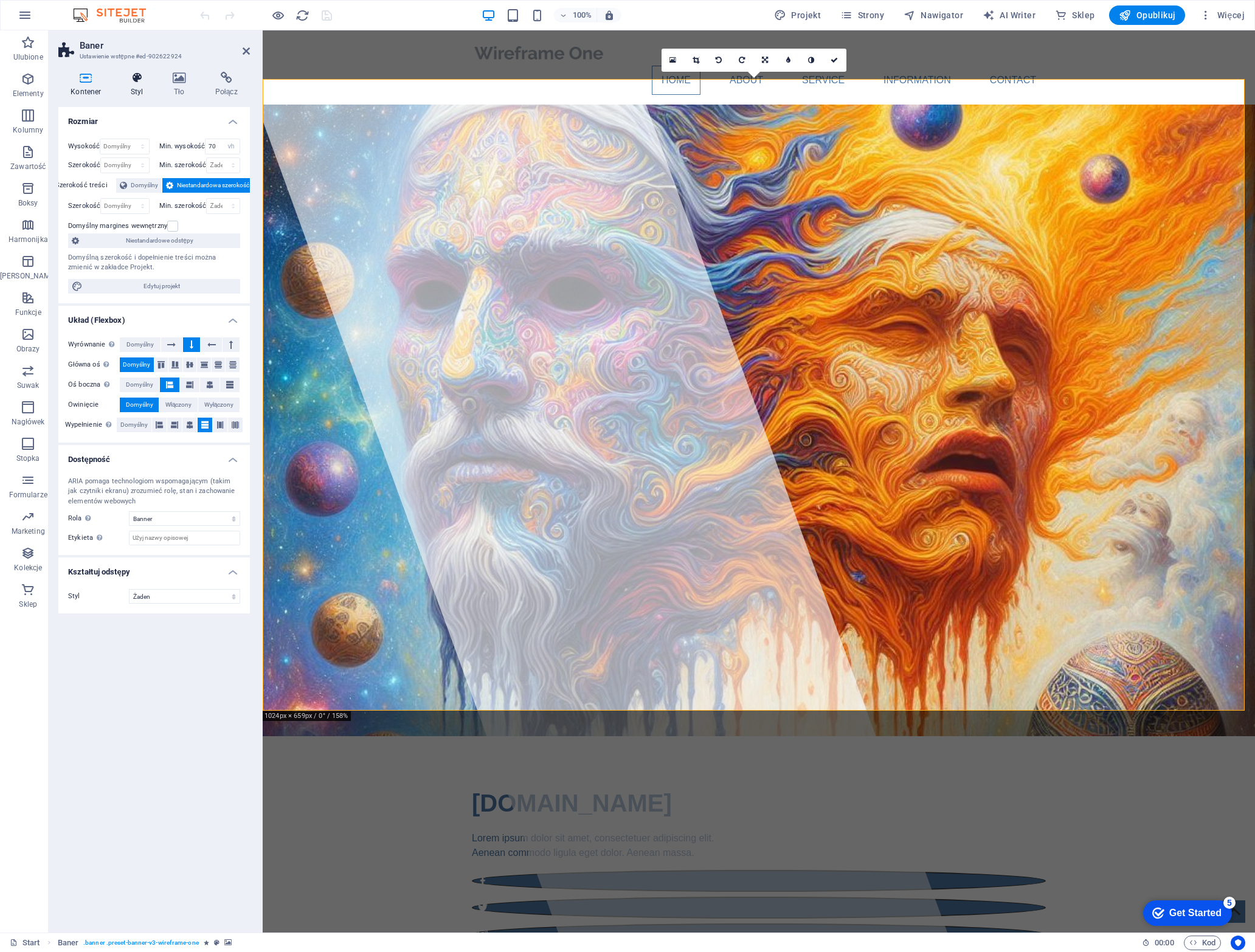
click at [134, 80] on icon at bounding box center [137, 77] width 37 height 12
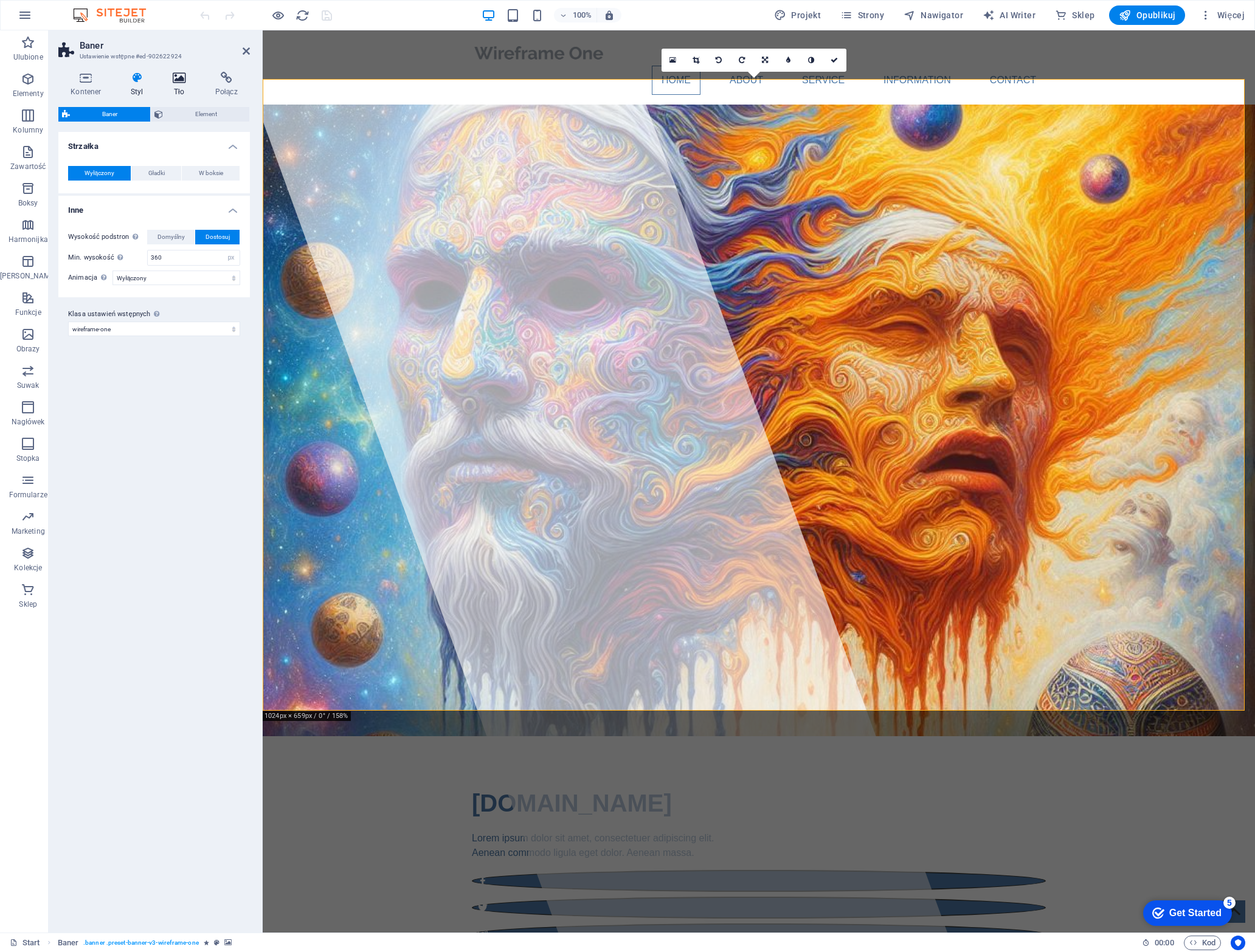
click at [183, 76] on icon at bounding box center [180, 77] width 38 height 12
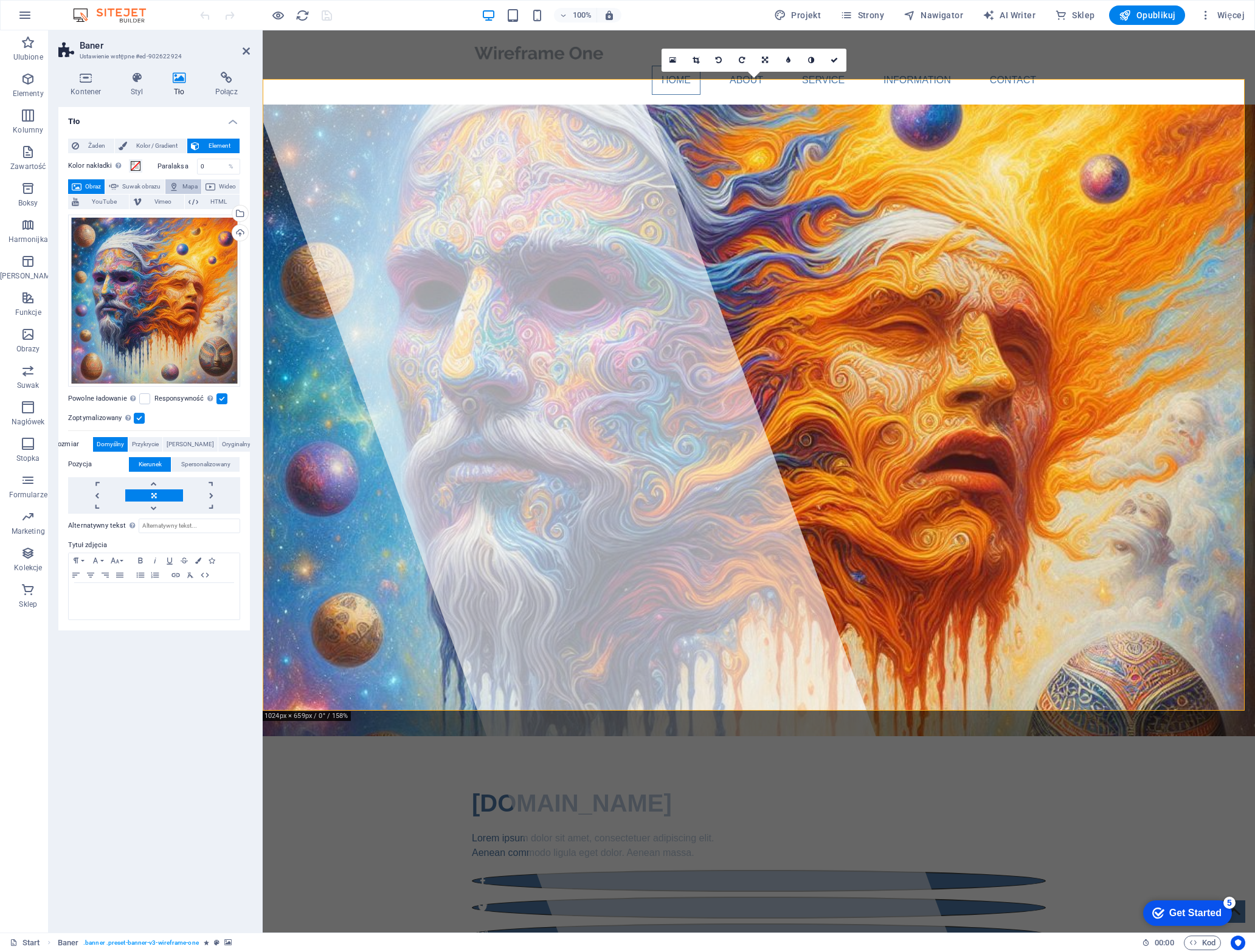
drag, startPoint x: 163, startPoint y: 188, endPoint x: 224, endPoint y: 185, distance: 61.1
click at [161, 188] on span "Suwak obrazu" at bounding box center [141, 187] width 38 height 14
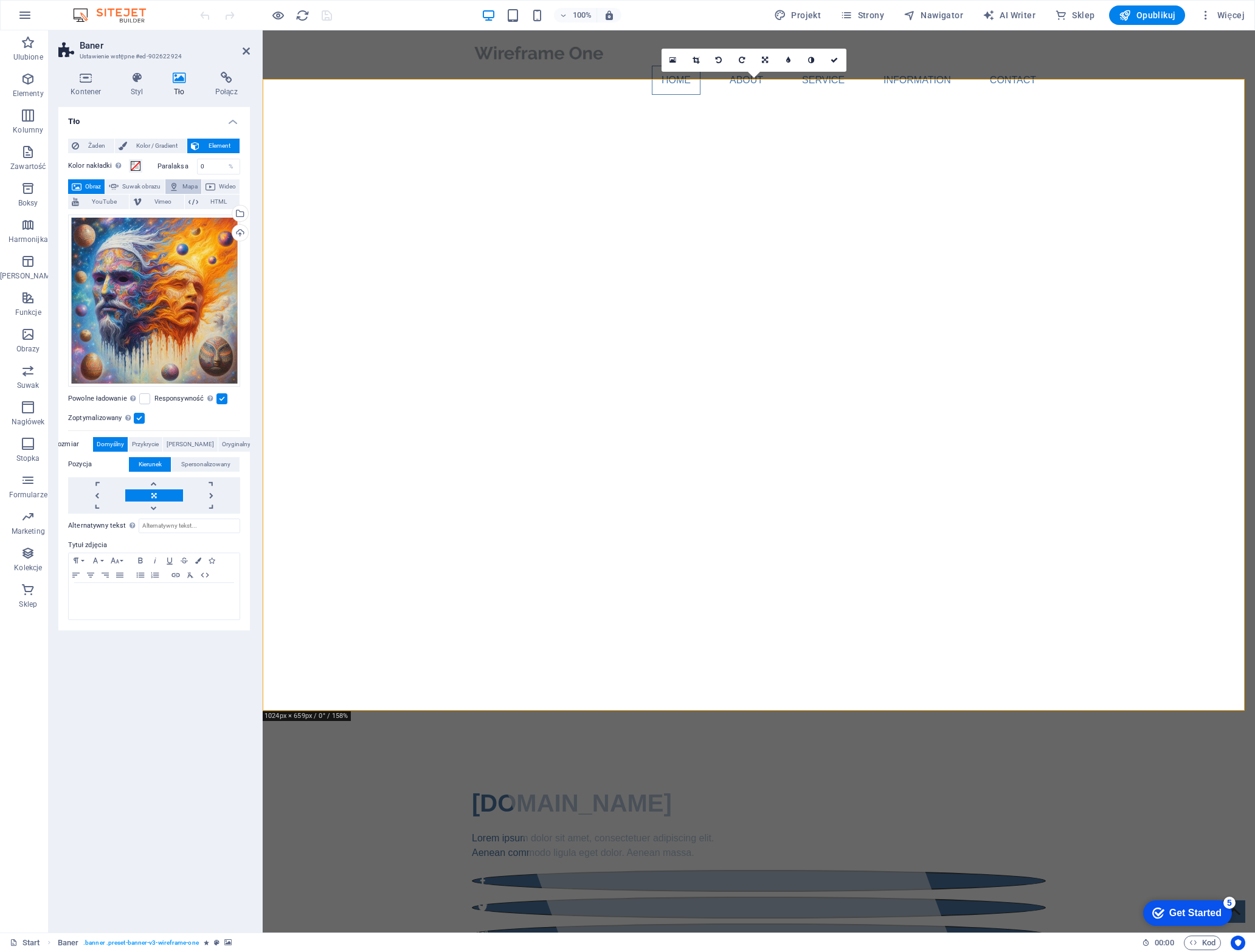
select select "ms"
select select "s"
select select "progressive"
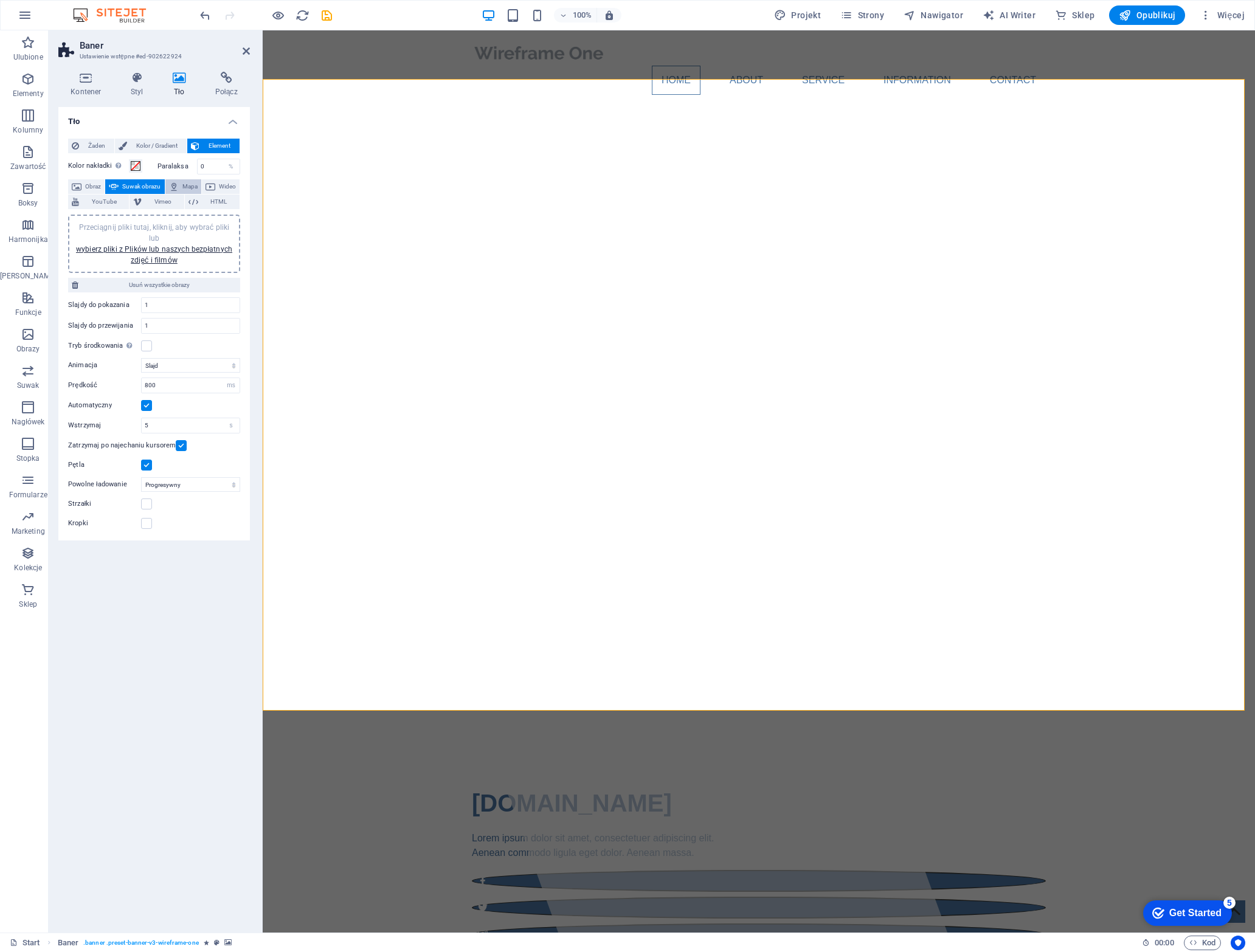
click at [198, 185] on span "Mapa" at bounding box center [190, 187] width 15 height 14
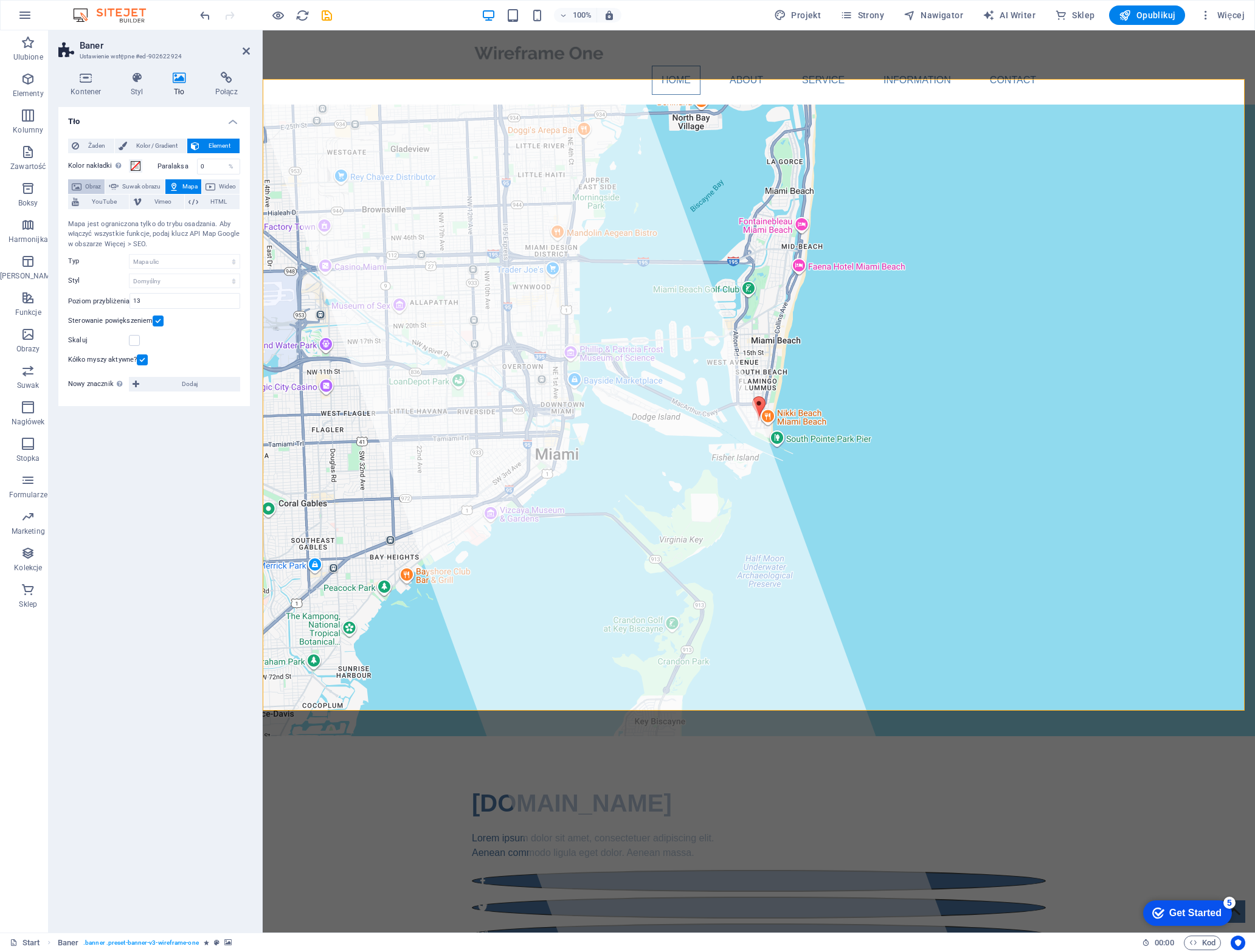
click at [101, 190] on span "Obraz" at bounding box center [93, 187] width 16 height 14
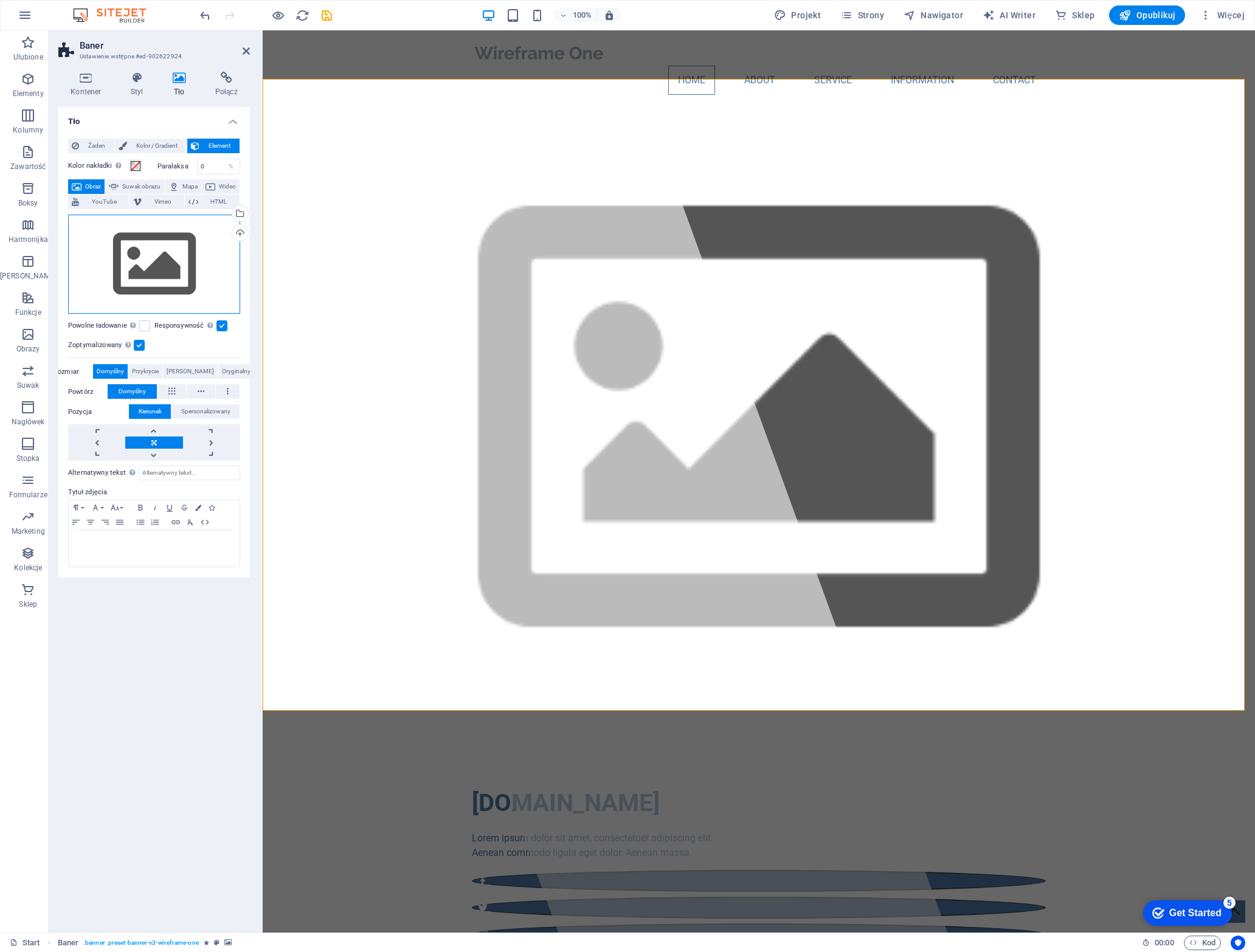
click at [152, 240] on div "Przeciągnij pliki tutaj, kliknij, aby wybrać pliki lub wybierz pliki z Plików l…" at bounding box center [154, 264] width 172 height 100
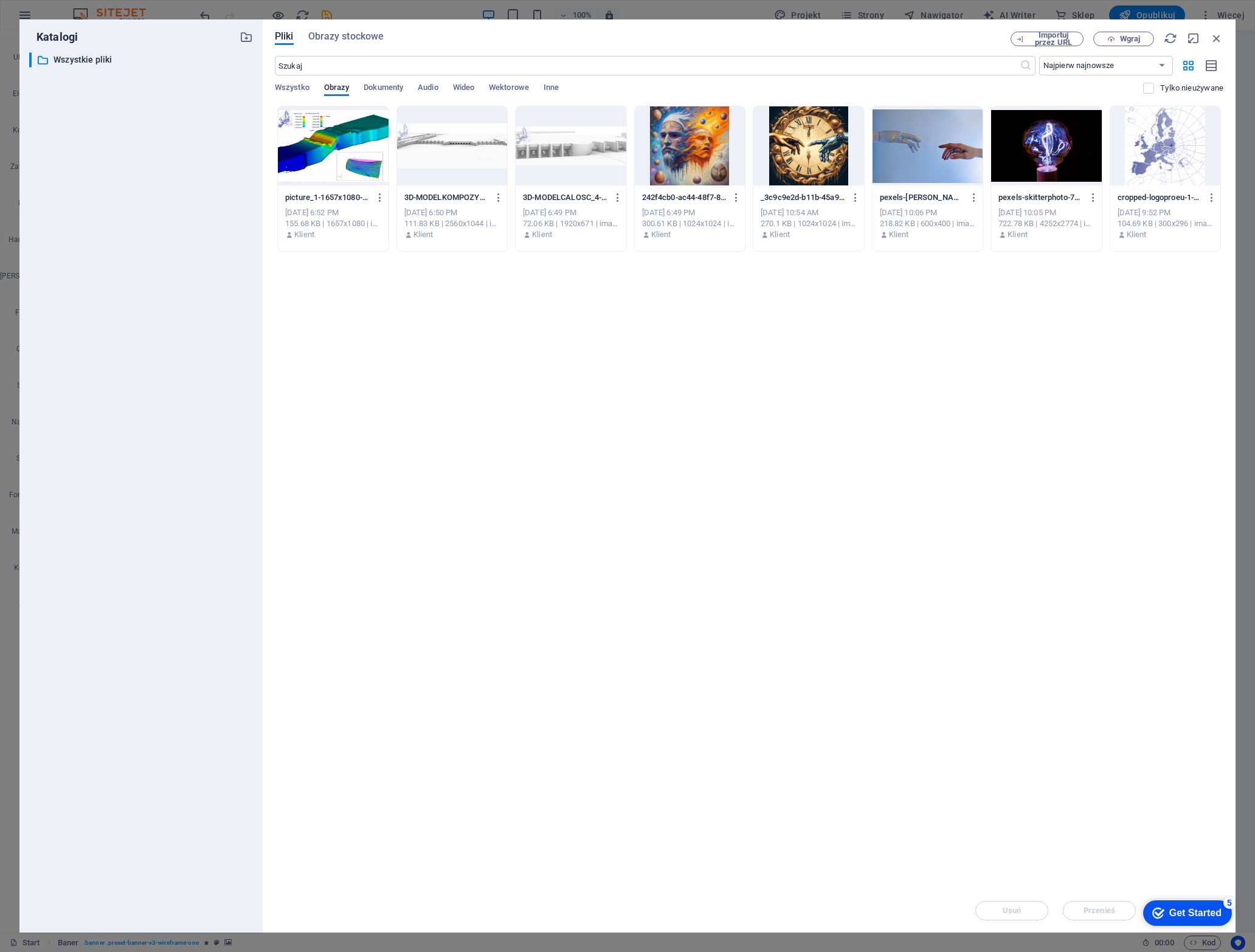
click at [804, 151] on div at bounding box center [808, 146] width 111 height 79
click at [804, 151] on div "1" at bounding box center [808, 146] width 111 height 79
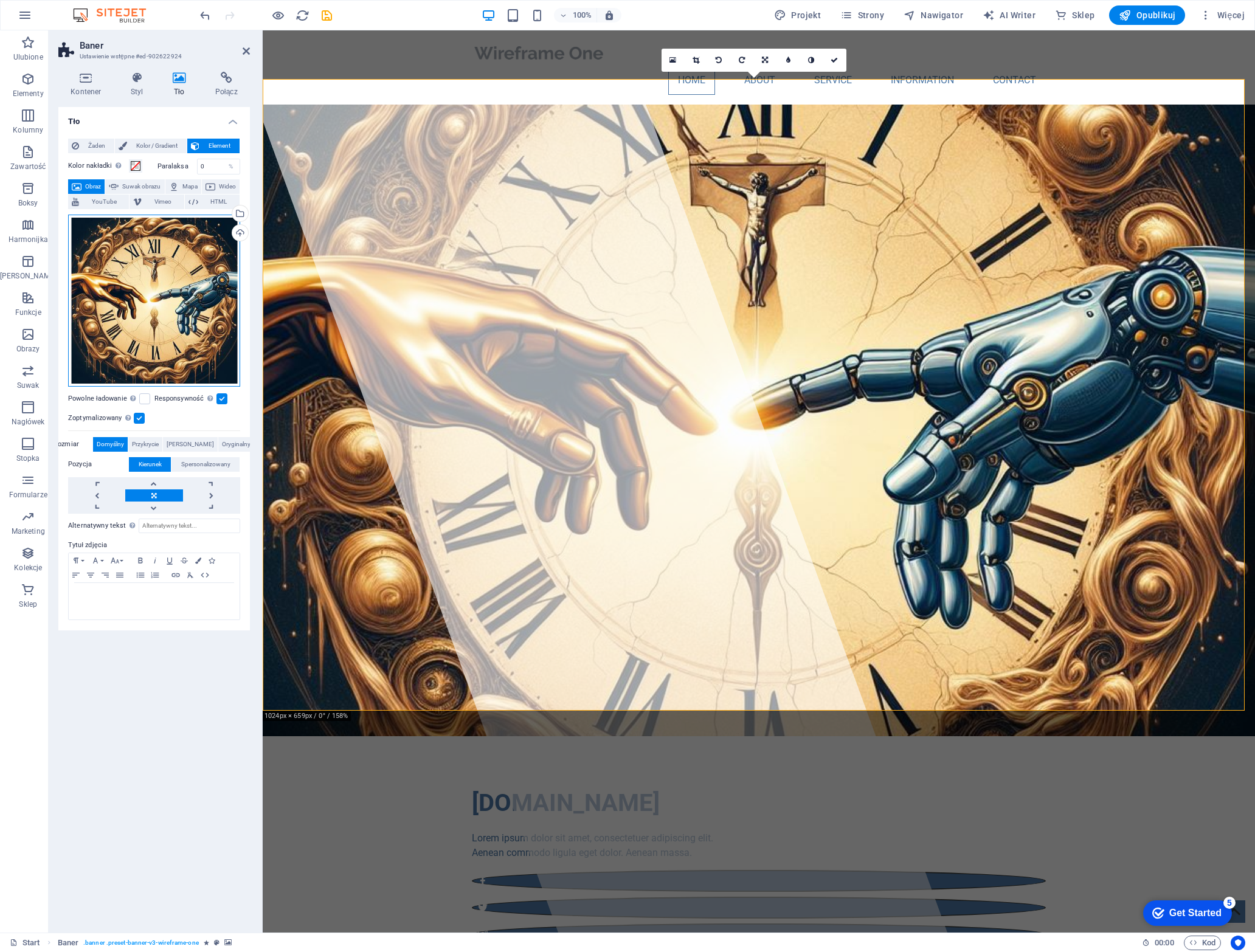
click at [148, 246] on div "Przeciągnij pliki tutaj, kliknij, aby wybrać pliki lub wybierz pliki z Plików l…" at bounding box center [154, 300] width 172 height 172
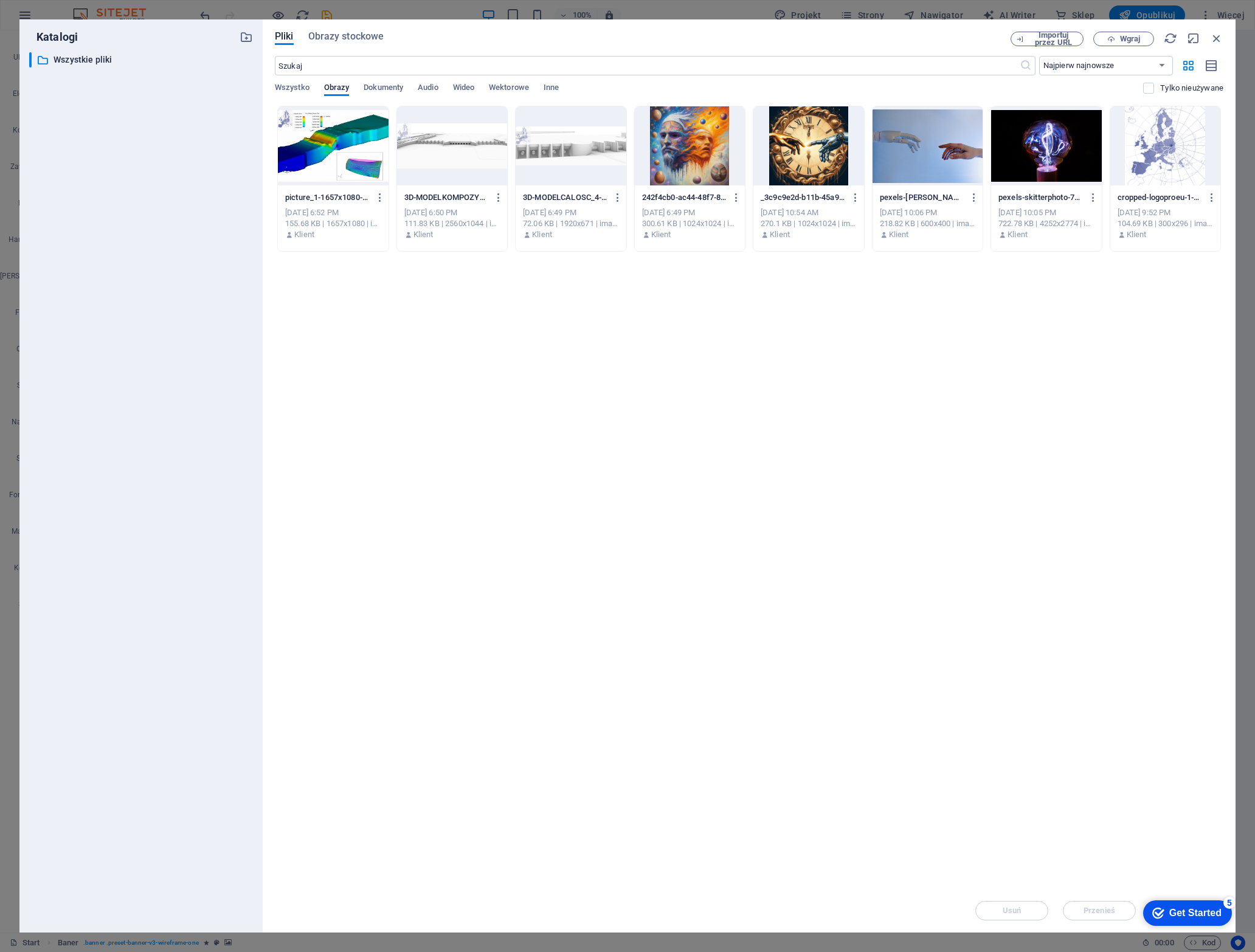
click at [676, 122] on div at bounding box center [690, 146] width 111 height 79
click at [676, 122] on div "1" at bounding box center [690, 146] width 111 height 79
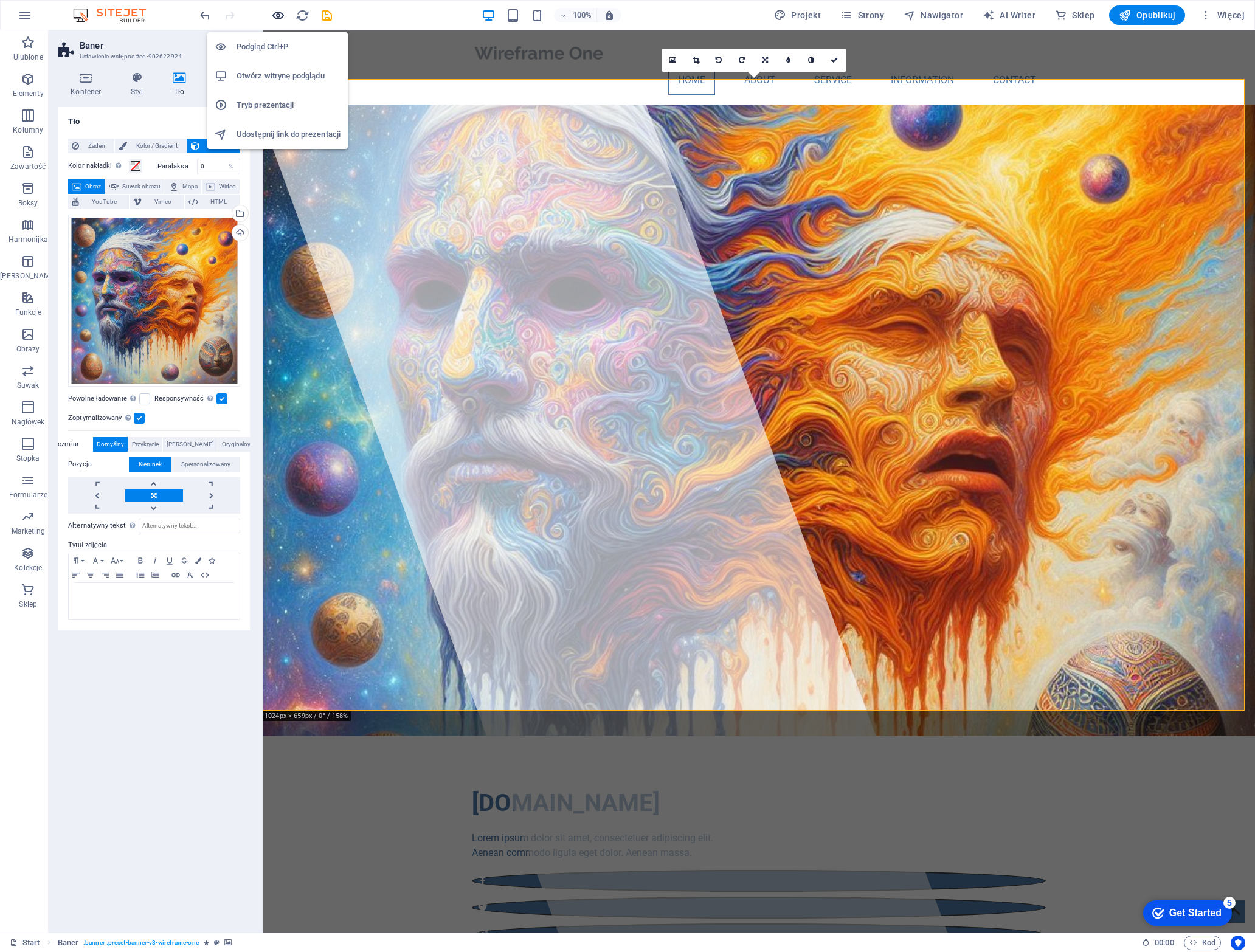
click at [276, 15] on icon "button" at bounding box center [277, 15] width 14 height 14
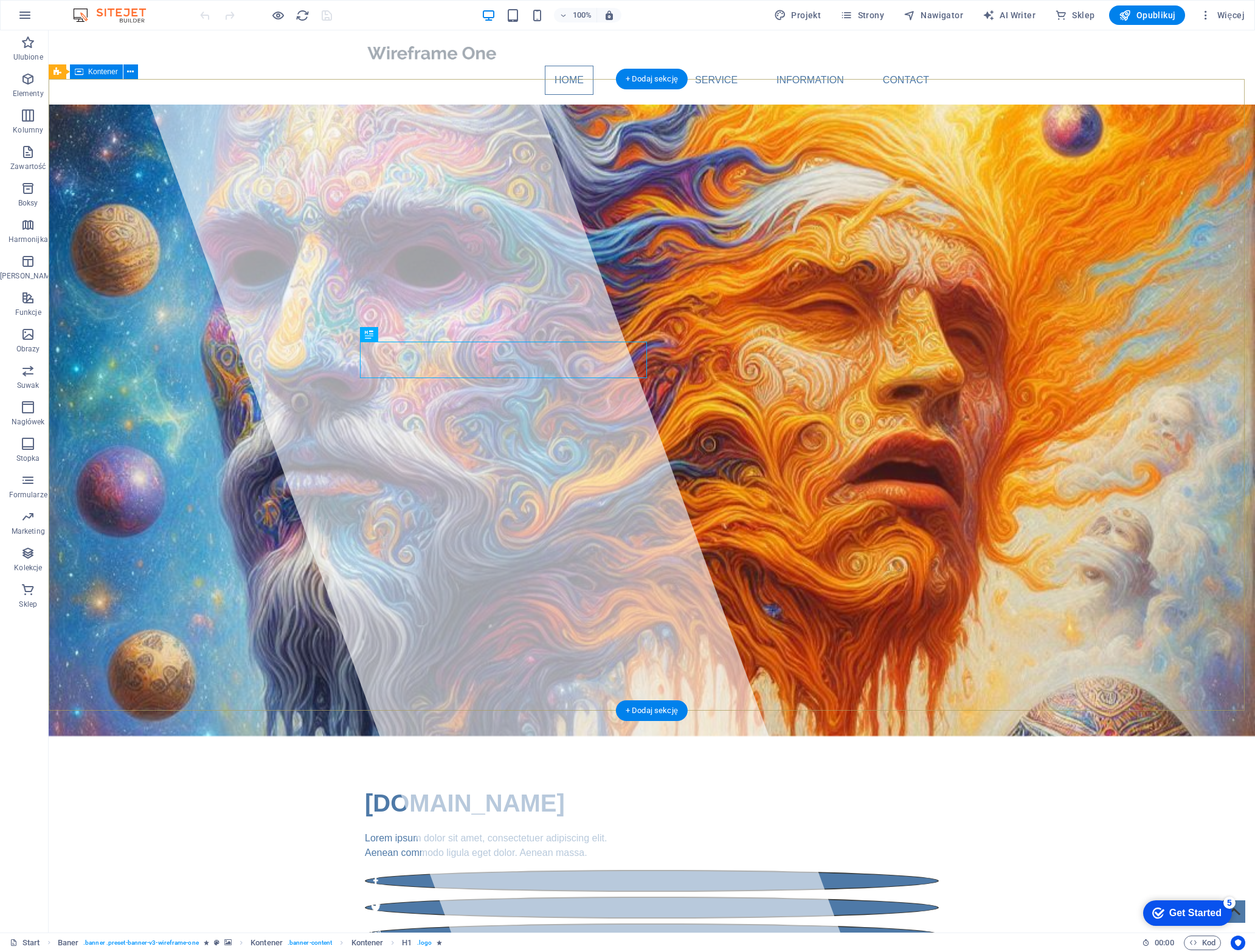
click at [156, 736] on div "[DOMAIN_NAME] Lorem ipsum dolor sit amet, consectetuer adipiscing elit. Aenean …" at bounding box center [652, 865] width 1206 height 258
click at [59, 73] on icon at bounding box center [57, 72] width 8 height 14
click at [101, 73] on icon at bounding box center [98, 72] width 7 height 13
click at [101, 74] on span "Kontener" at bounding box center [103, 72] width 30 height 7
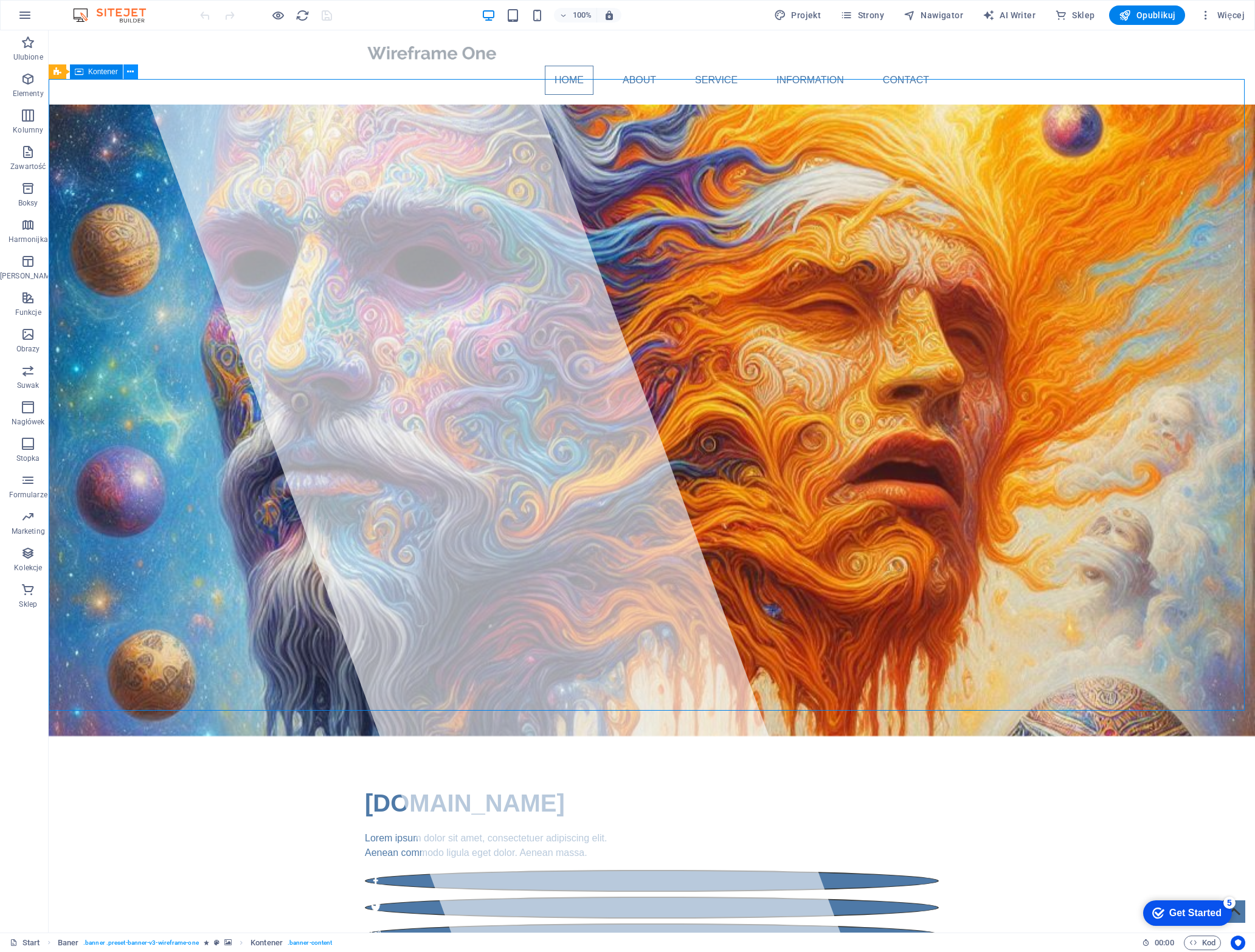
click at [128, 68] on icon at bounding box center [130, 72] width 7 height 13
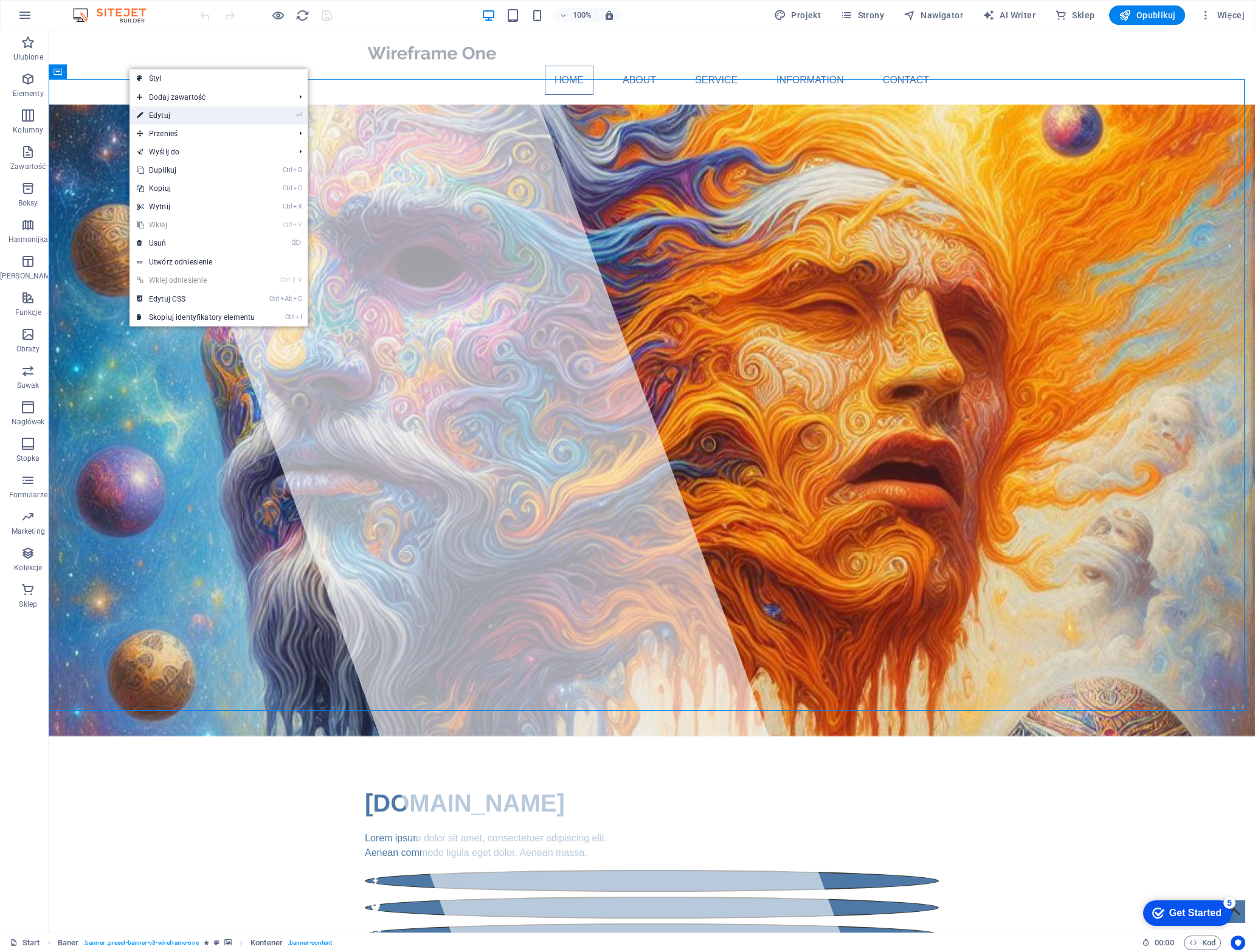
click at [190, 117] on link "⏎ Edytuj" at bounding box center [196, 115] width 133 height 18
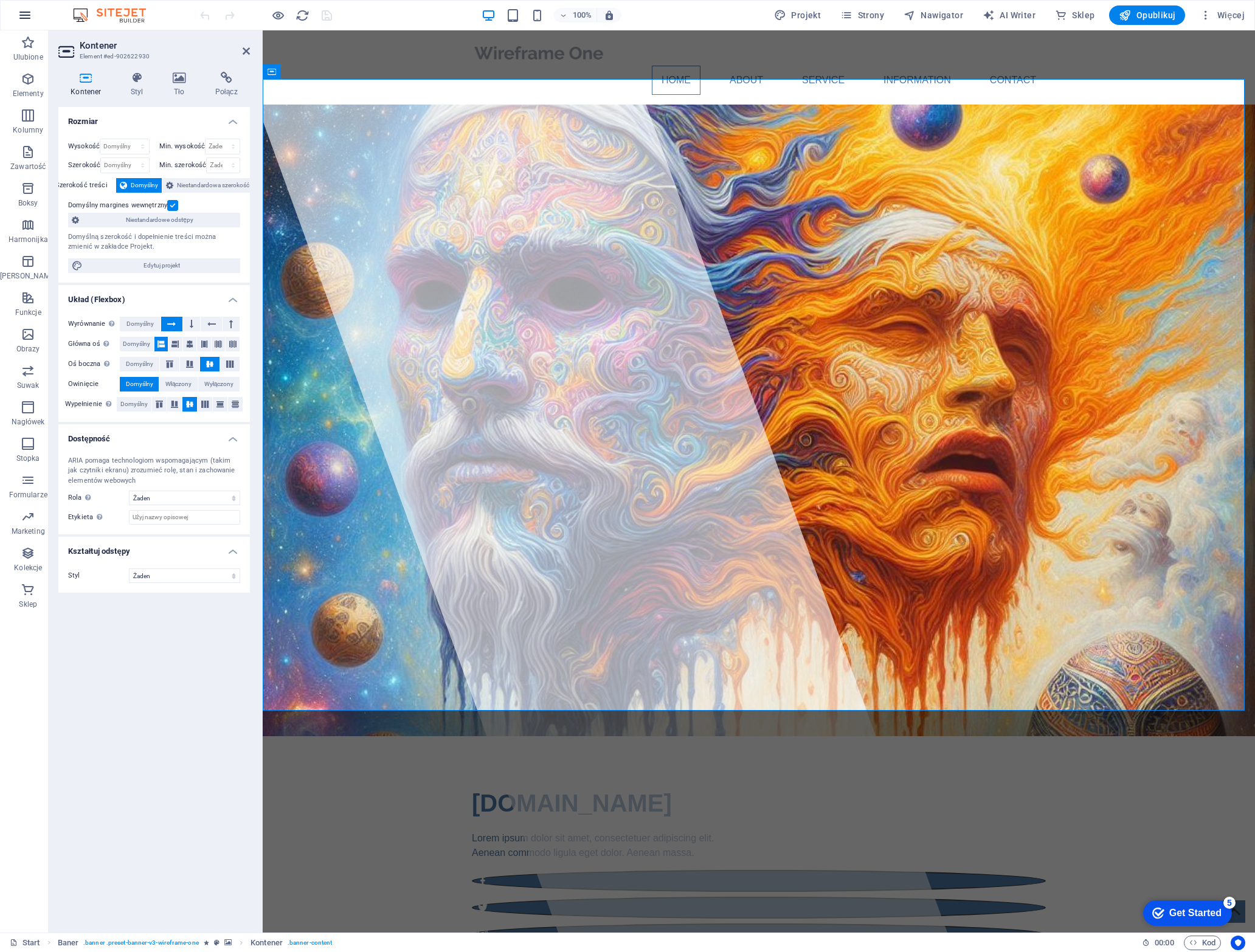
click at [12, 17] on button "button" at bounding box center [25, 15] width 29 height 29
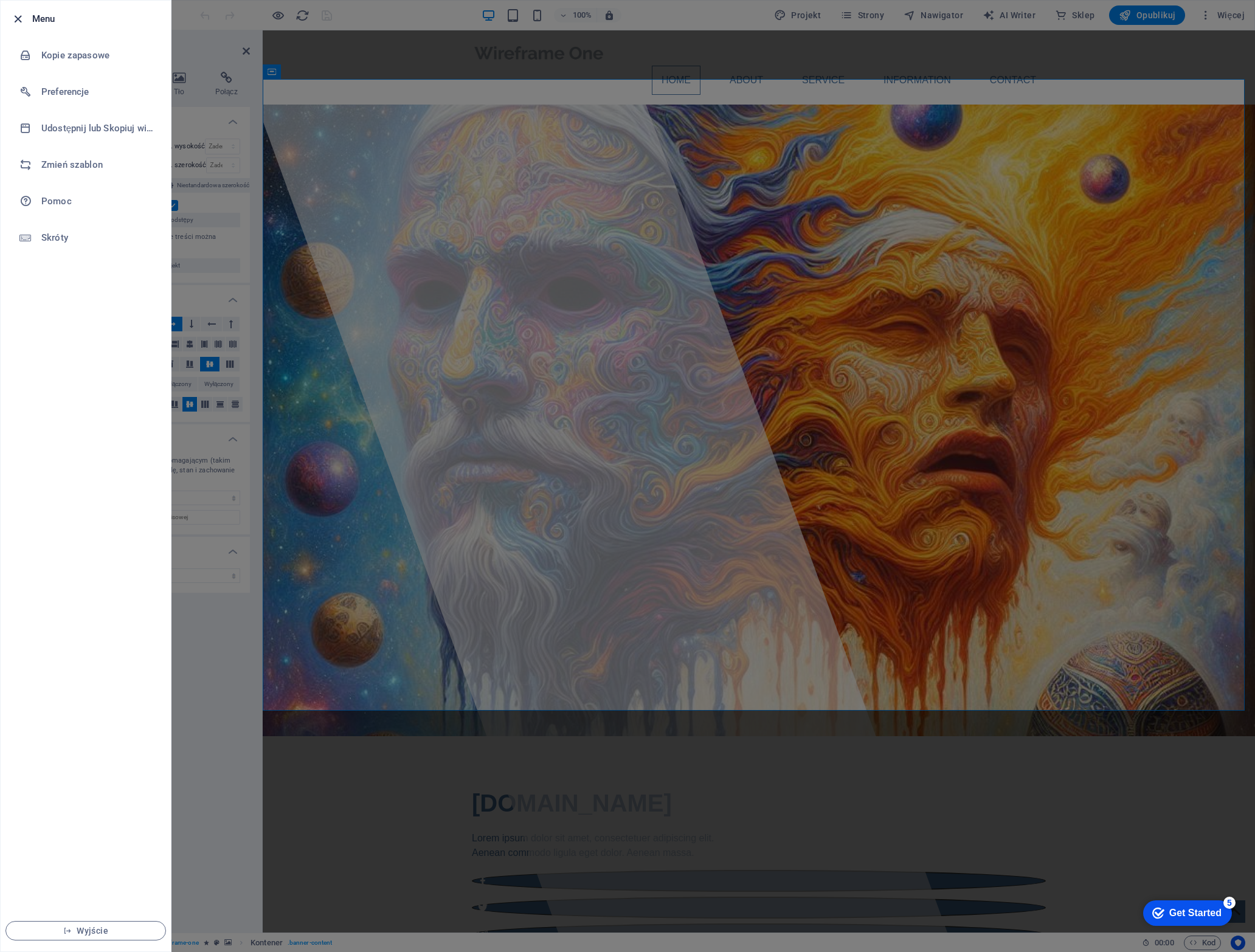
click at [20, 19] on icon "button" at bounding box center [17, 19] width 14 height 14
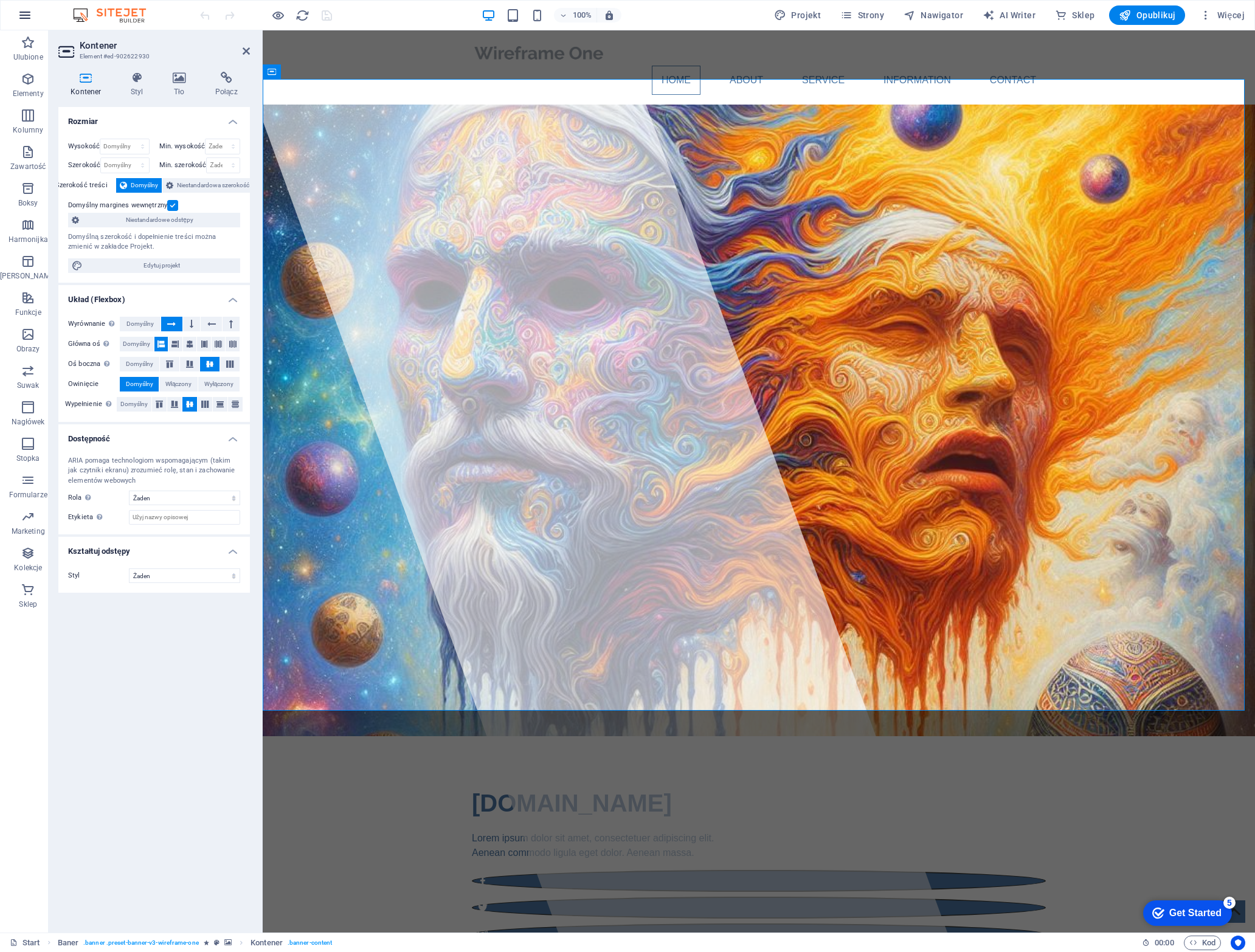
click at [22, 19] on icon "button" at bounding box center [25, 15] width 14 height 14
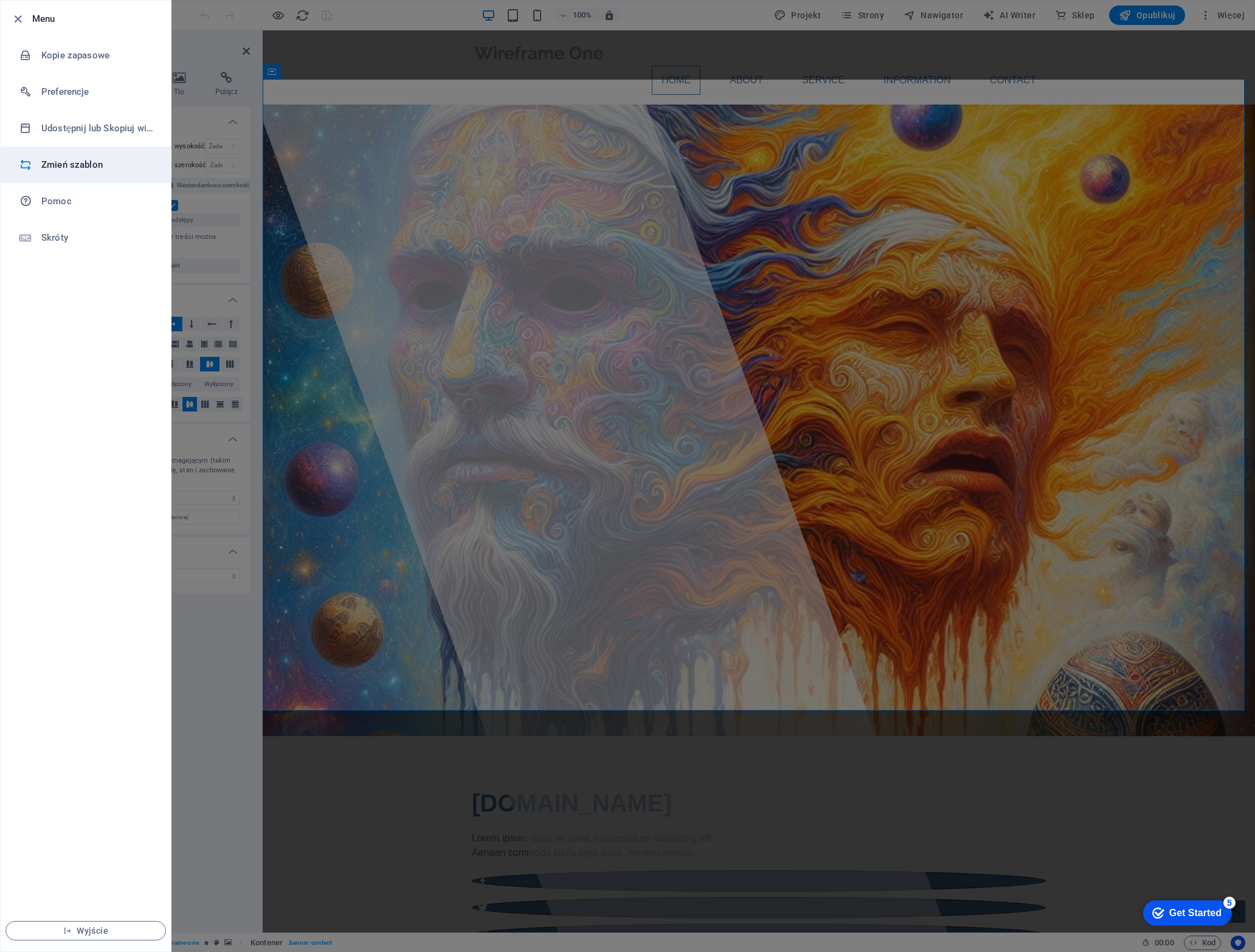
click at [75, 158] on h6 "Zmień szablon" at bounding box center [97, 164] width 112 height 14
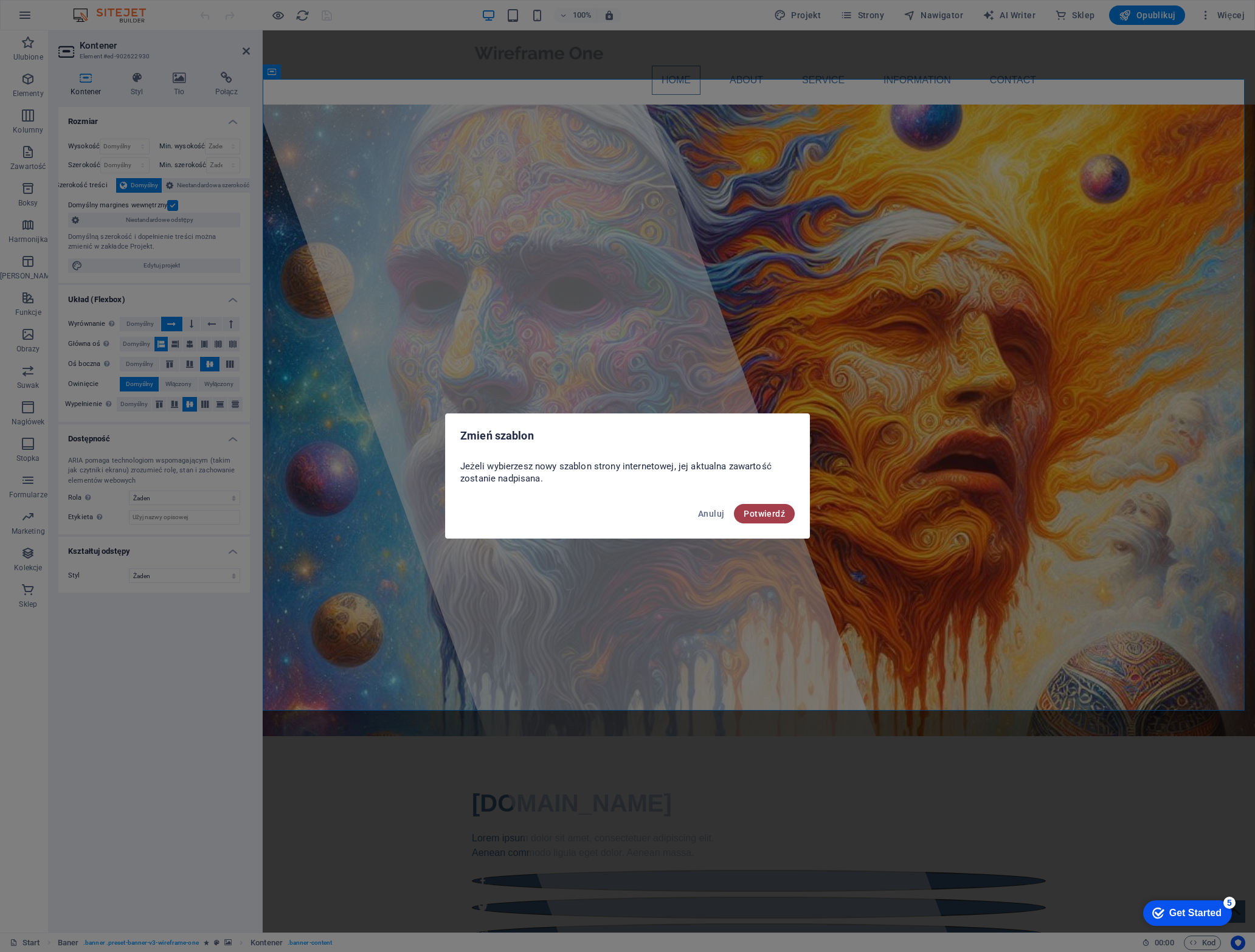
click at [766, 515] on span "Potwierdź" at bounding box center [764, 513] width 41 height 9
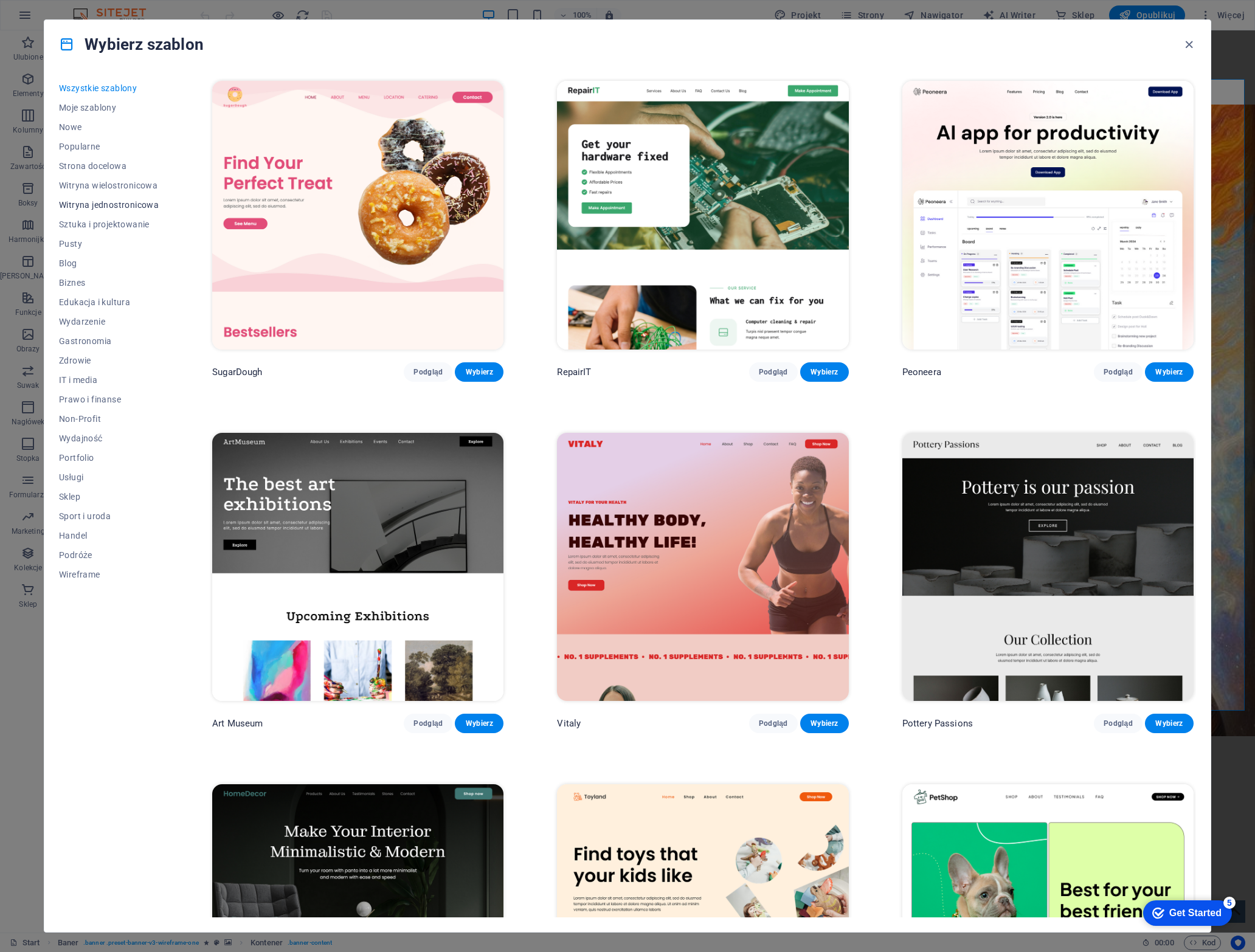
click at [129, 206] on span "Witryna jednostronicowa" at bounding box center [109, 204] width 100 height 9
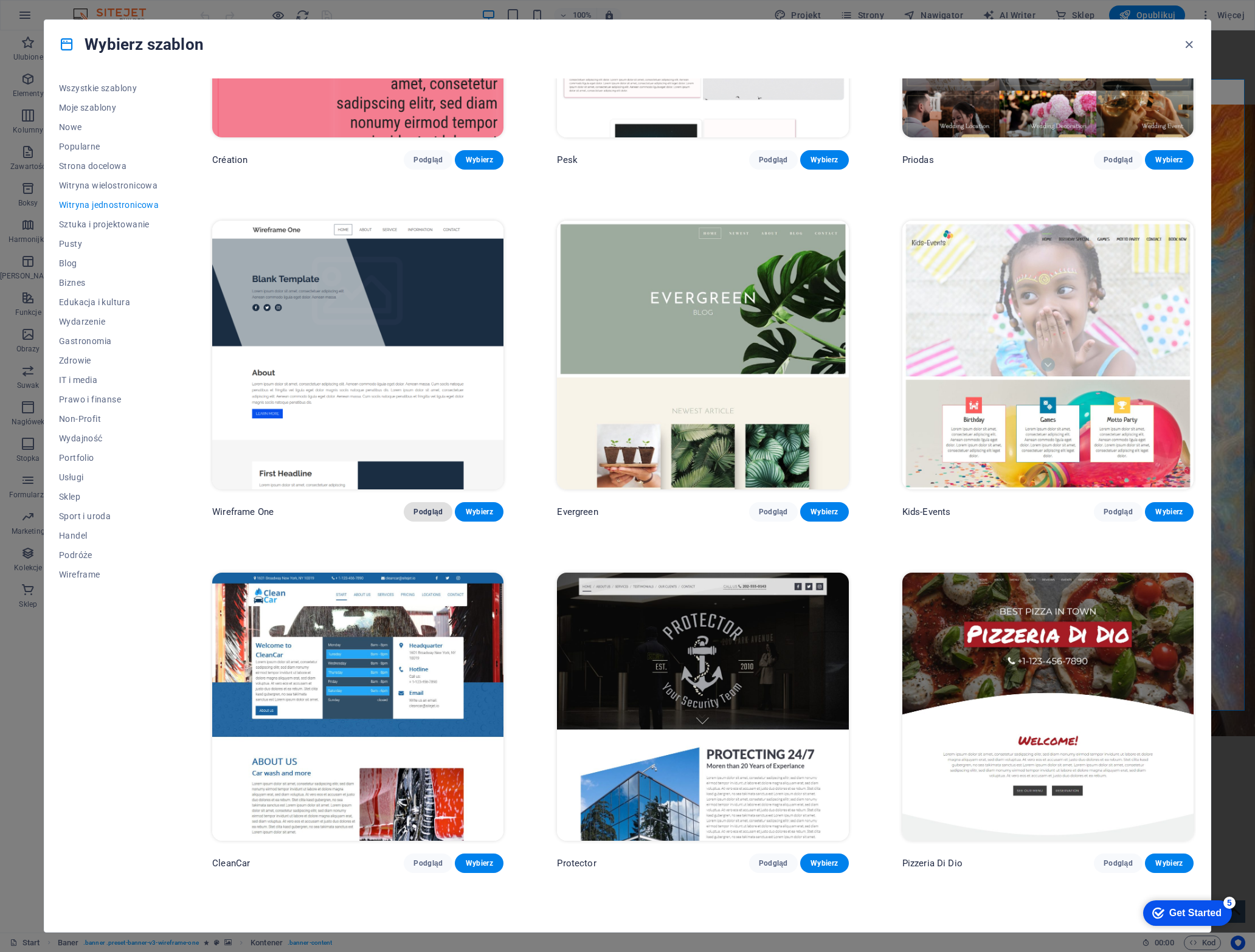
scroll to position [2675, 0]
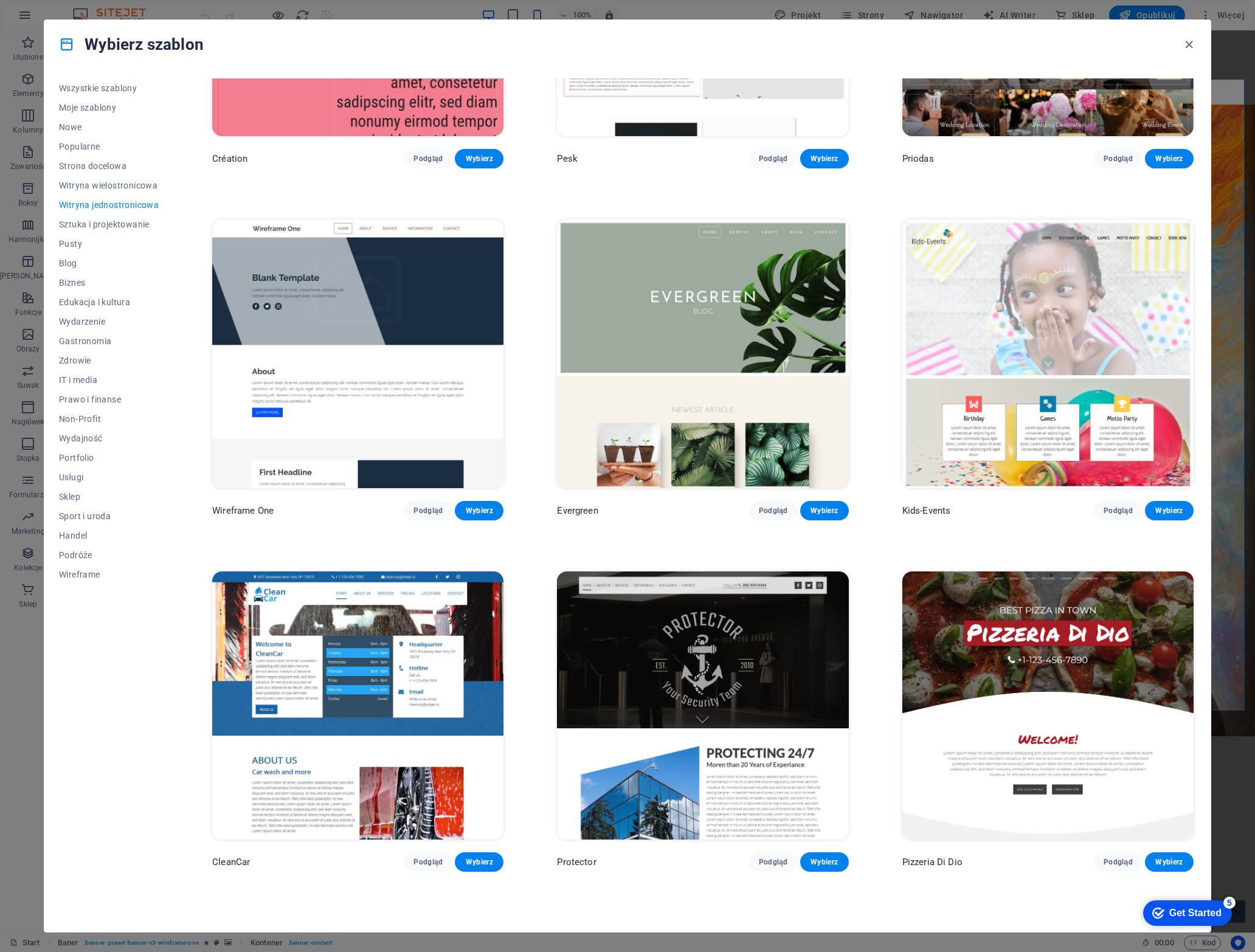
click at [304, 332] on img at bounding box center [358, 353] width 291 height 269
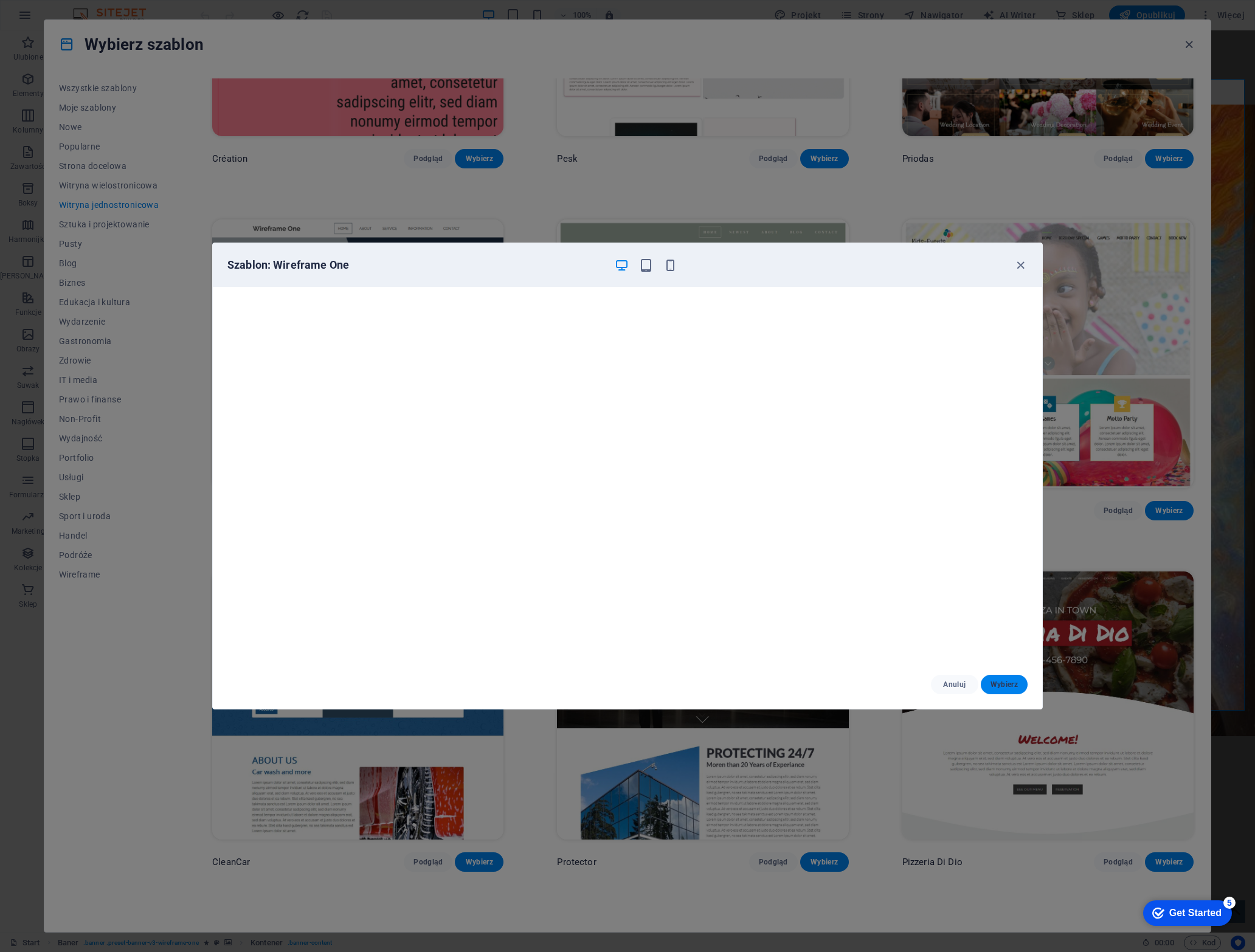
click at [1007, 684] on span "Wybierz" at bounding box center [1004, 684] width 28 height 9
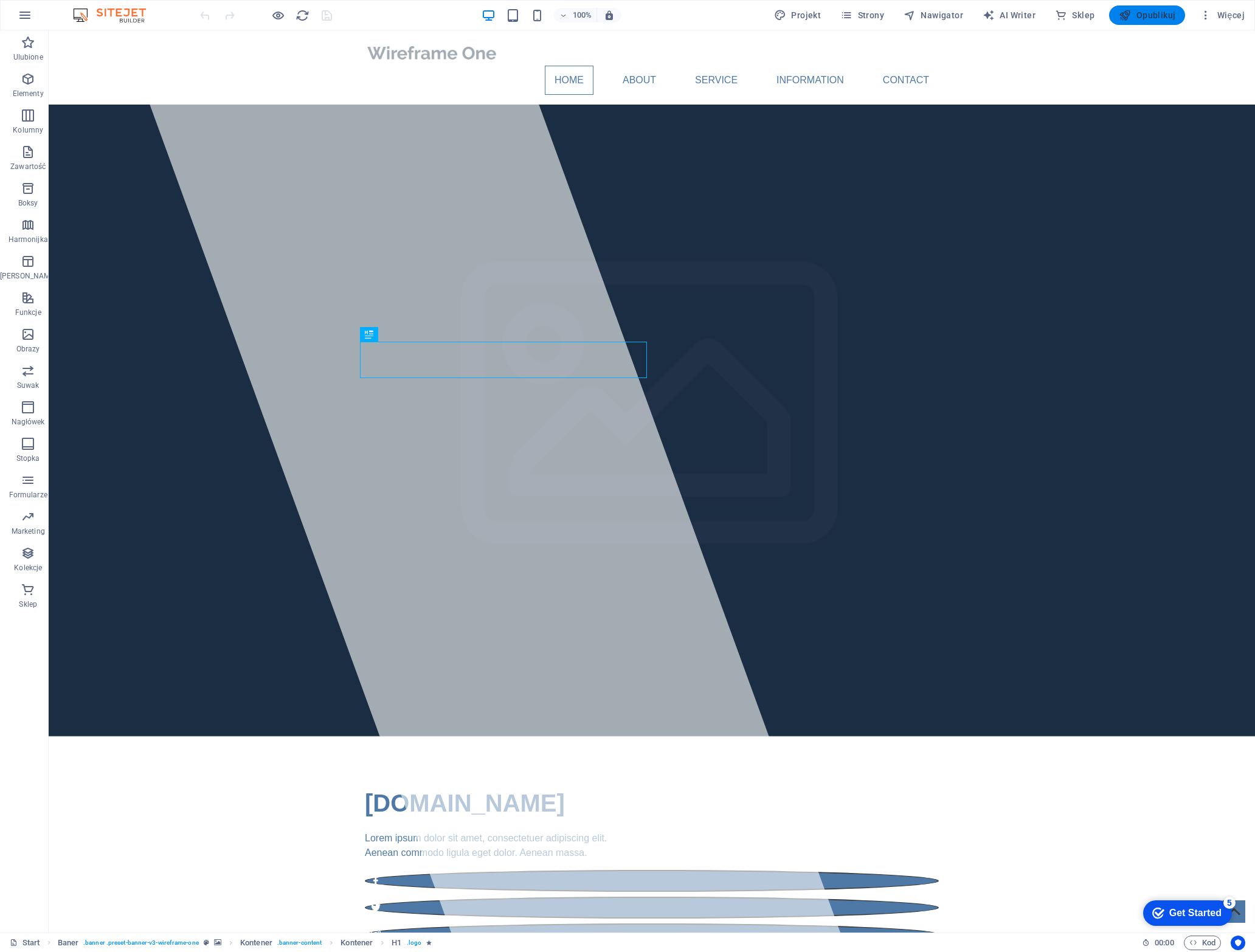
click at [1159, 17] on span "Opublikuj" at bounding box center [1147, 15] width 56 height 12
click at [365, 55] on div at bounding box center [652, 52] width 574 height 25
click at [365, 56] on div at bounding box center [652, 52] width 574 height 25
select select "px"
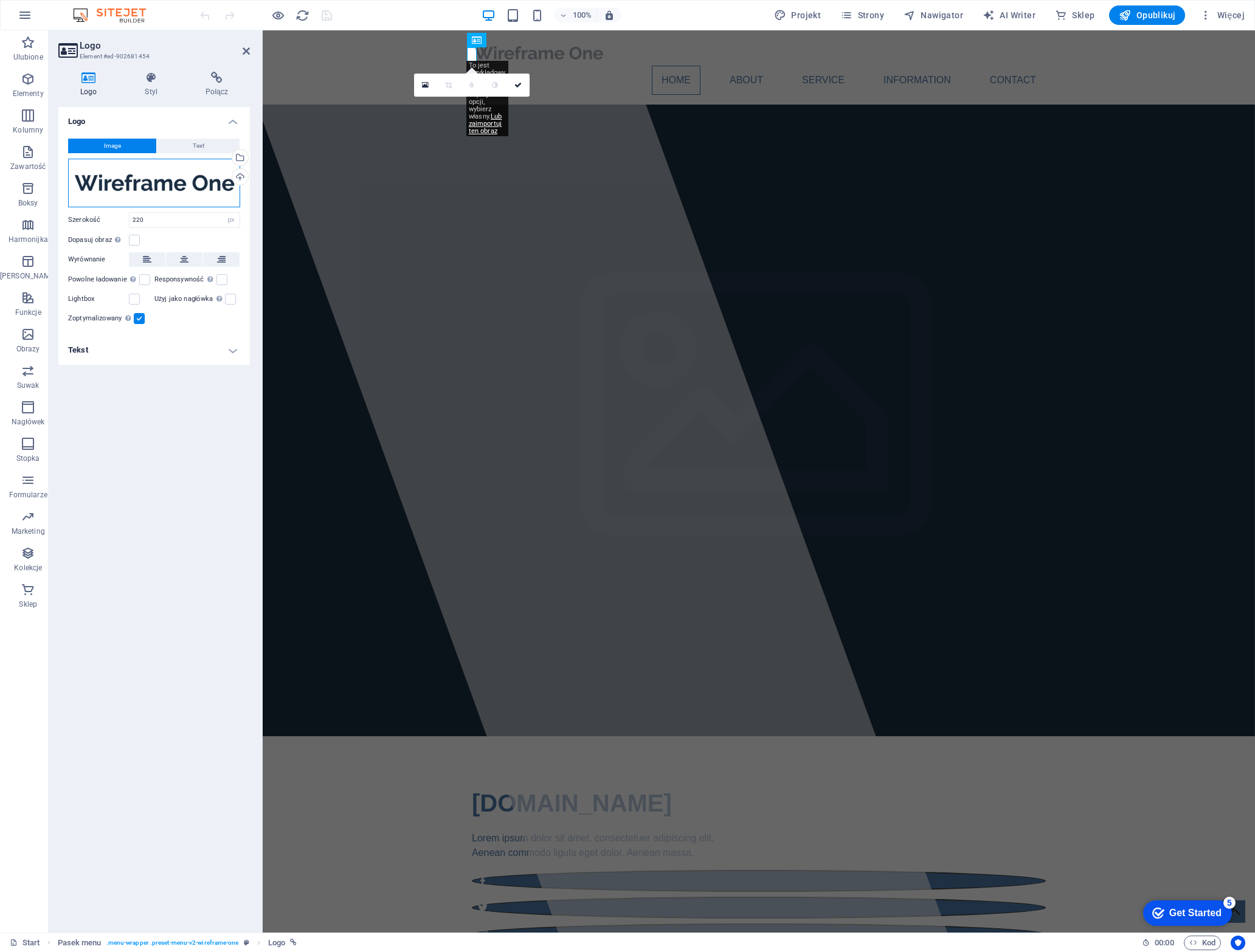
click at [99, 182] on div "Przeciągnij pliki tutaj, kliknij, aby wybrać pliki lub wybierz pliki z Plików l…" at bounding box center [154, 182] width 172 height 49
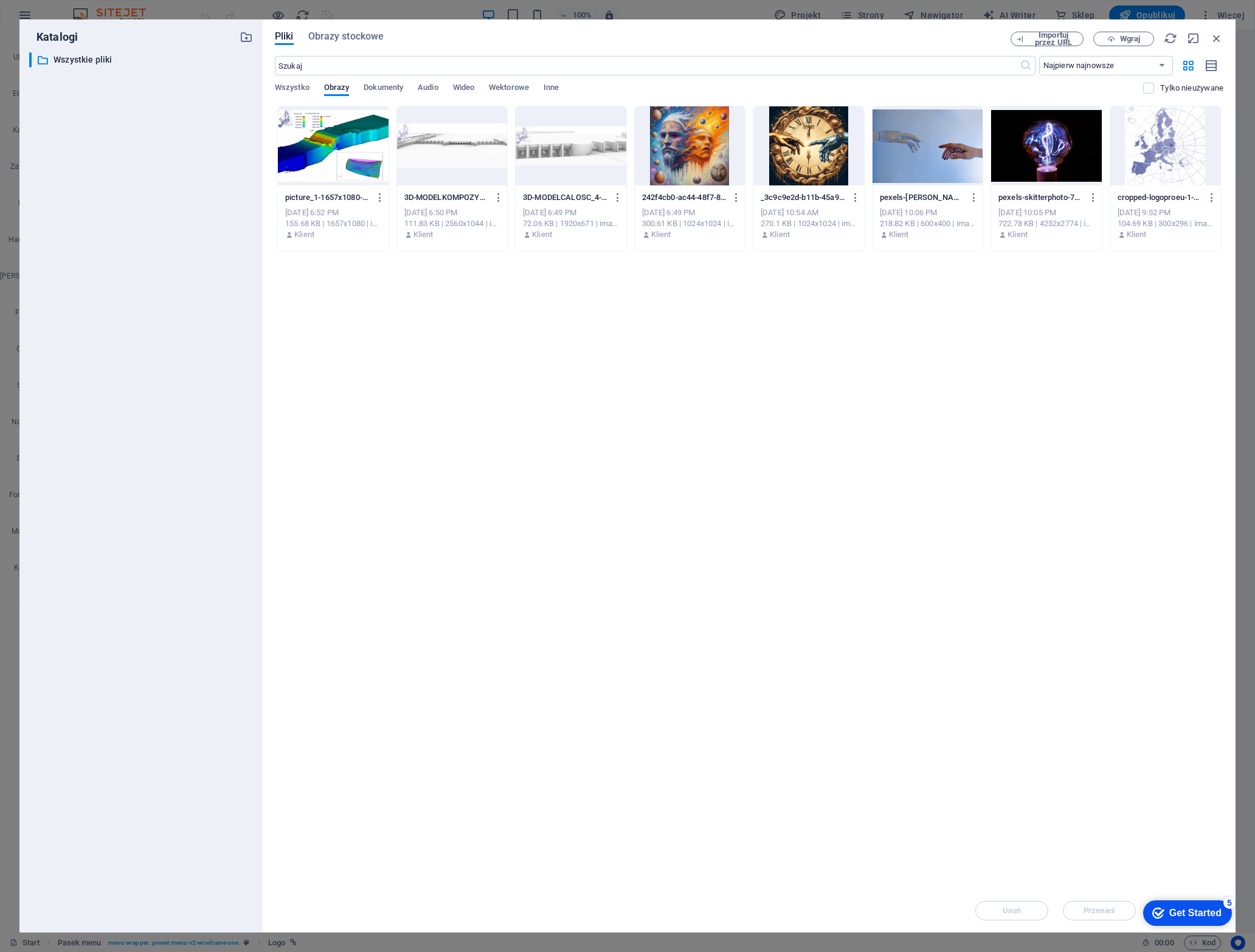
click at [1182, 135] on div at bounding box center [1165, 146] width 111 height 79
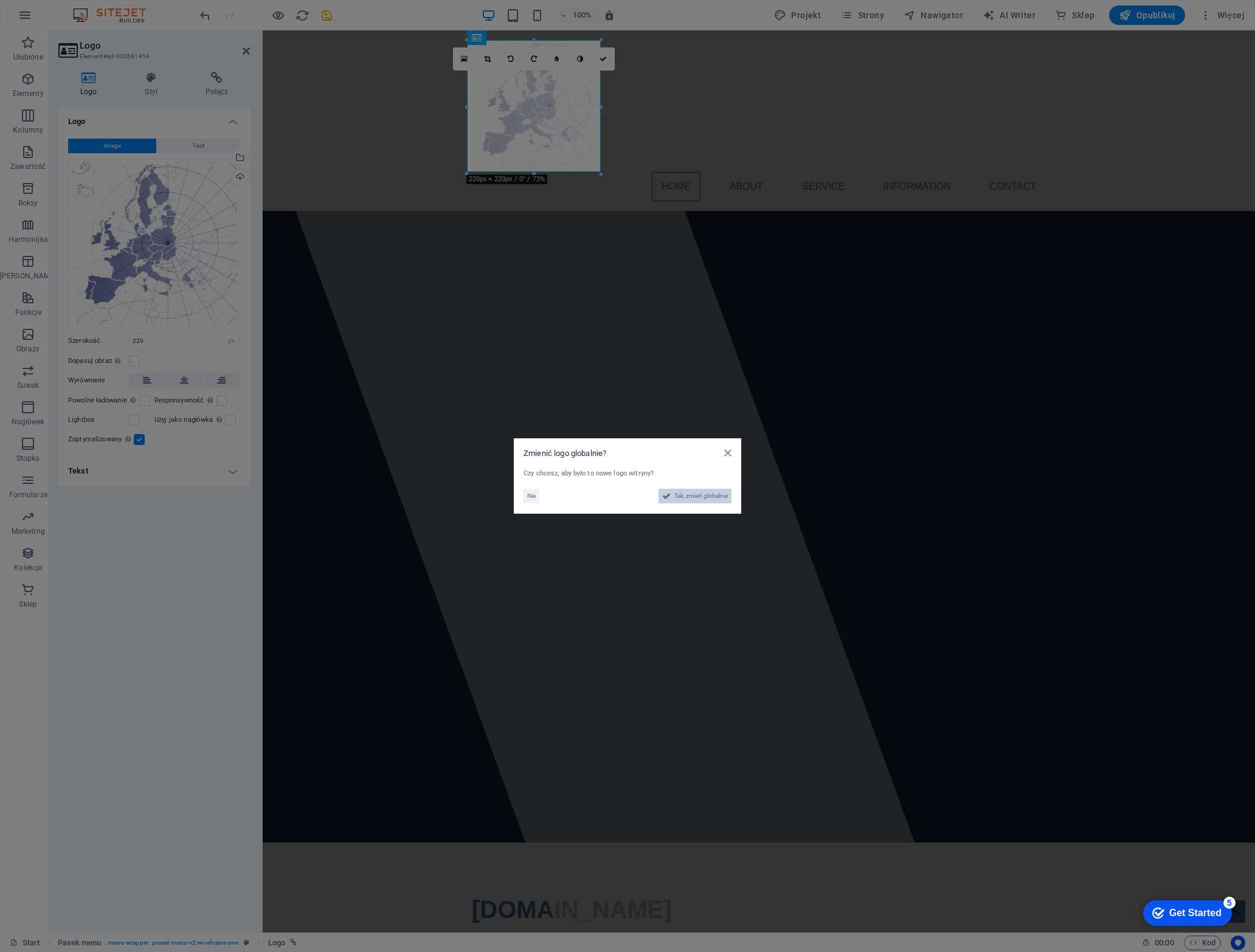
click at [708, 500] on span "Tak, zmień globalnie" at bounding box center [701, 496] width 54 height 14
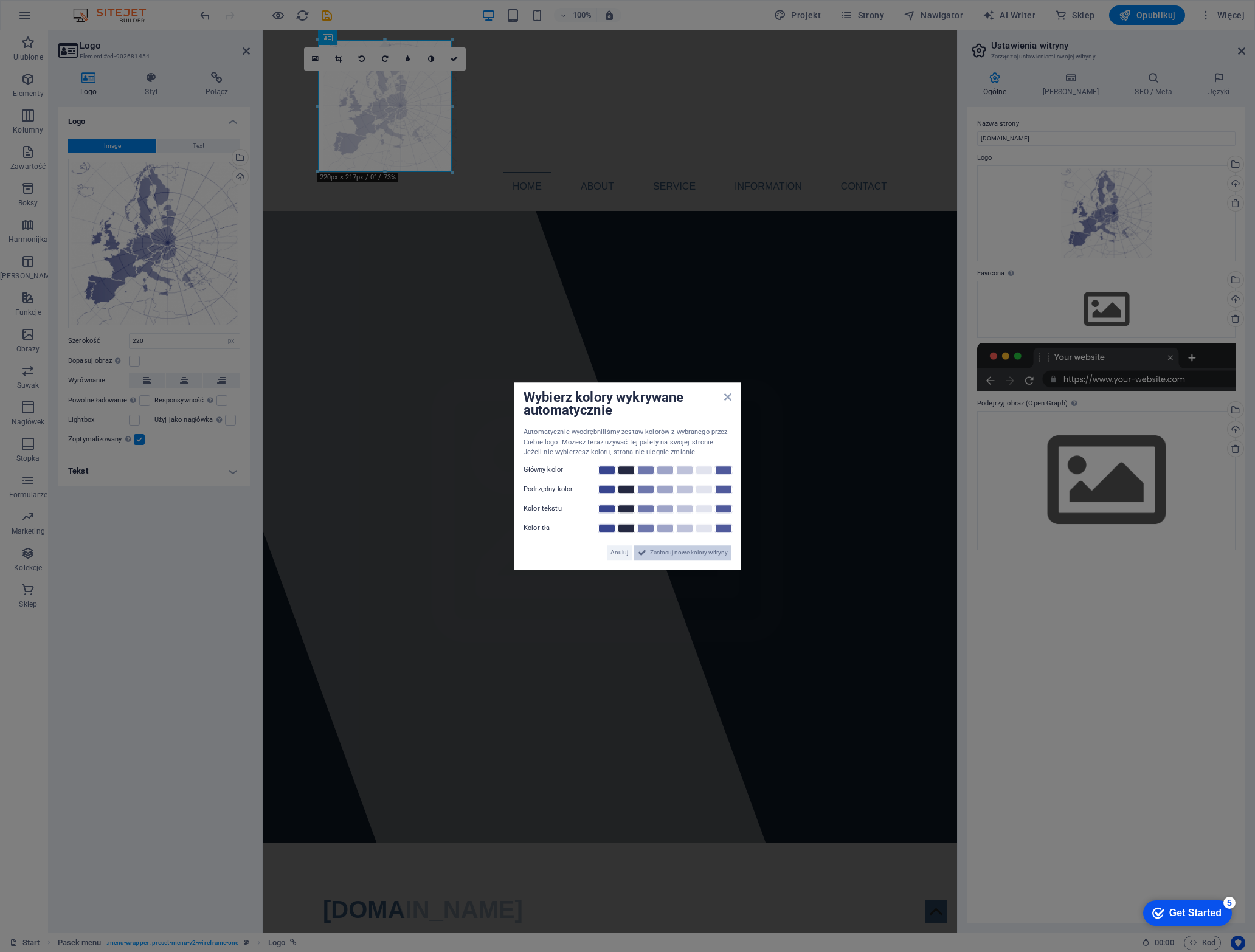
drag, startPoint x: 683, startPoint y: 555, endPoint x: 403, endPoint y: 485, distance: 288.6
click at [683, 555] on span "Zastosuj nowe kolory witryny" at bounding box center [689, 552] width 77 height 14
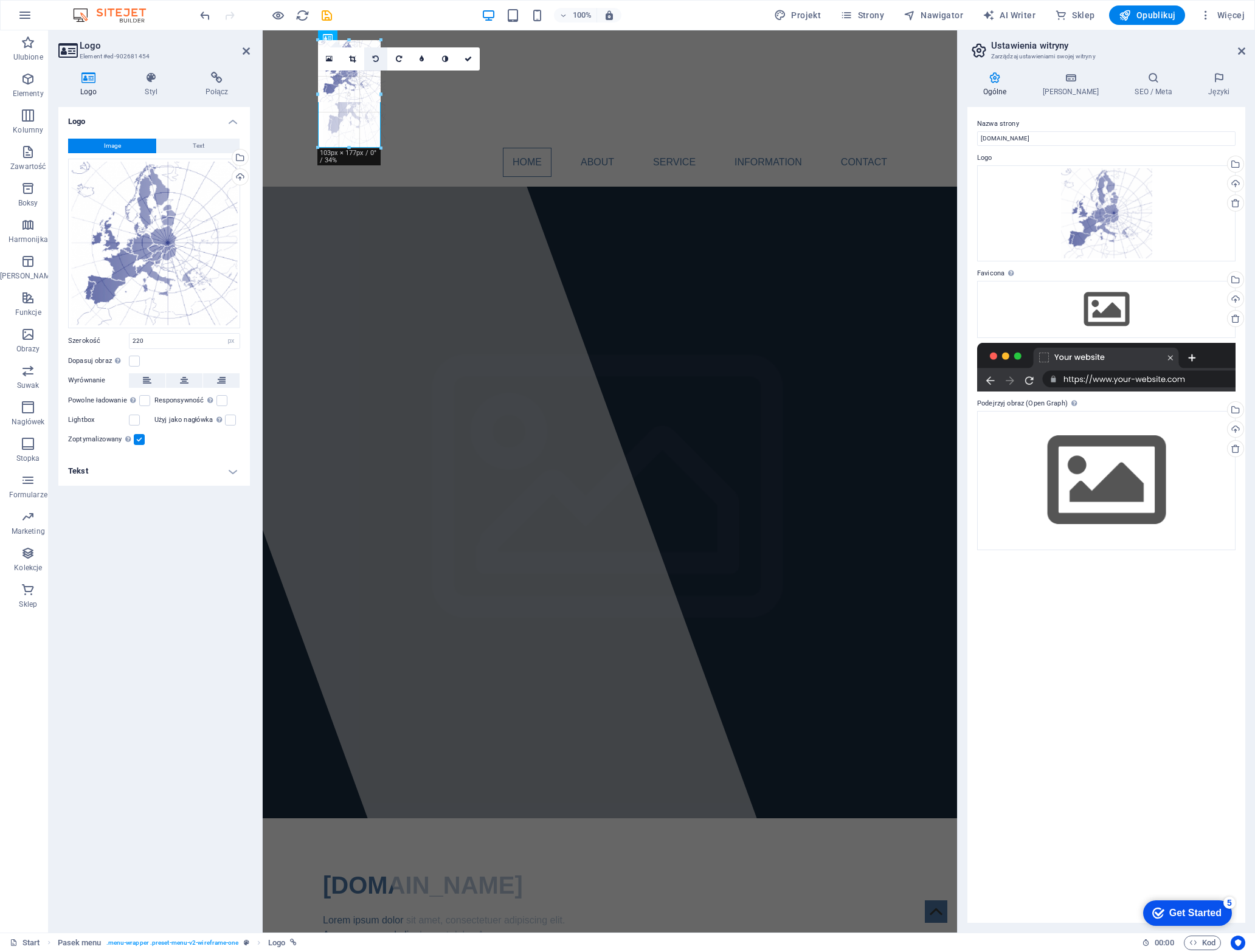
drag, startPoint x: 451, startPoint y: 174, endPoint x: 377, endPoint y: 68, distance: 129.3
type input "103"
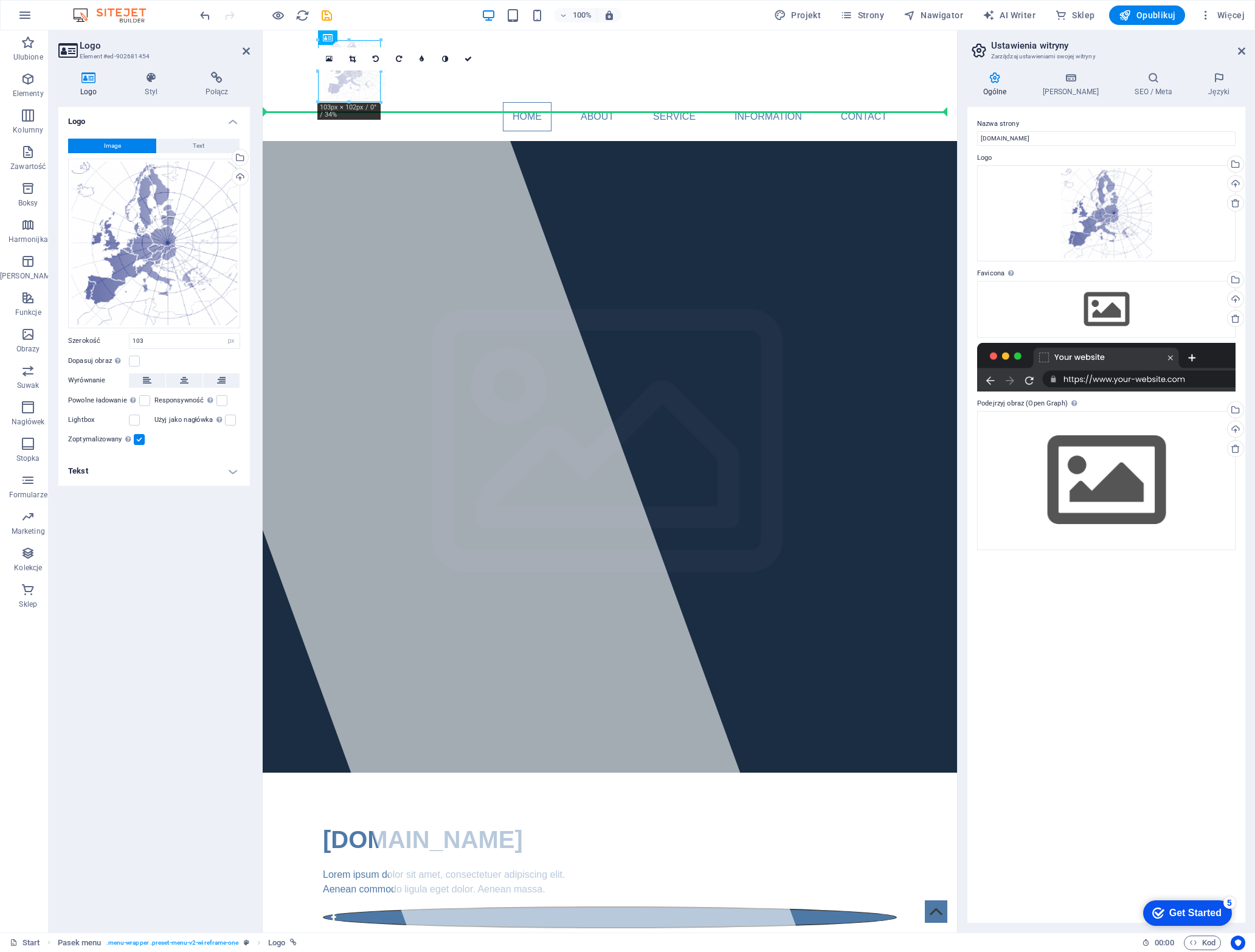
drag, startPoint x: 340, startPoint y: 85, endPoint x: 438, endPoint y: 93, distance: 98.3
drag, startPoint x: 355, startPoint y: 75, endPoint x: 366, endPoint y: 75, distance: 11.0
click at [355, 70] on div "16:10 16:9 4:3 1:1 1:2 0" at bounding box center [398, 59] width 161 height 23
click at [468, 61] on icon at bounding box center [469, 59] width 7 height 7
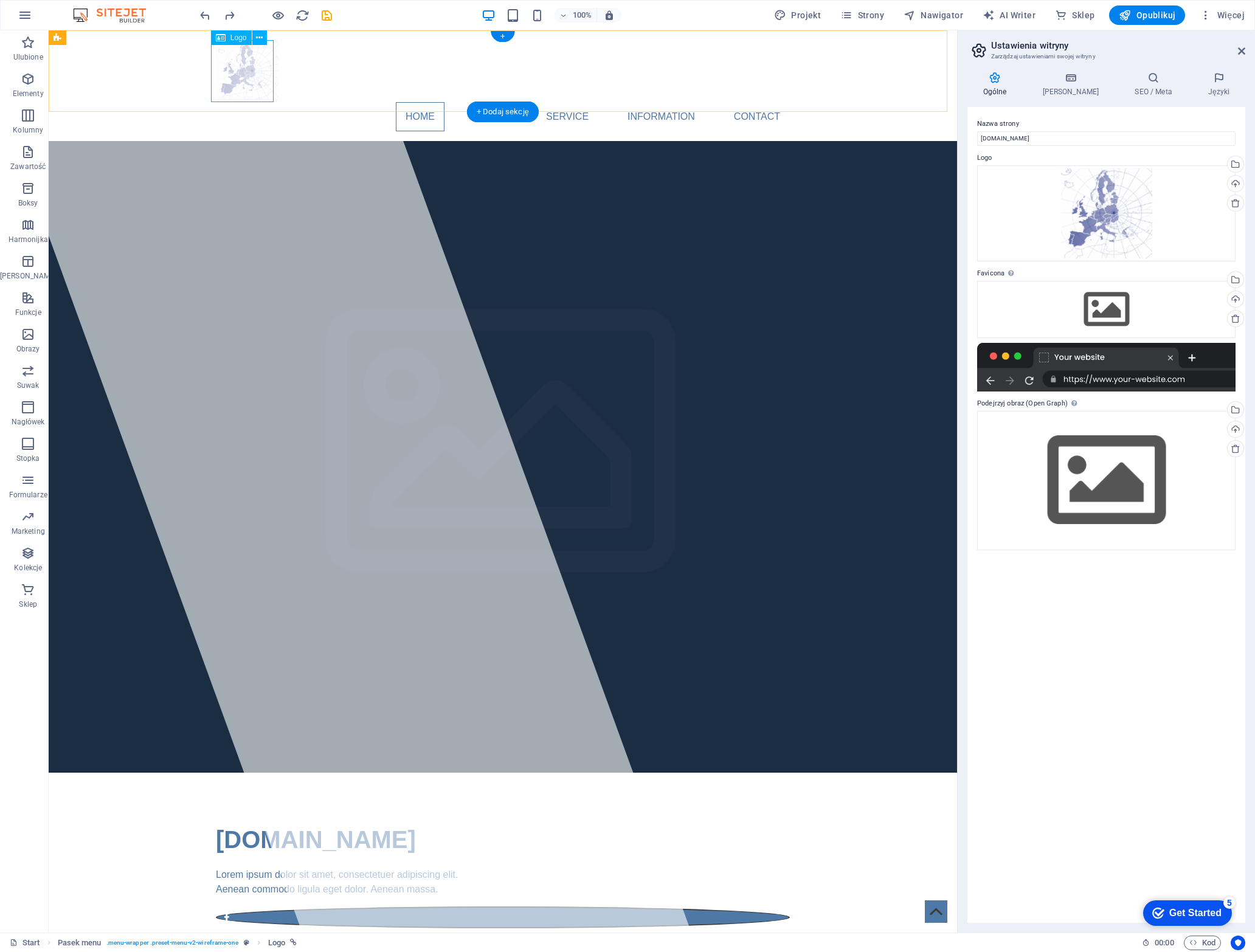
click at [238, 73] on div at bounding box center [503, 71] width 574 height 62
click at [237, 37] on span "Logo" at bounding box center [238, 38] width 17 height 7
drag, startPoint x: 282, startPoint y: 70, endPoint x: 259, endPoint y: 41, distance: 37.0
click at [260, 36] on icon at bounding box center [259, 38] width 7 height 13
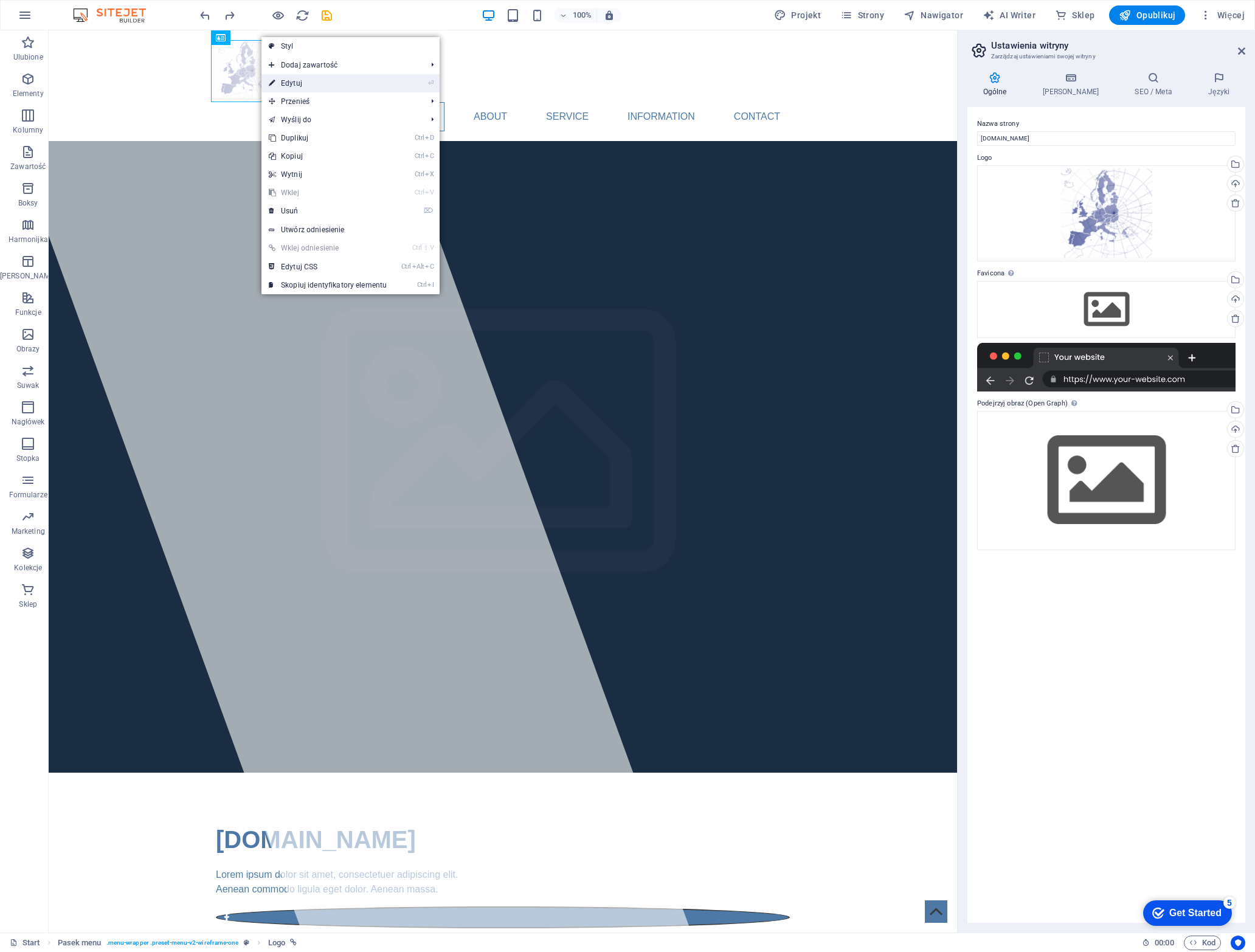
click at [310, 83] on link "⏎ Edytuj" at bounding box center [327, 83] width 133 height 18
select select "px"
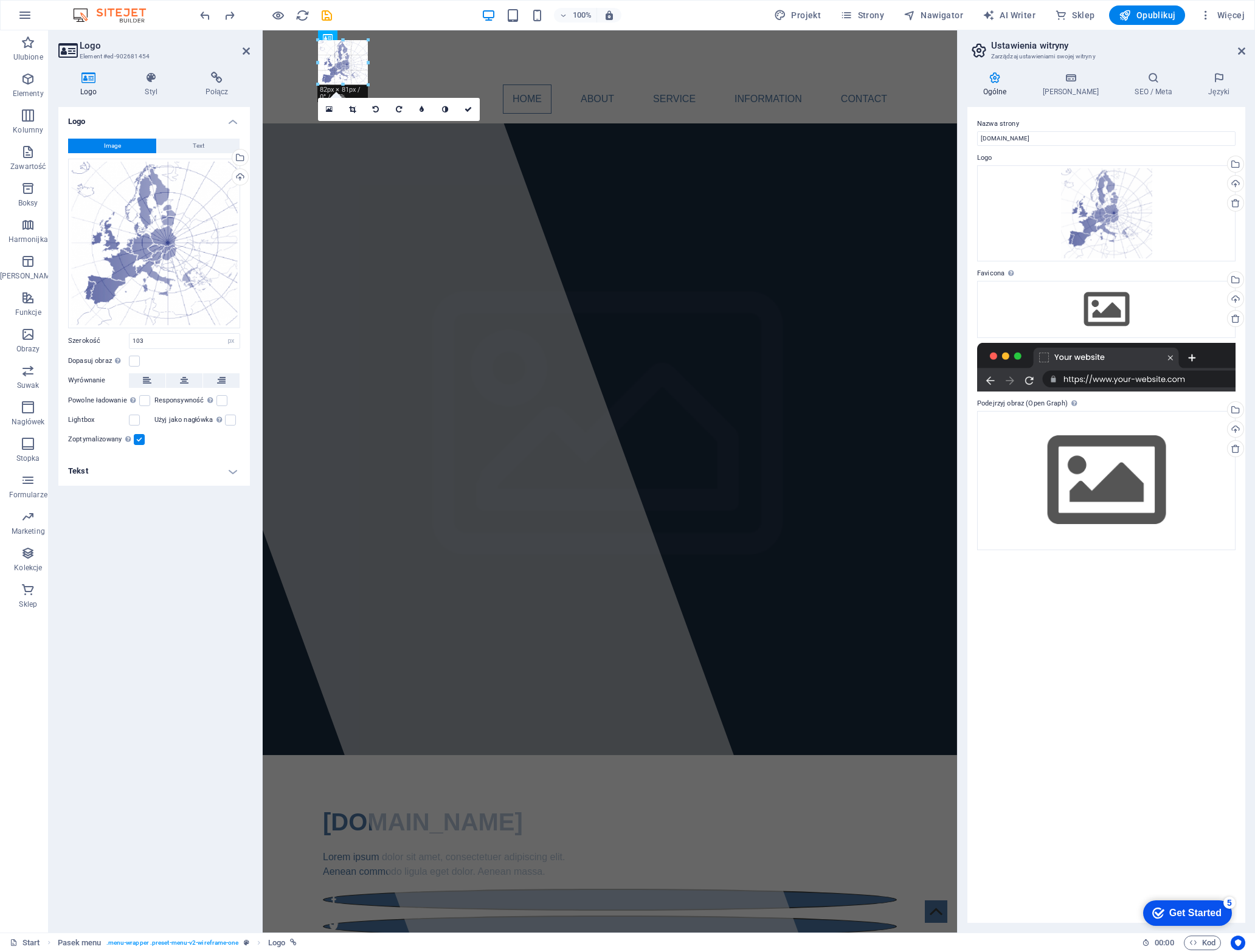
drag, startPoint x: 381, startPoint y: 101, endPoint x: 363, endPoint y: 81, distance: 26.9
type input "74"
drag, startPoint x: 469, startPoint y: 107, endPoint x: 449, endPoint y: 122, distance: 25.0
click at [469, 107] on icon at bounding box center [469, 109] width 7 height 7
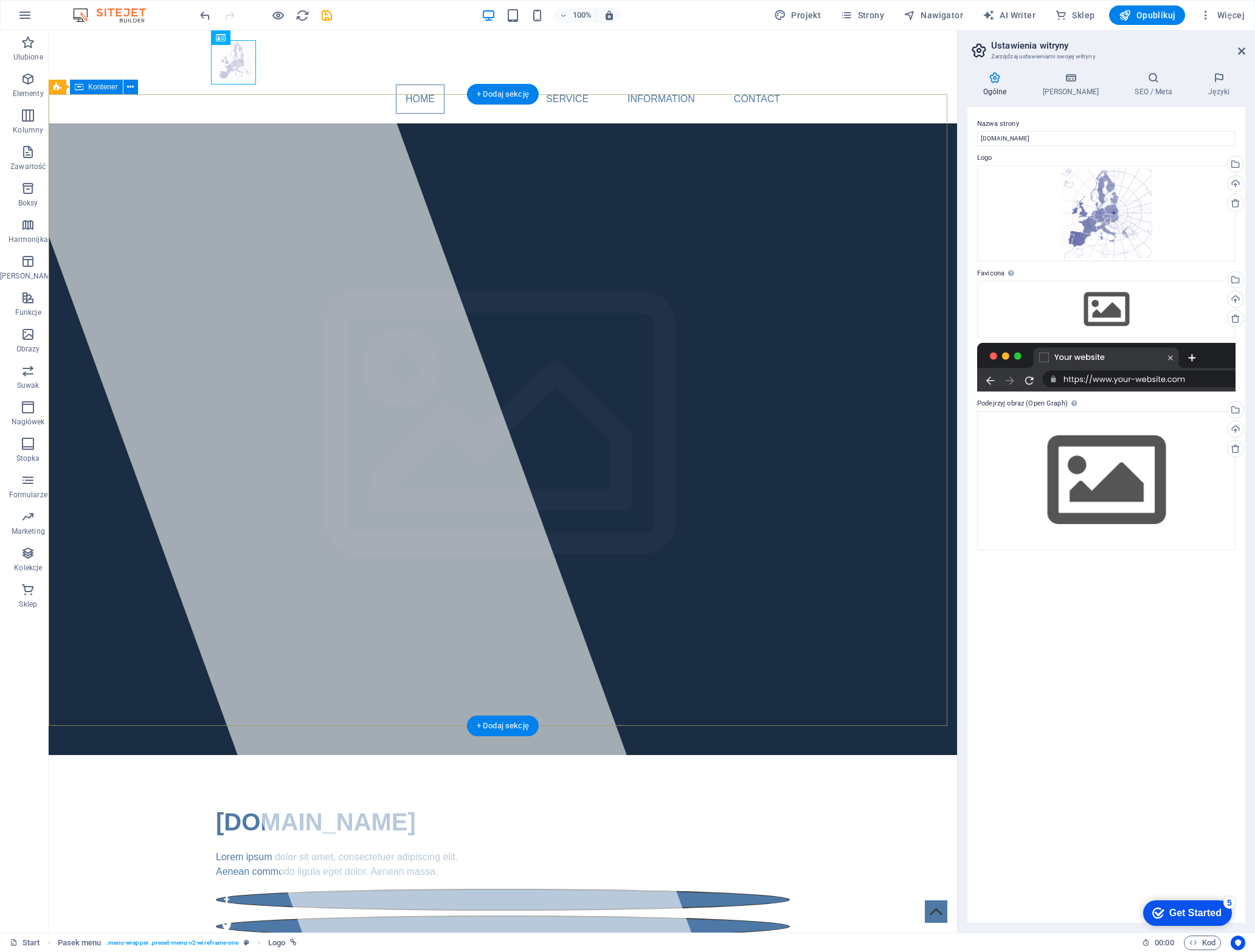
click at [760, 755] on div "[DOMAIN_NAME] Lorem ipsum dolor sit amet, consectetuer adipiscing elit. Aenean …" at bounding box center [503, 884] width 908 height 258
click at [81, 755] on div "[DOMAIN_NAME] Lorem ipsum dolor sit amet, consectetuer adipiscing elit. Aenean …" at bounding box center [503, 884] width 908 height 258
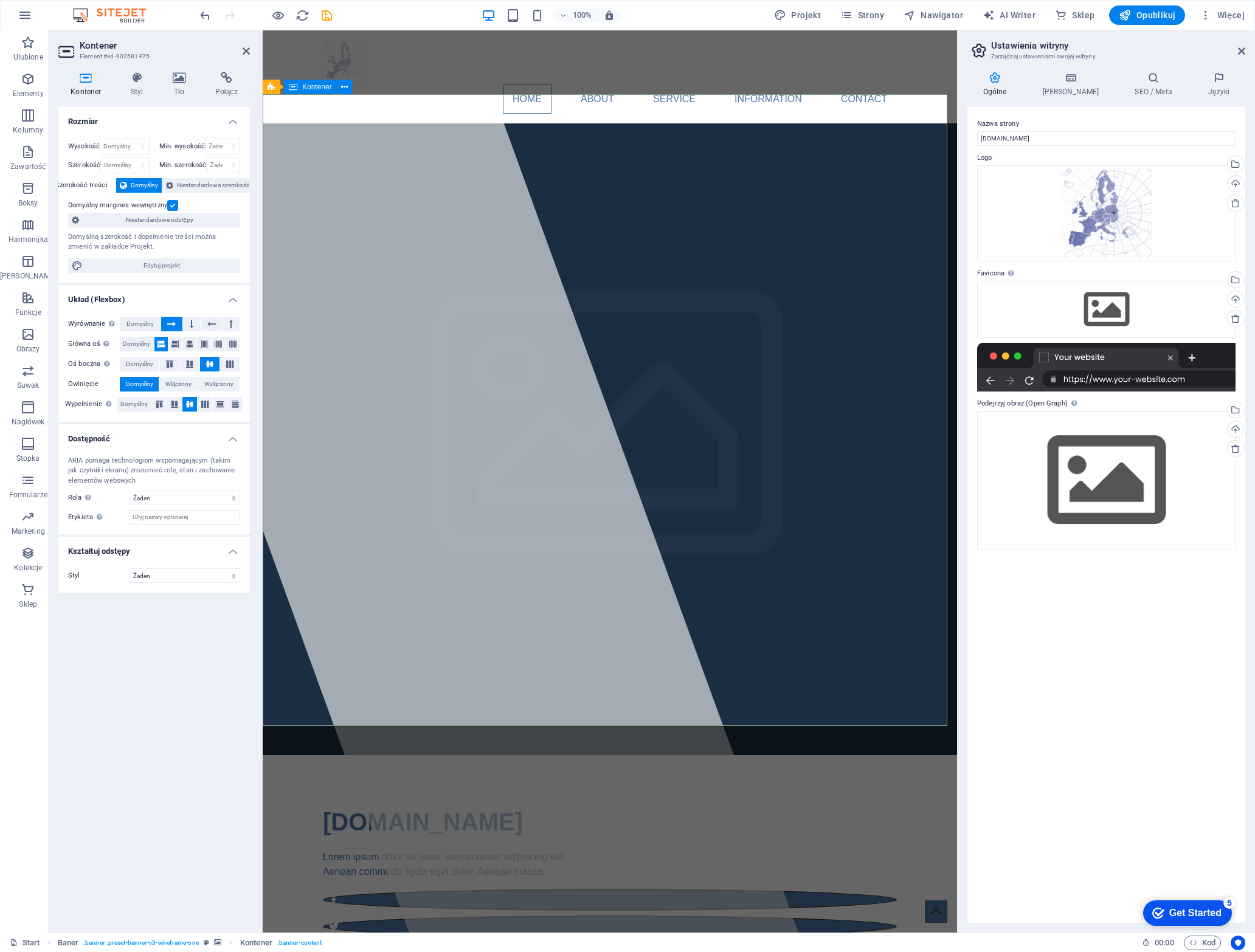
click at [836, 755] on div "[DOMAIN_NAME] Lorem ipsum dolor sit amet, consectetuer adipiscing elit. Aenean …" at bounding box center [610, 884] width 694 height 258
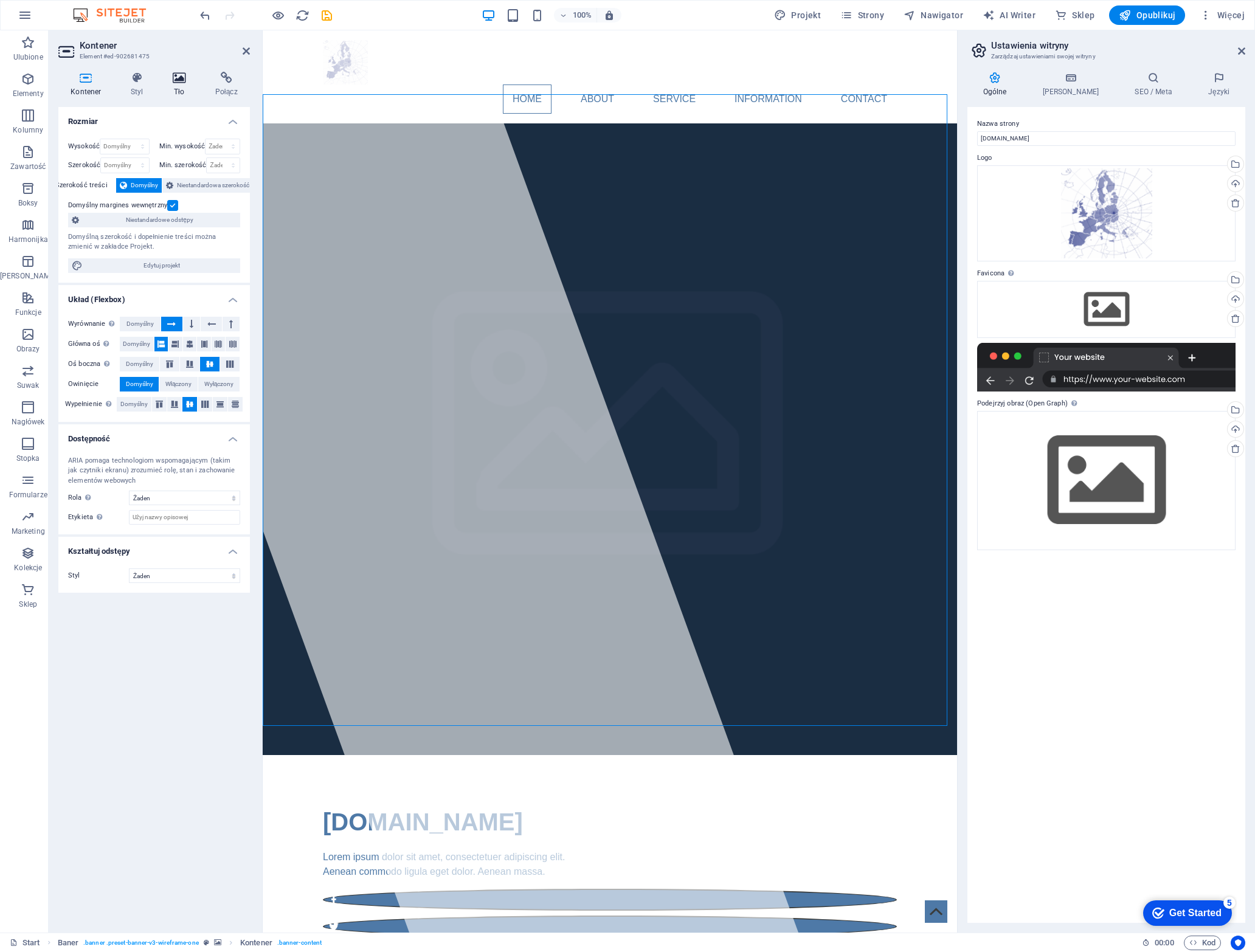
click at [172, 80] on icon at bounding box center [180, 77] width 38 height 12
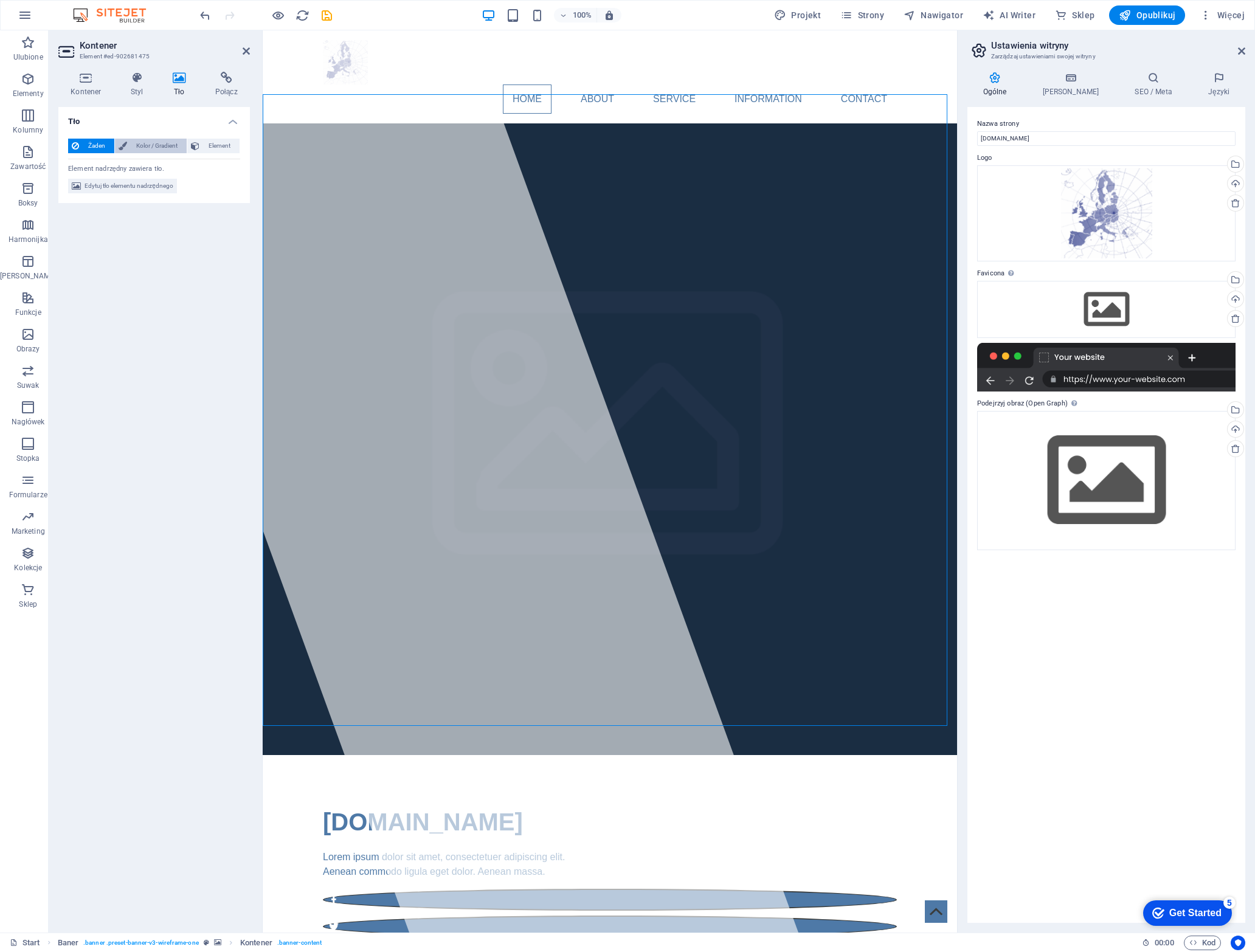
click at [158, 143] on span "Kolor / Gradient" at bounding box center [157, 146] width 52 height 14
click at [91, 146] on span "Żaden" at bounding box center [96, 146] width 28 height 14
click at [109, 185] on span "Edytuj tło elementu nadrzędnego" at bounding box center [129, 186] width 89 height 14
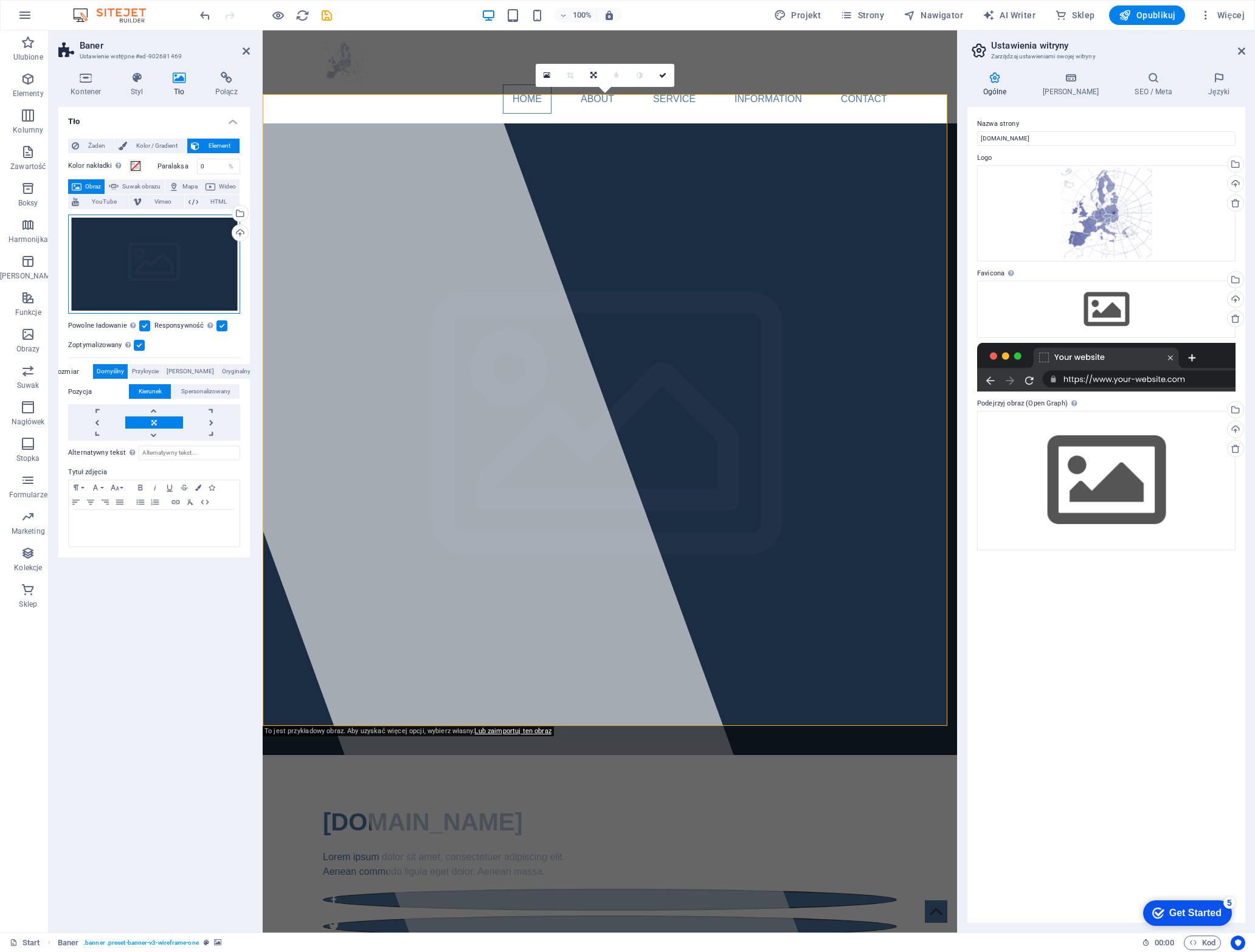
click at [161, 266] on div "Przeciągnij pliki tutaj, kliknij, aby wybrać pliki lub wybierz pliki z Plików l…" at bounding box center [154, 264] width 172 height 100
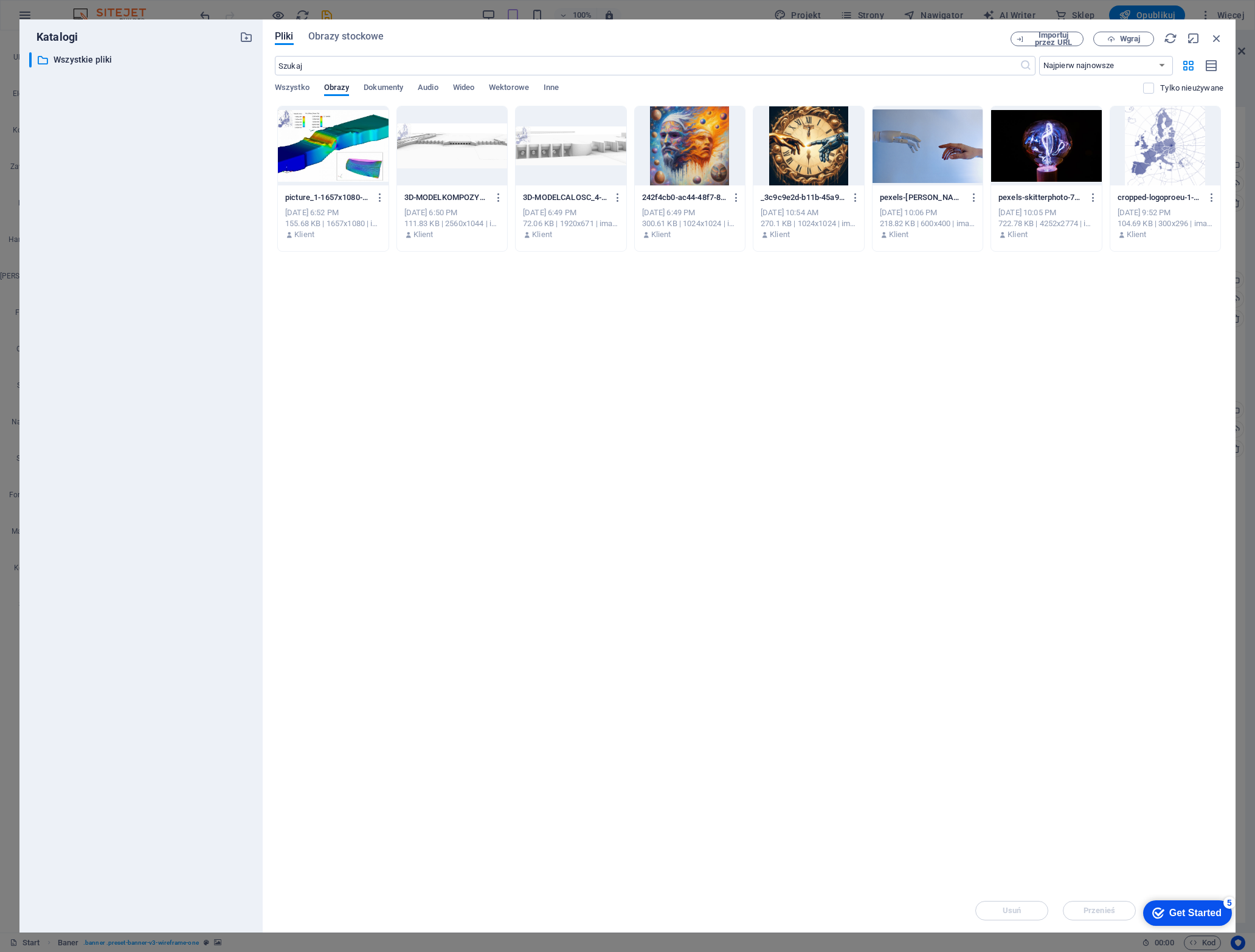
click at [692, 152] on div at bounding box center [690, 146] width 111 height 79
click at [692, 152] on div "1" at bounding box center [690, 146] width 111 height 79
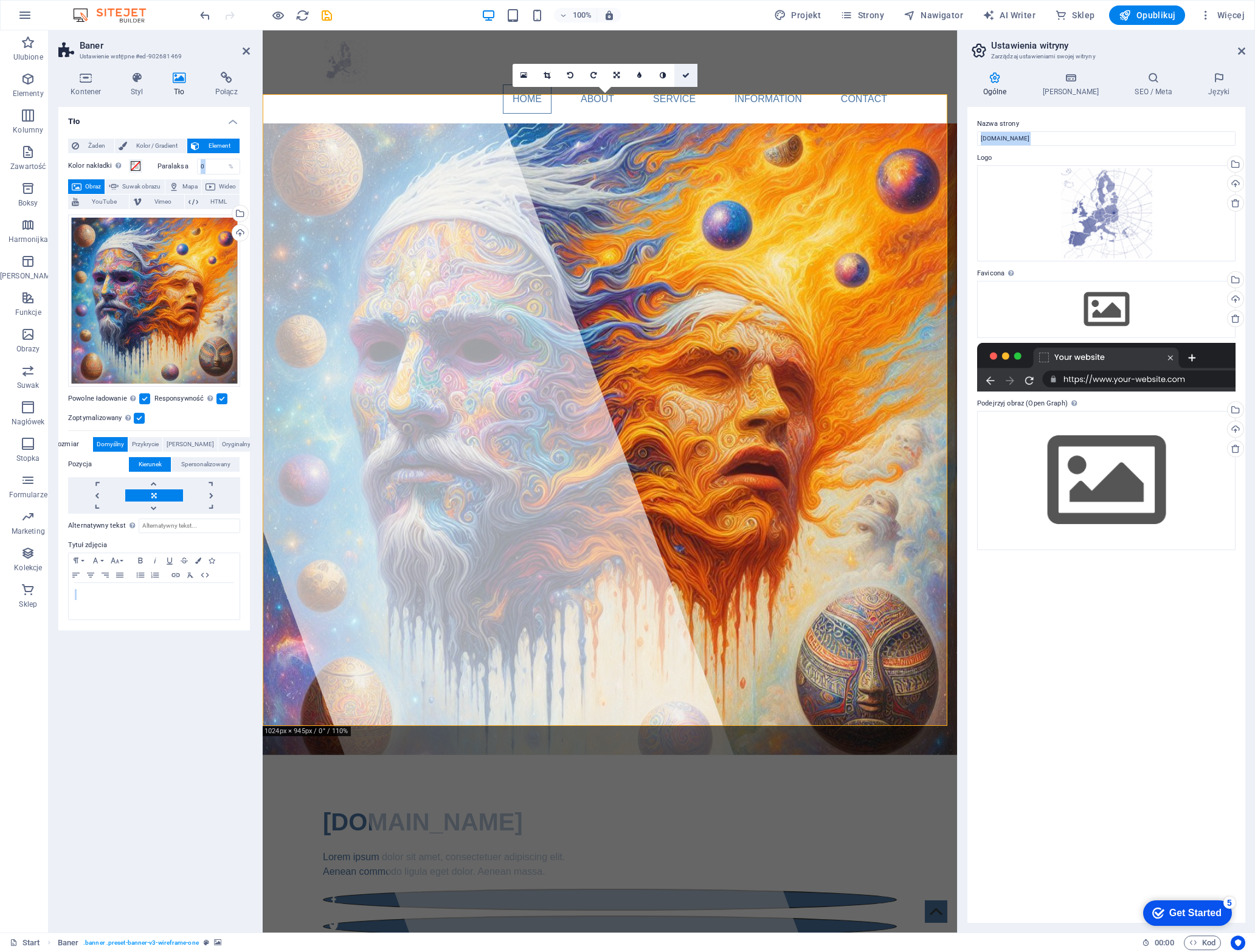
click at [684, 75] on icon at bounding box center [686, 75] width 7 height 7
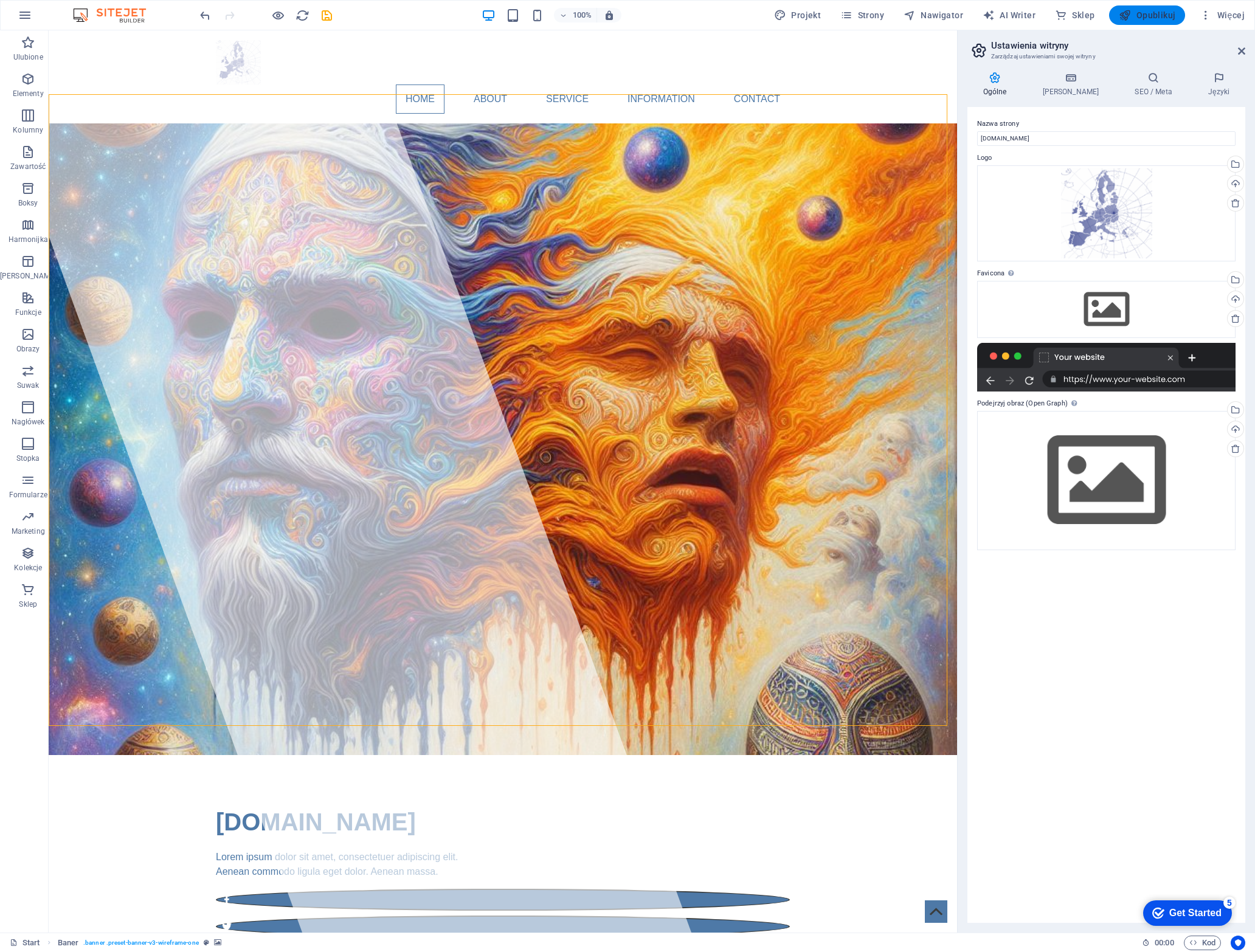
click at [1153, 17] on span "Opublikuj" at bounding box center [1147, 15] width 56 height 12
